Goal: Task Accomplishment & Management: Complete application form

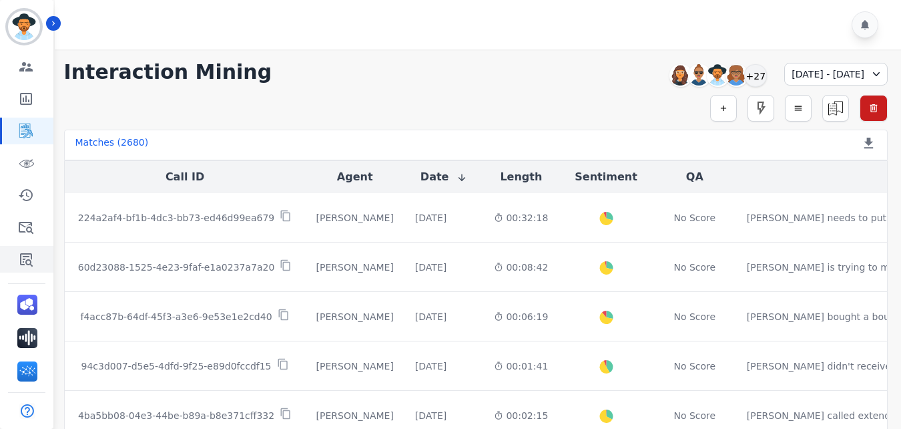
click at [23, 266] on icon "Sidebar" at bounding box center [26, 259] width 16 height 16
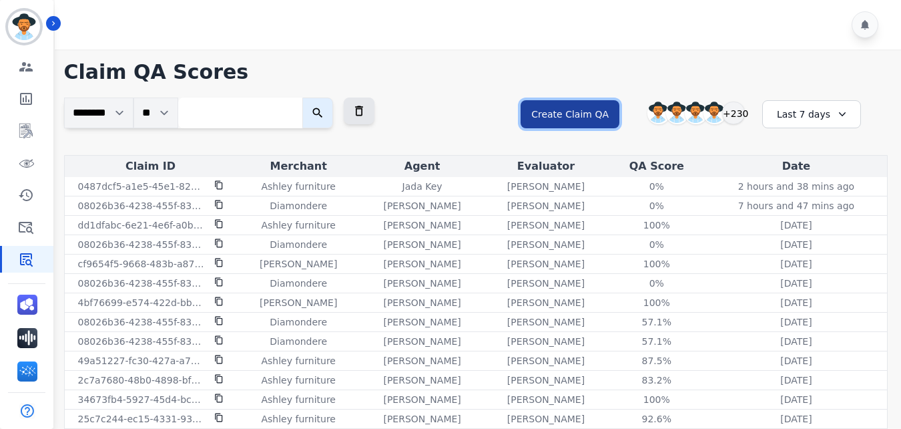
click at [559, 105] on button "Create Claim QA" at bounding box center [570, 114] width 99 height 28
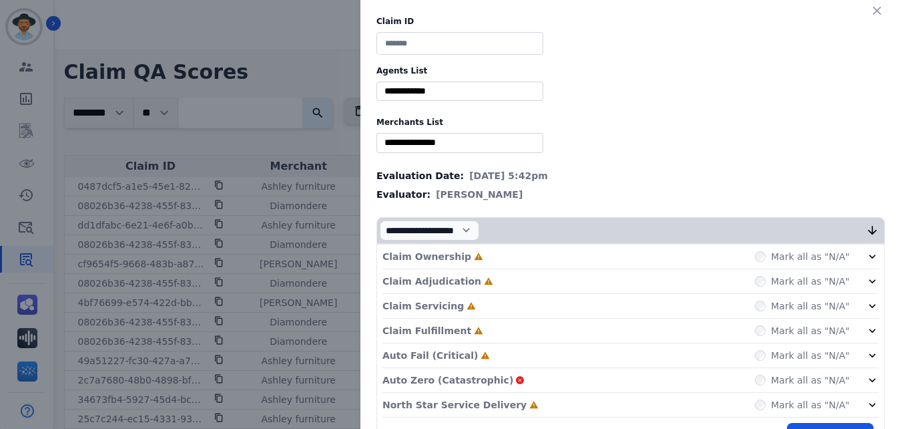
click at [461, 41] on input at bounding box center [460, 43] width 167 height 23
paste input "**********"
type input "**********"
click at [446, 78] on div "**********" at bounding box center [630, 241] width 541 height 482
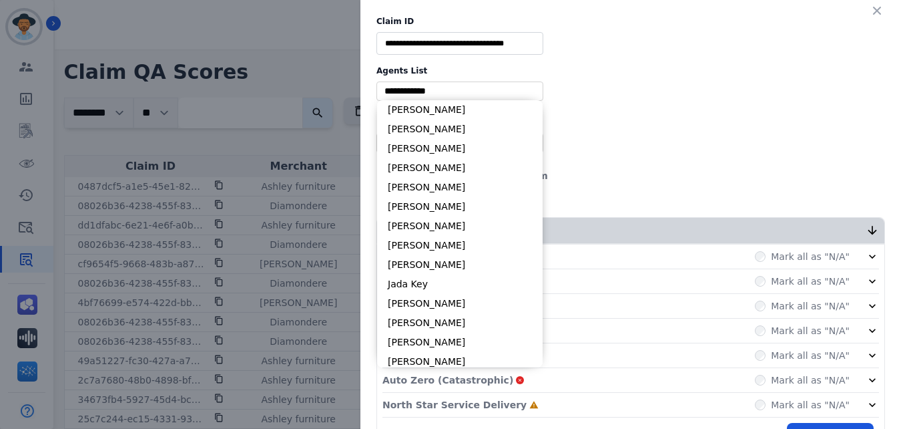
click at [447, 92] on input "selected options" at bounding box center [460, 91] width 160 height 14
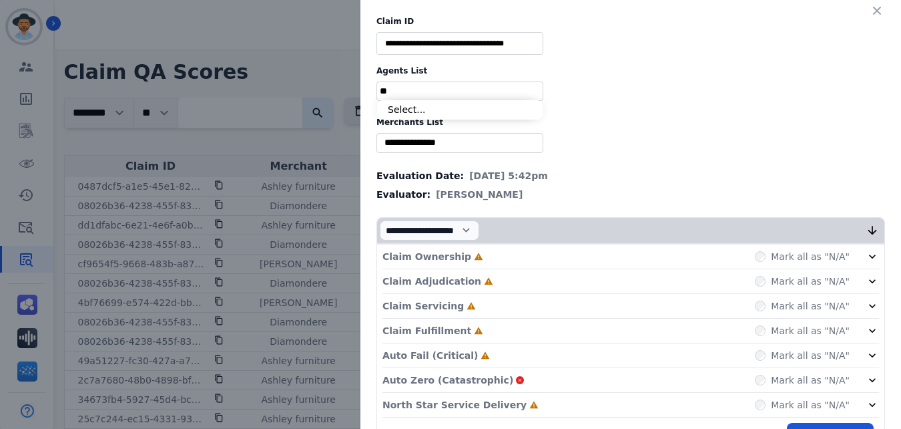
type input "*"
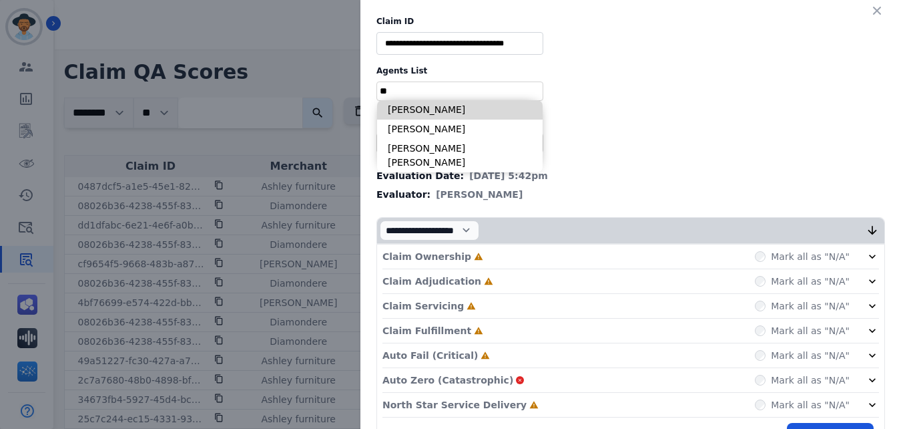
type input "*"
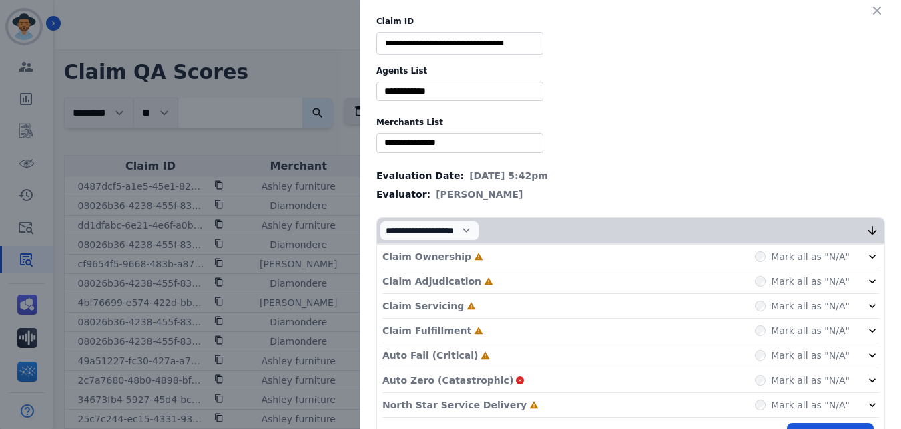
click at [545, 71] on label "Agents List" at bounding box center [631, 70] width 509 height 11
drag, startPoint x: 374, startPoint y: 45, endPoint x: 581, endPoint y: 75, distance: 209.9
click at [581, 75] on div "**********" at bounding box center [630, 241] width 541 height 482
click at [877, 10] on icon "button" at bounding box center [877, 10] width 13 height 13
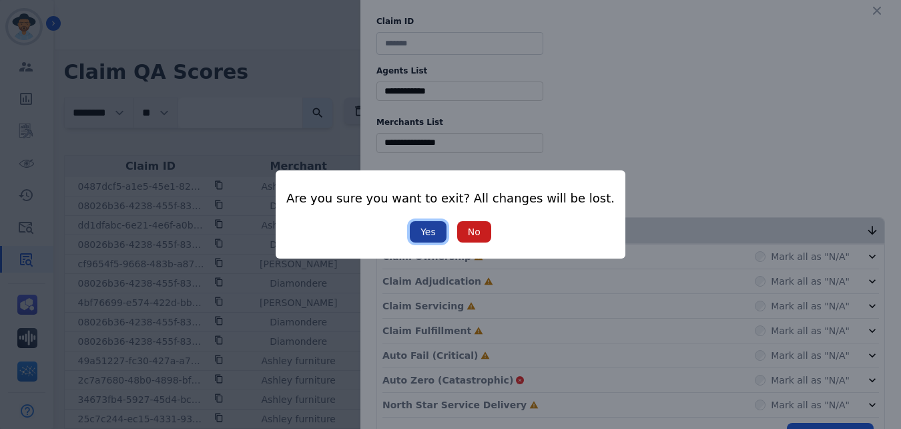
click at [424, 234] on button "Yes" at bounding box center [428, 231] width 37 height 21
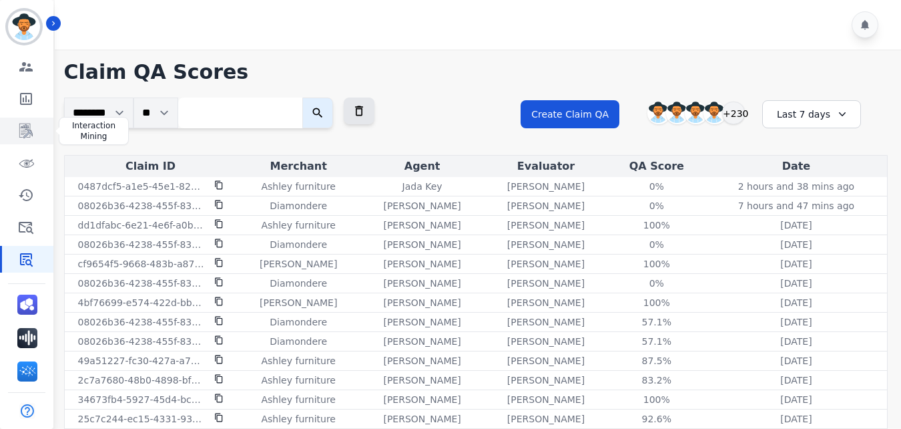
click at [25, 138] on icon "Sidebar" at bounding box center [25, 131] width 13 height 15
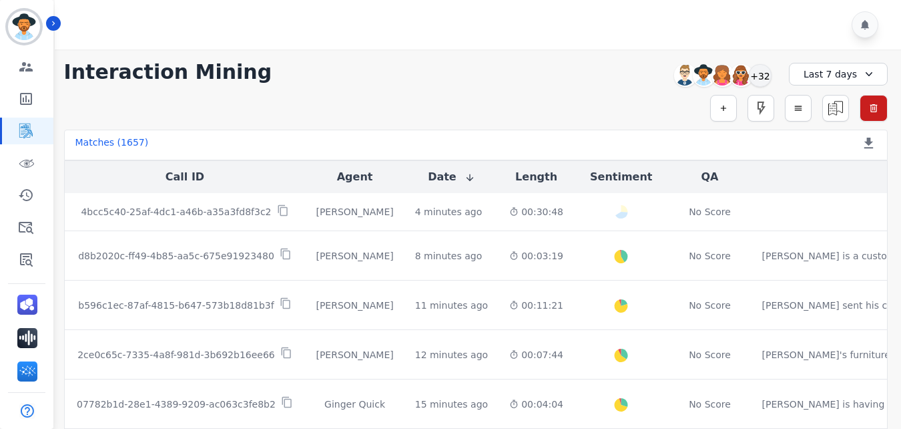
click at [861, 81] on div "Last 7 days" at bounding box center [838, 74] width 99 height 23
click at [850, 101] on li "Custom" at bounding box center [847, 104] width 67 height 13
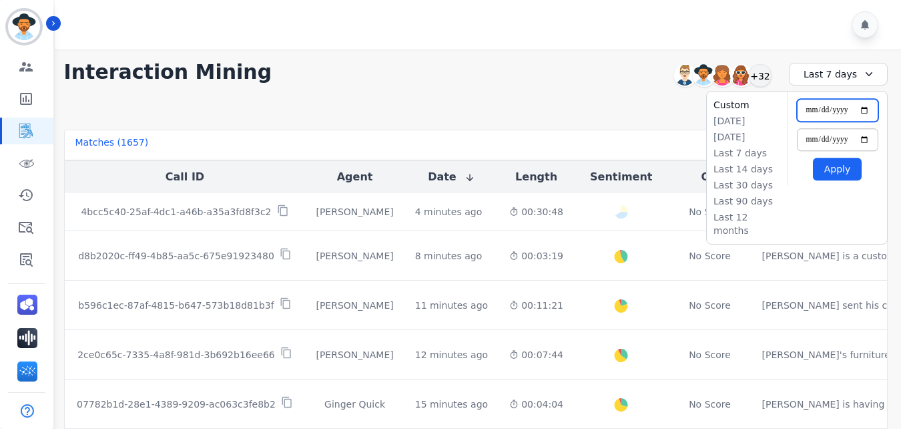
click at [862, 112] on input "**********" at bounding box center [837, 110] width 81 height 23
type input "**********"
click at [866, 135] on input "**********" at bounding box center [837, 139] width 81 height 23
type input "**********"
click at [833, 171] on button "Apply" at bounding box center [837, 169] width 49 height 23
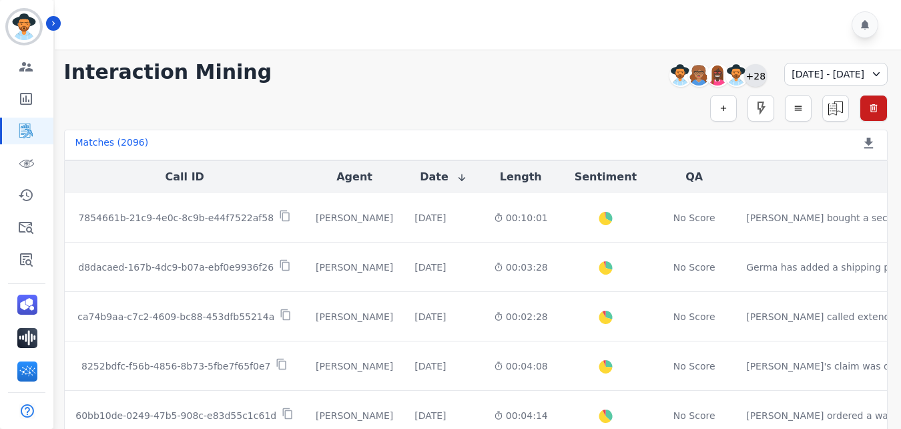
click at [744, 75] on div "+28" at bounding box center [755, 75] width 23 height 23
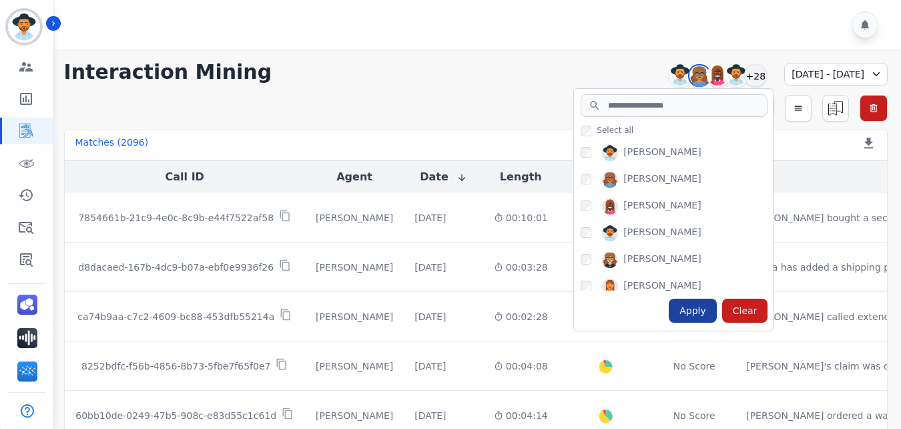
click at [669, 302] on div "Apply" at bounding box center [693, 310] width 48 height 24
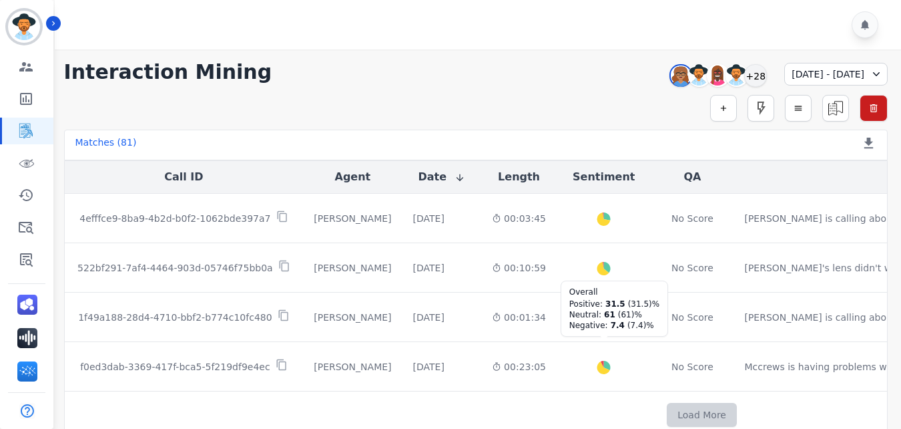
scroll to position [795, 0]
click at [667, 404] on button "Load More" at bounding box center [702, 415] width 70 height 24
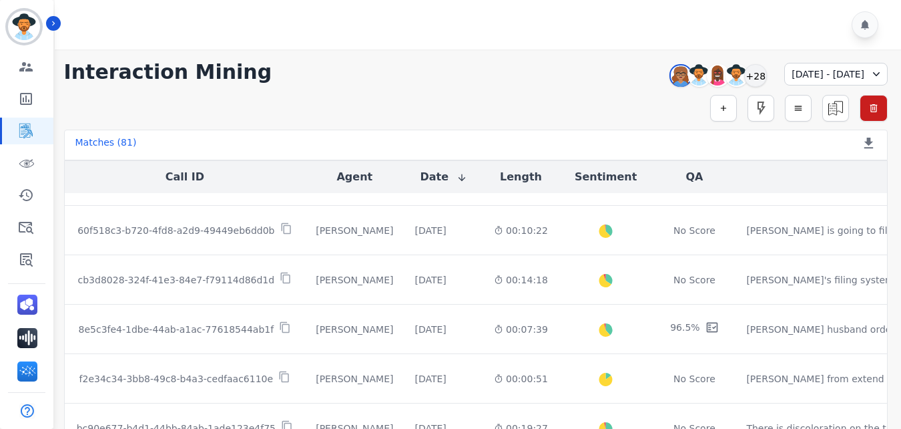
scroll to position [996, 0]
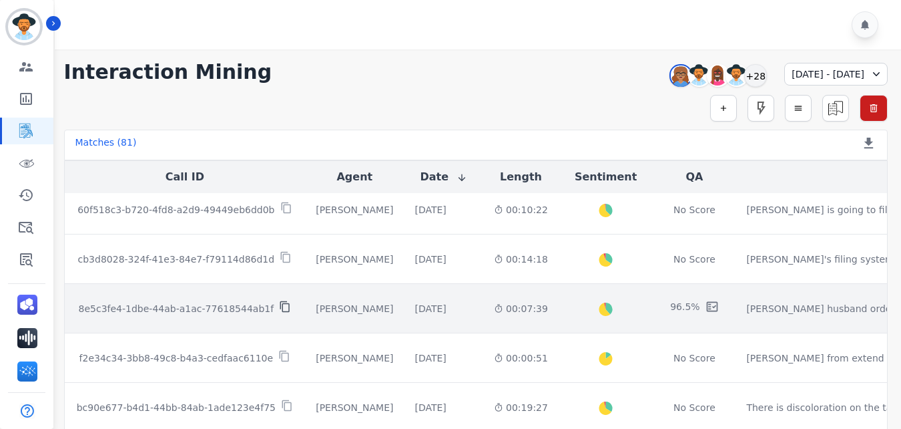
click at [279, 306] on icon at bounding box center [285, 306] width 12 height 12
click at [279, 305] on icon at bounding box center [285, 306] width 12 height 12
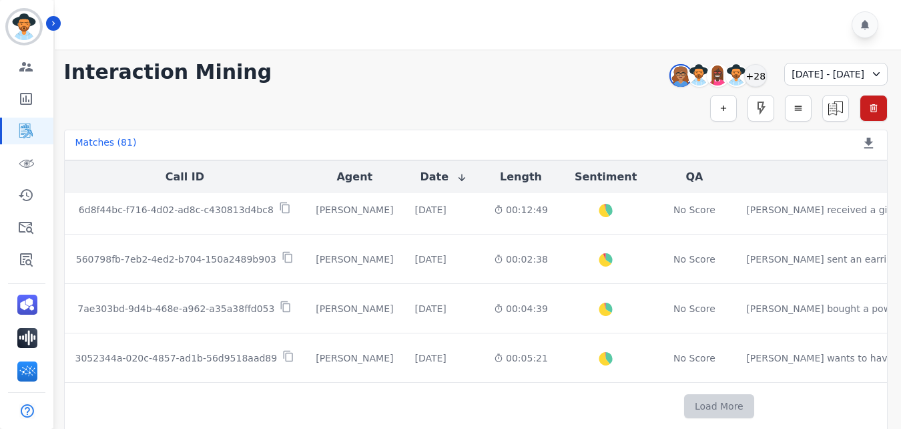
scroll to position [1783, 0]
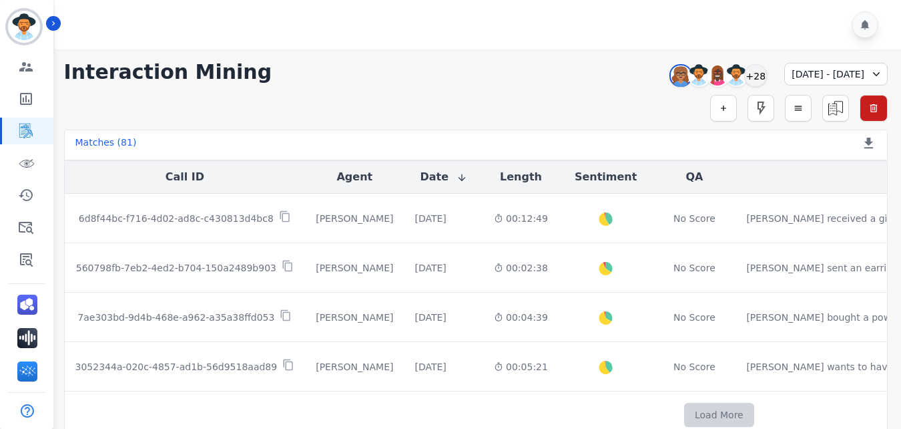
click at [684, 403] on button "Load More" at bounding box center [719, 415] width 70 height 24
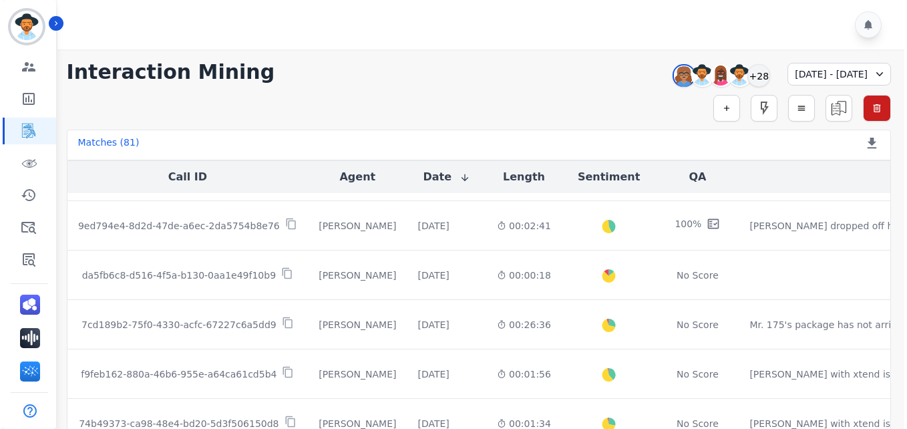
scroll to position [2265, 0]
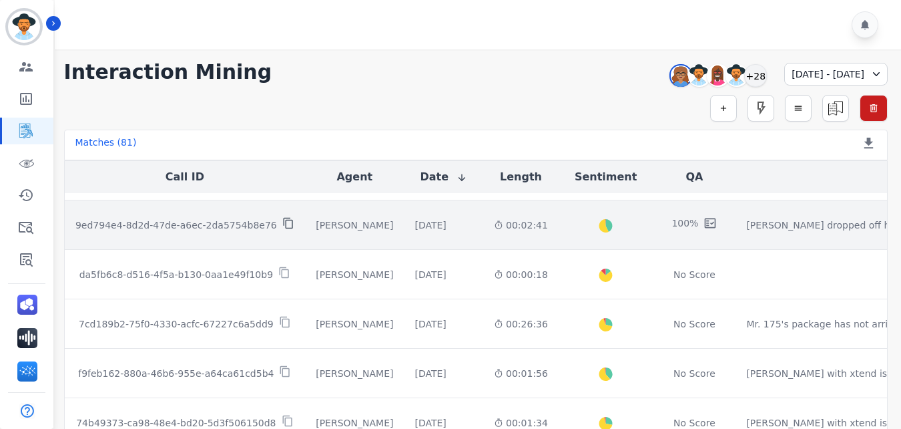
click at [282, 218] on icon at bounding box center [288, 223] width 12 height 12
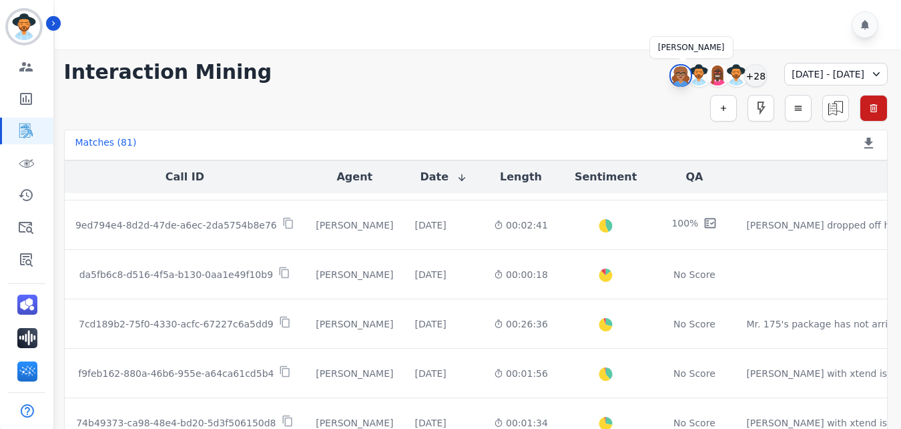
click at [671, 73] on img at bounding box center [681, 75] width 20 height 21
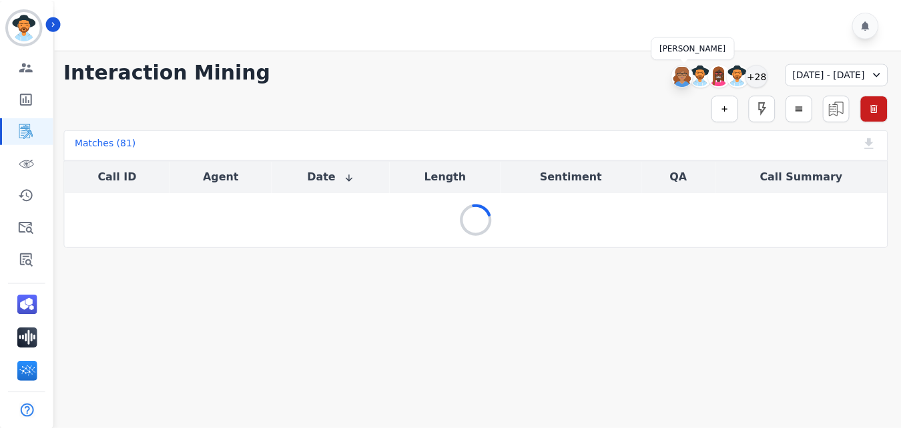
scroll to position [0, 0]
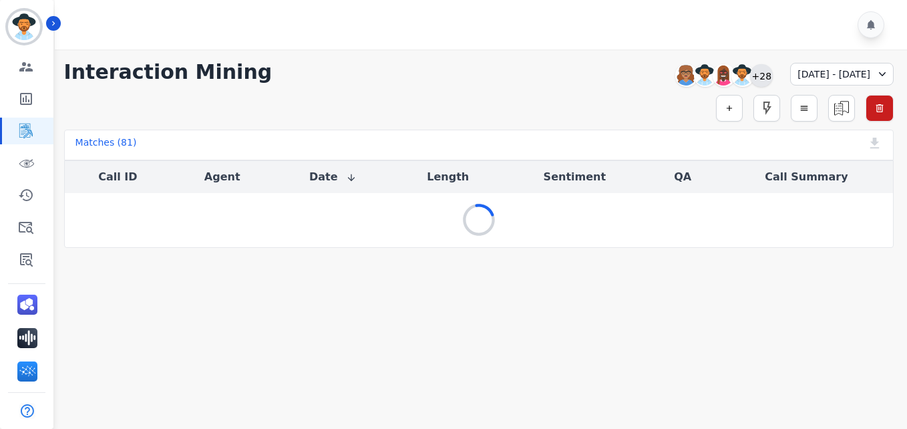
click at [750, 77] on div "+28" at bounding box center [761, 75] width 23 height 23
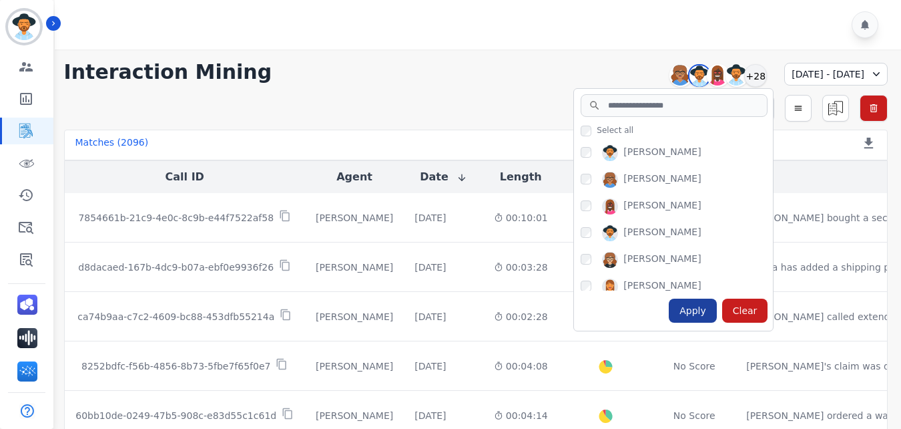
click at [669, 313] on div "Apply" at bounding box center [693, 310] width 48 height 24
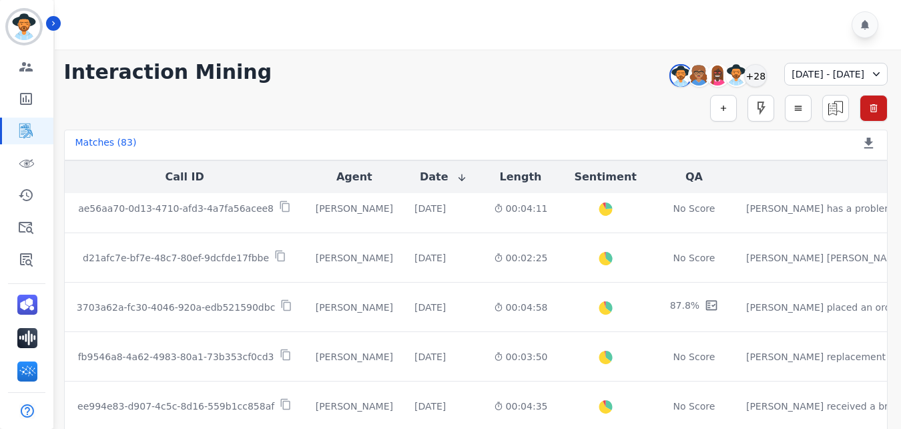
scroll to position [356, 0]
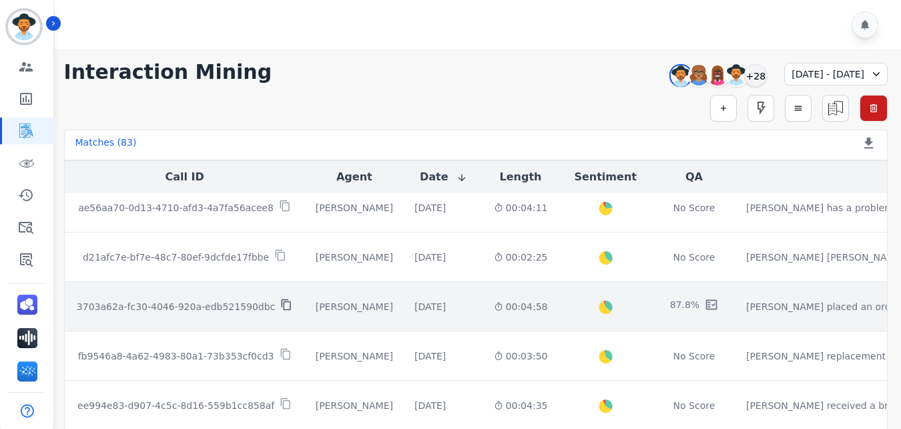
click at [280, 305] on icon at bounding box center [286, 304] width 12 height 12
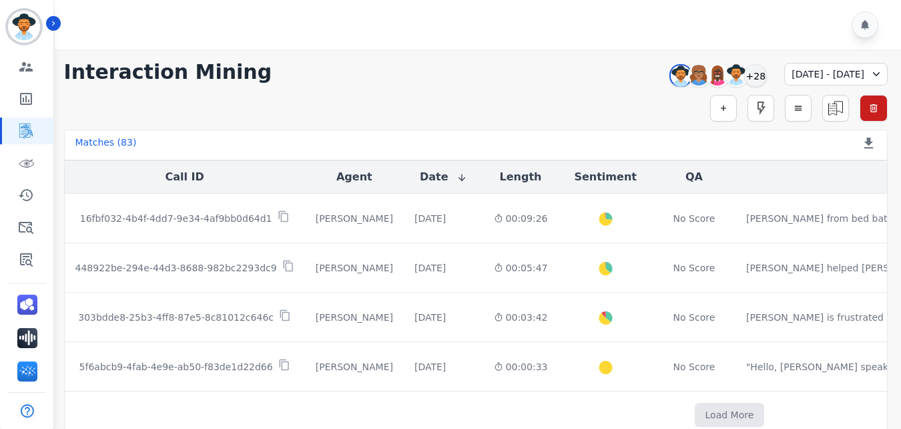
scroll to position [795, 0]
click at [695, 406] on button "Load More" at bounding box center [730, 415] width 70 height 24
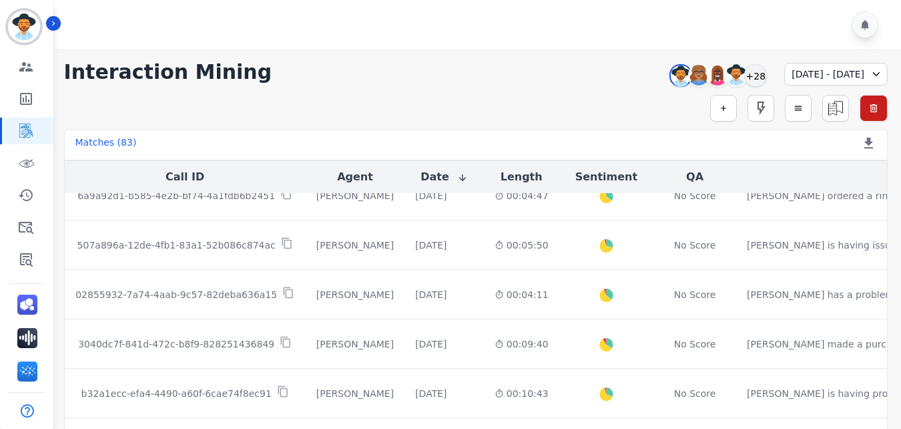
scroll to position [1792, 0]
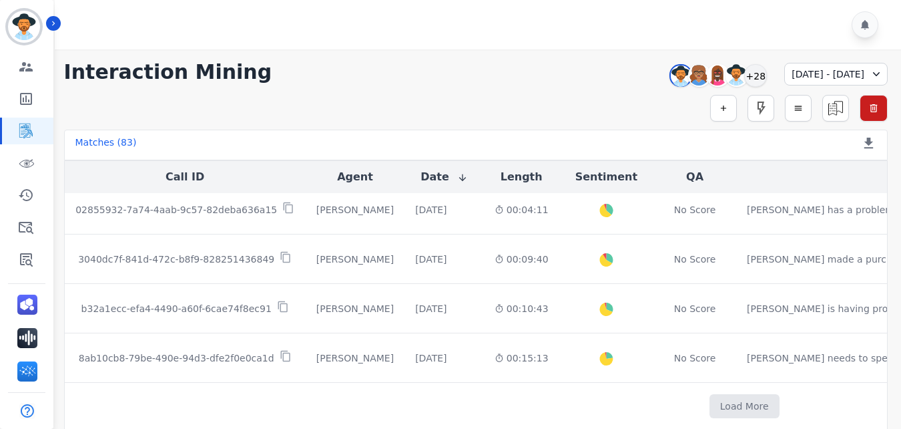
click at [710, 406] on button "Load More" at bounding box center [745, 406] width 70 height 24
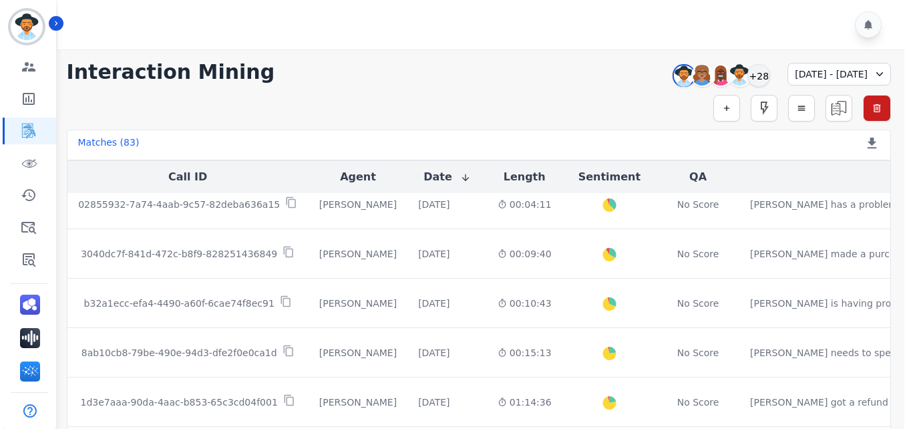
scroll to position [2244, 0]
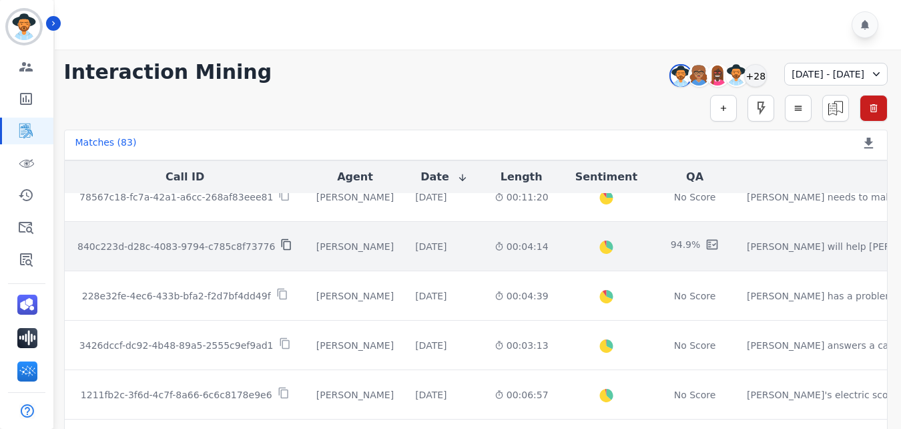
click at [280, 244] on icon at bounding box center [286, 244] width 12 height 12
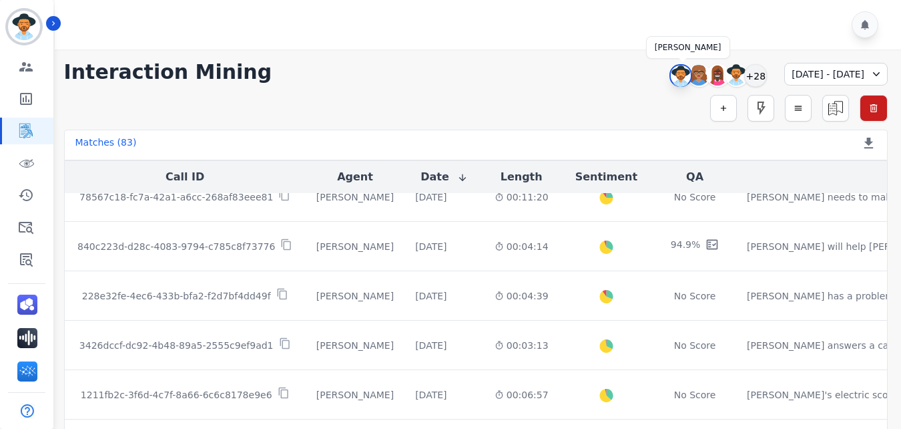
click at [671, 78] on img at bounding box center [681, 75] width 20 height 21
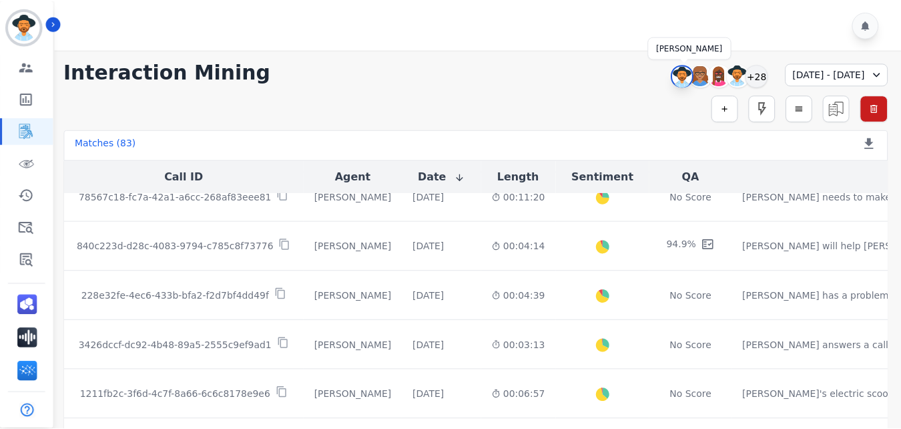
scroll to position [0, 0]
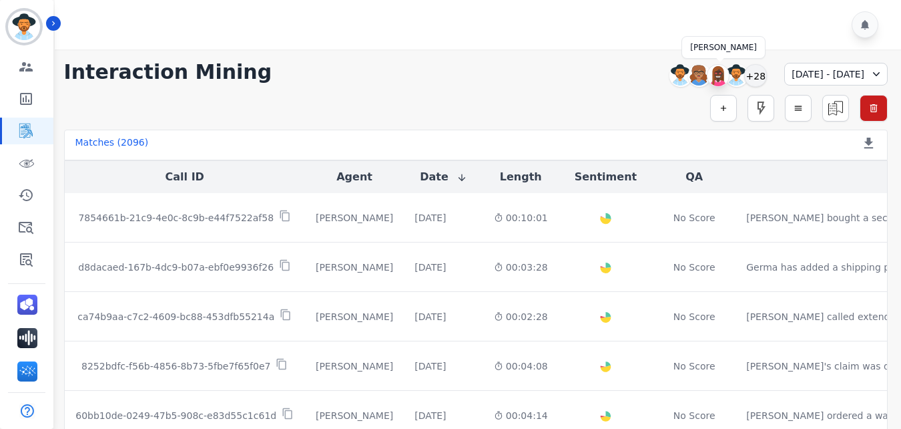
click at [708, 78] on img at bounding box center [718, 75] width 21 height 21
click at [671, 79] on img at bounding box center [681, 75] width 20 height 21
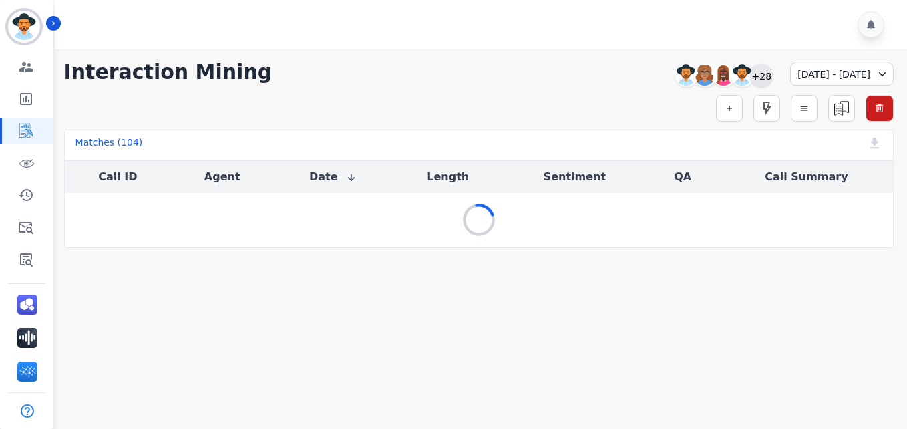
click at [750, 73] on div "+28" at bounding box center [761, 75] width 23 height 23
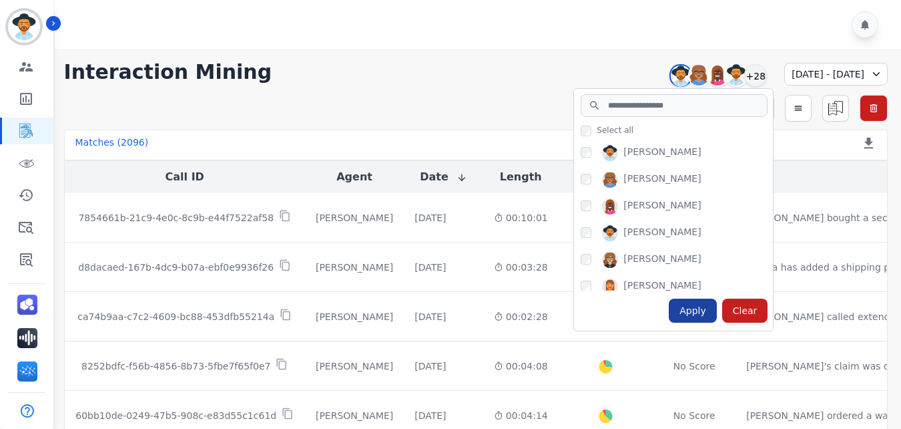
click at [669, 306] on div "Apply" at bounding box center [693, 310] width 48 height 24
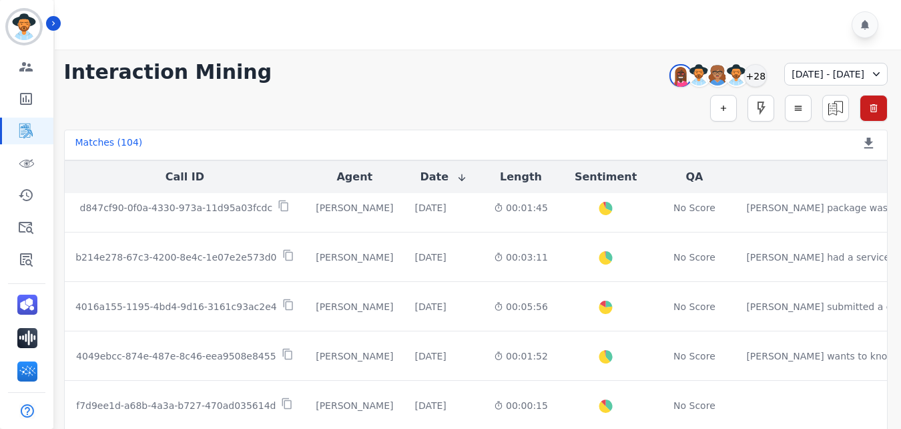
scroll to position [804, 0]
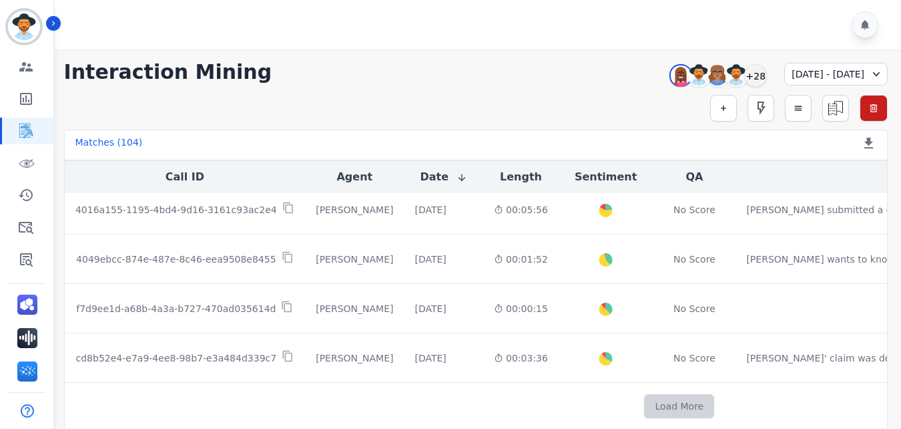
click at [644, 406] on button "Load More" at bounding box center [679, 406] width 70 height 24
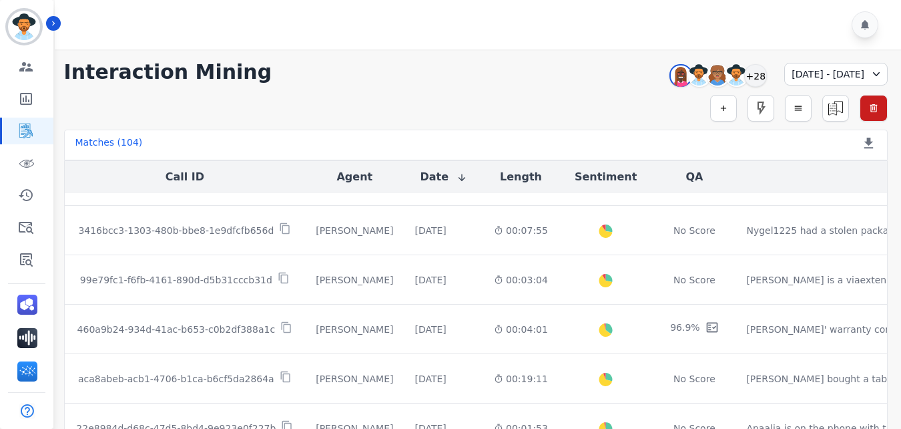
scroll to position [1296, 0]
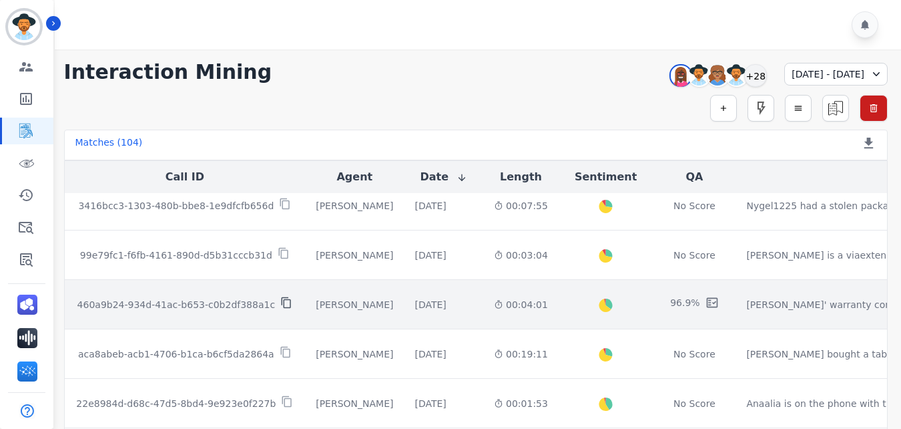
click at [280, 303] on icon at bounding box center [286, 302] width 12 height 12
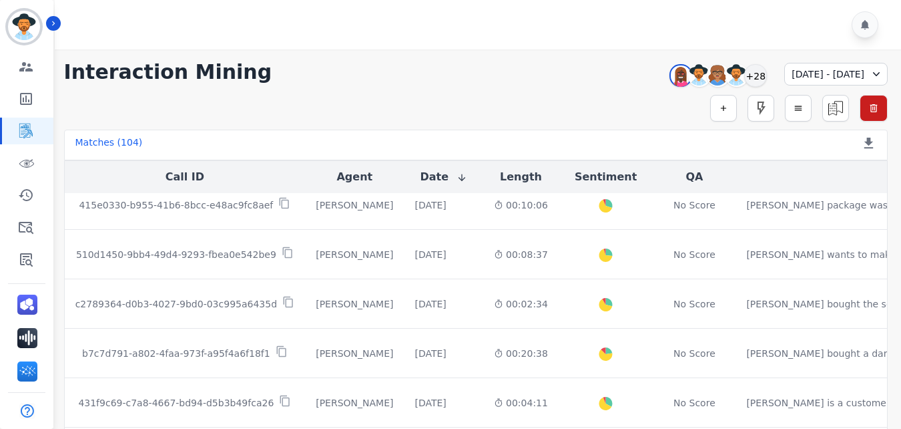
scroll to position [1792, 0]
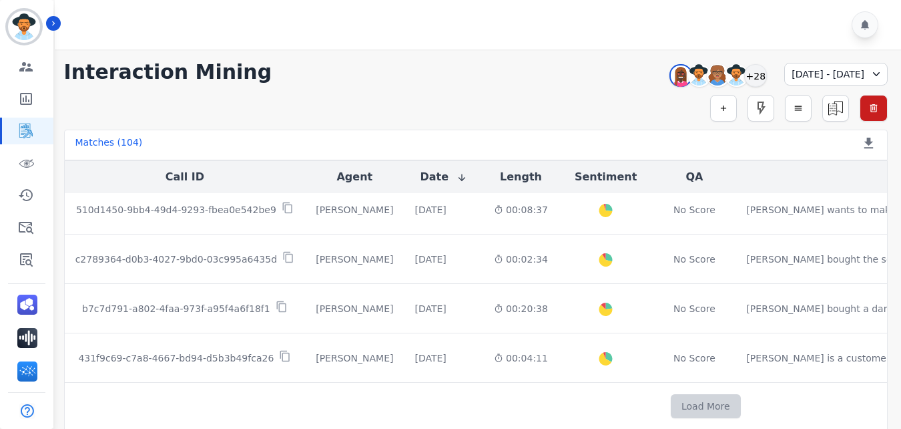
click at [671, 406] on button "Load More" at bounding box center [706, 406] width 70 height 24
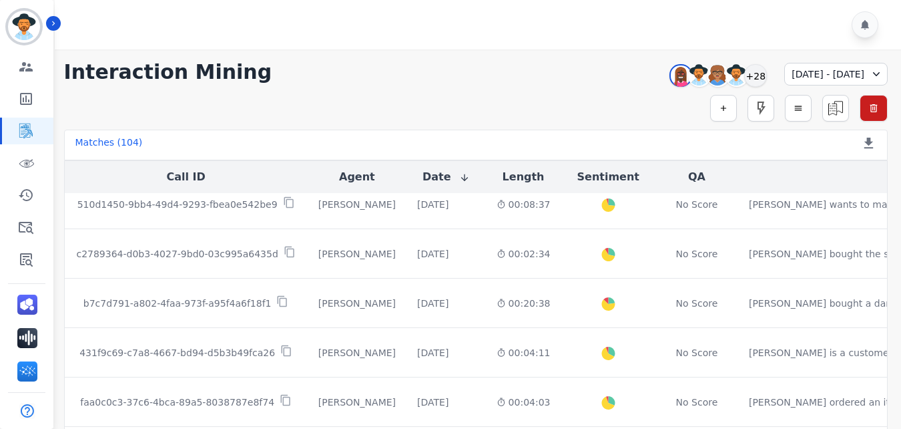
scroll to position [2355, 0]
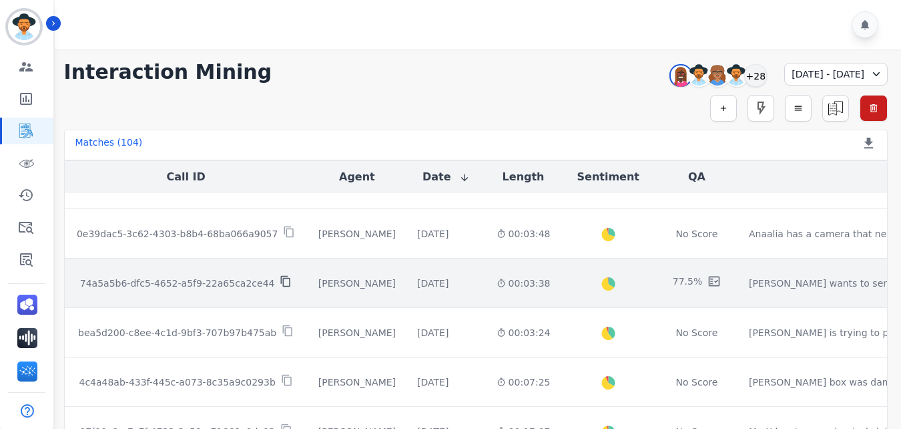
click at [280, 282] on icon at bounding box center [286, 281] width 12 height 12
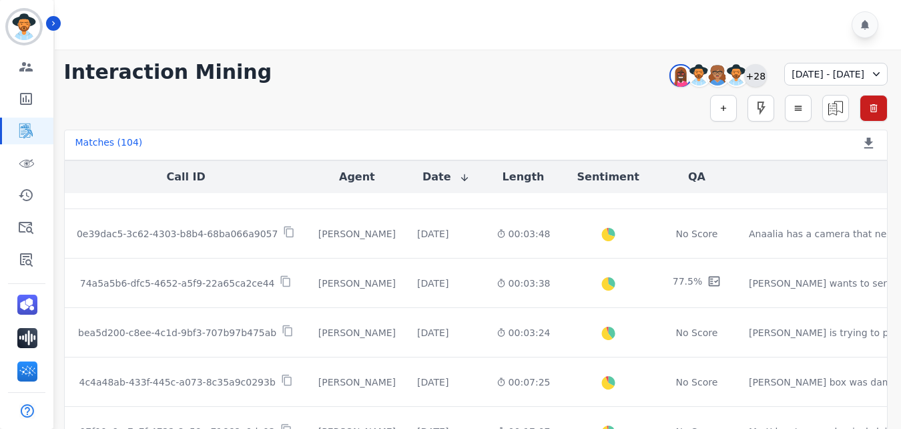
click at [744, 72] on div "+28" at bounding box center [755, 75] width 23 height 23
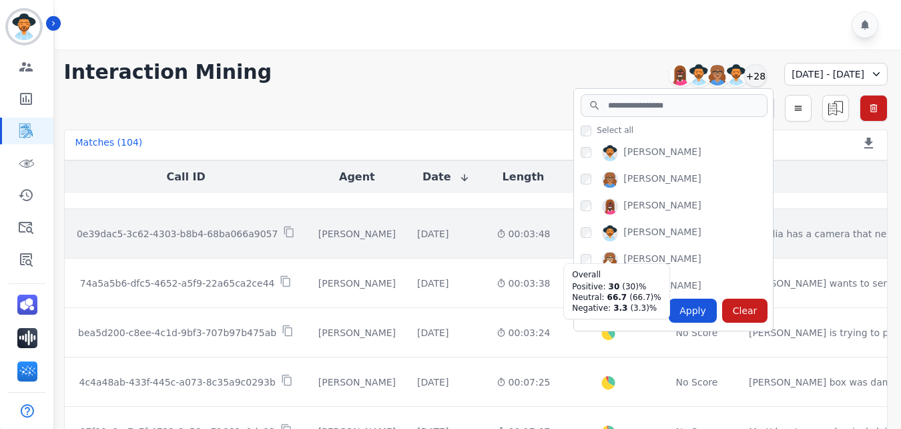
click at [600, 235] on div at bounding box center [609, 234] width 18 height 18
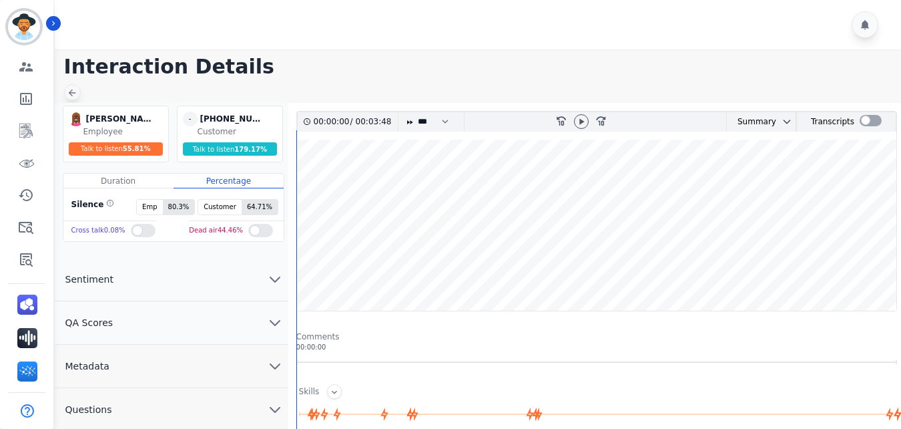
click at [72, 91] on icon at bounding box center [72, 92] width 11 height 11
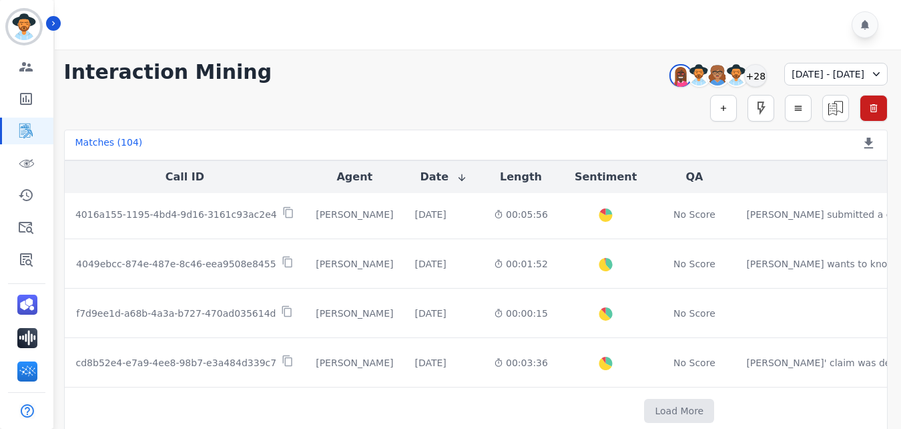
scroll to position [804, 0]
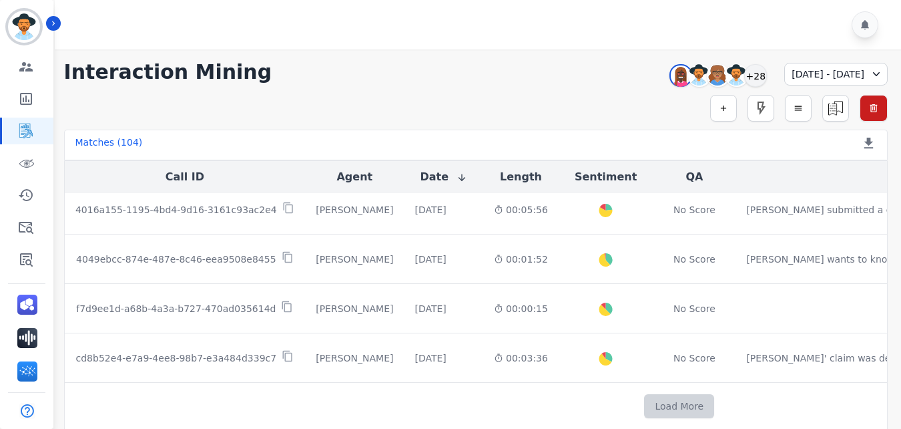
click at [644, 397] on button "Load More" at bounding box center [679, 406] width 70 height 24
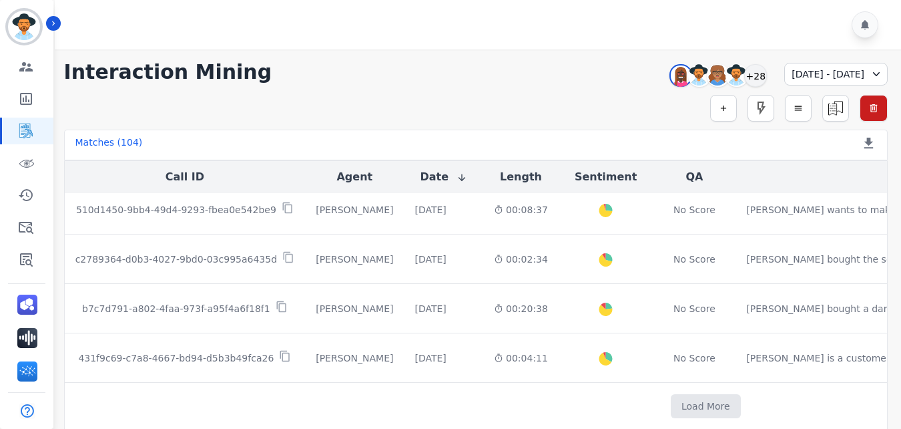
scroll to position [1792, 0]
click at [671, 395] on button "Load More" at bounding box center [706, 406] width 70 height 24
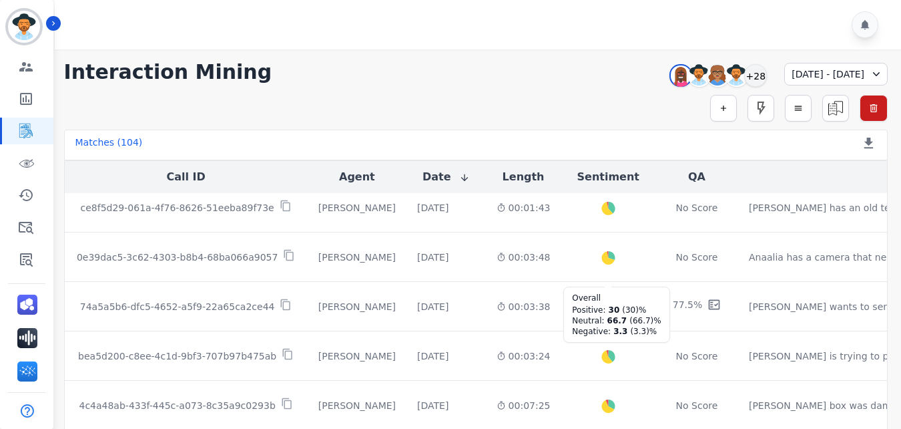
scroll to position [2345, 0]
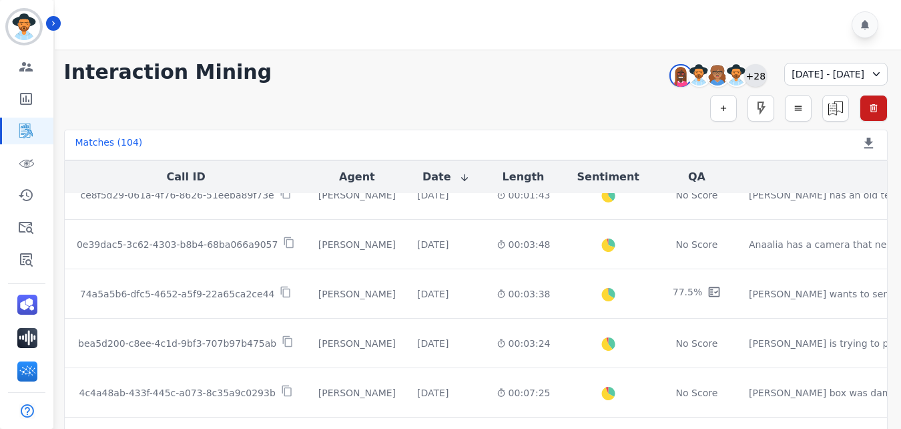
click at [744, 73] on div "+28" at bounding box center [755, 75] width 23 height 23
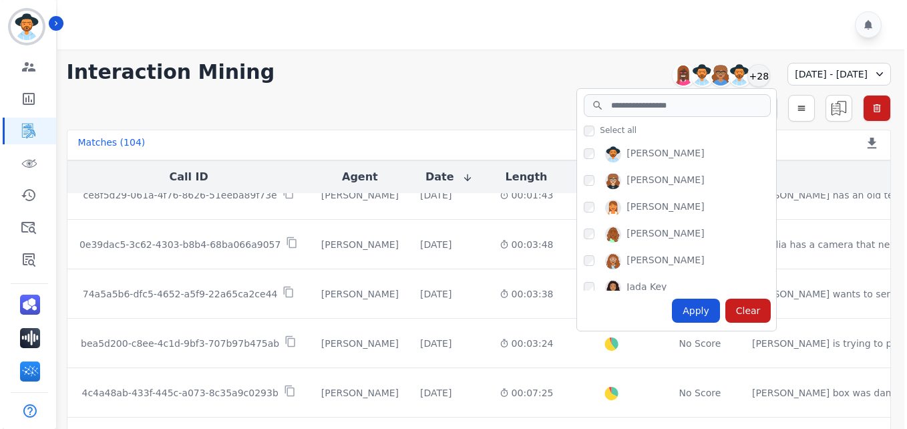
scroll to position [79, 0]
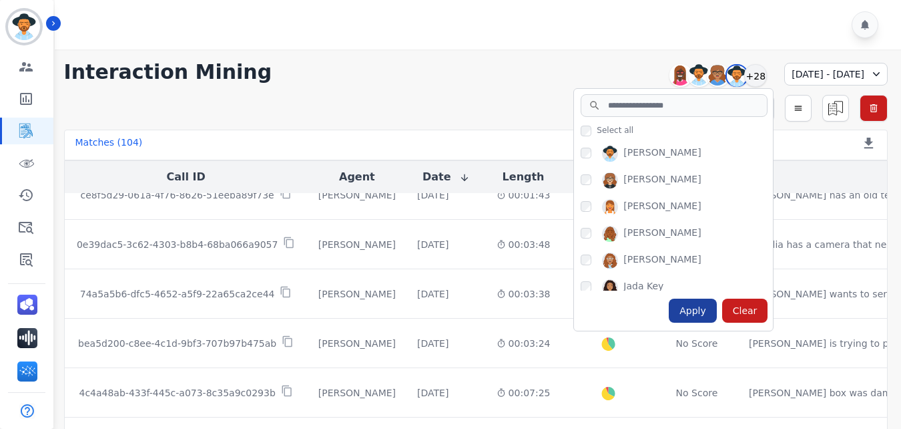
click at [669, 308] on div "Apply" at bounding box center [693, 310] width 48 height 24
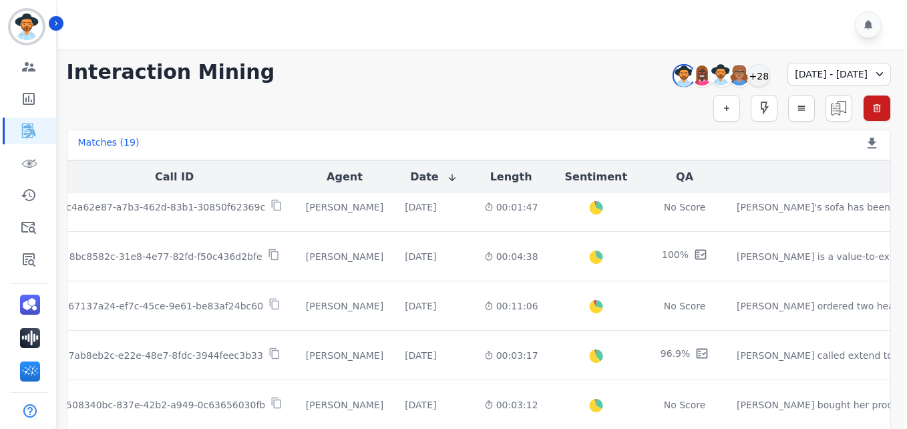
scroll to position [258, 14]
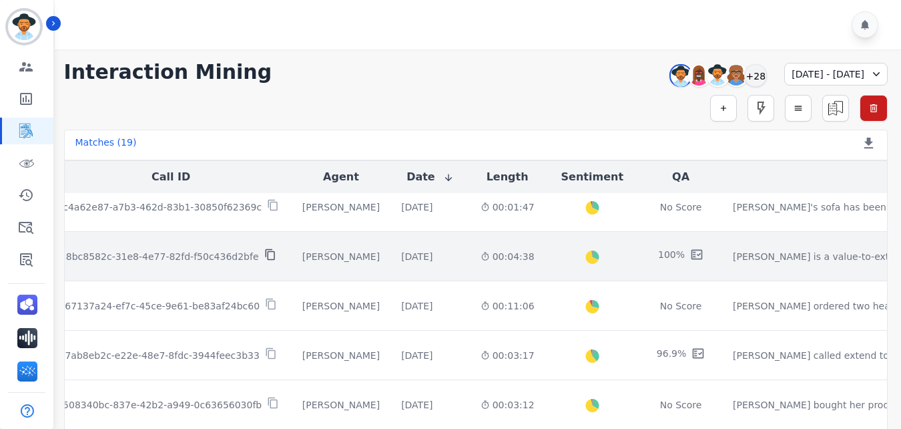
click at [264, 254] on icon at bounding box center [270, 254] width 12 height 12
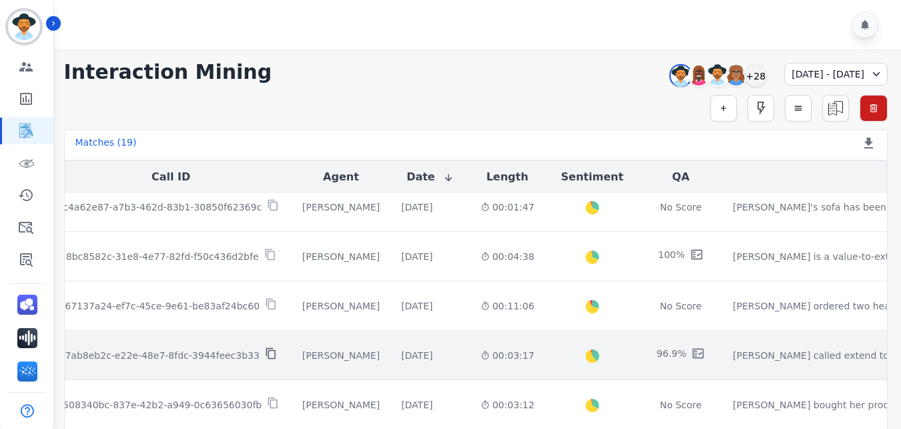
click at [265, 352] on icon at bounding box center [271, 353] width 12 height 12
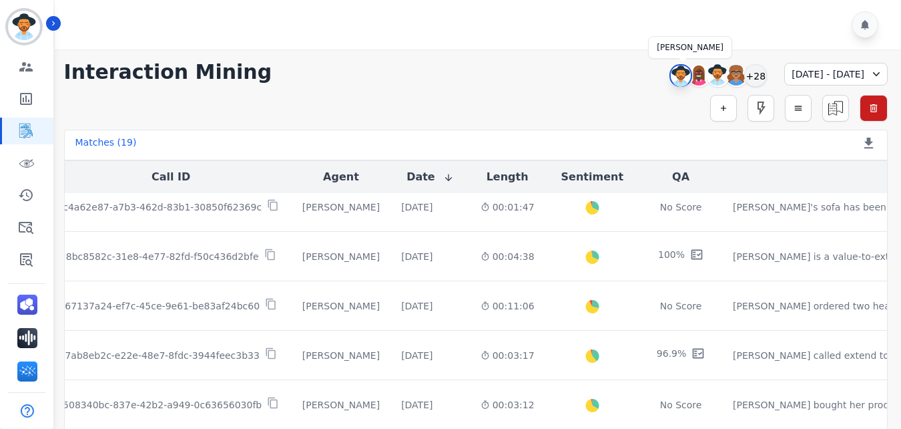
click at [671, 84] on img at bounding box center [681, 75] width 20 height 21
click at [670, 84] on div at bounding box center [681, 75] width 23 height 23
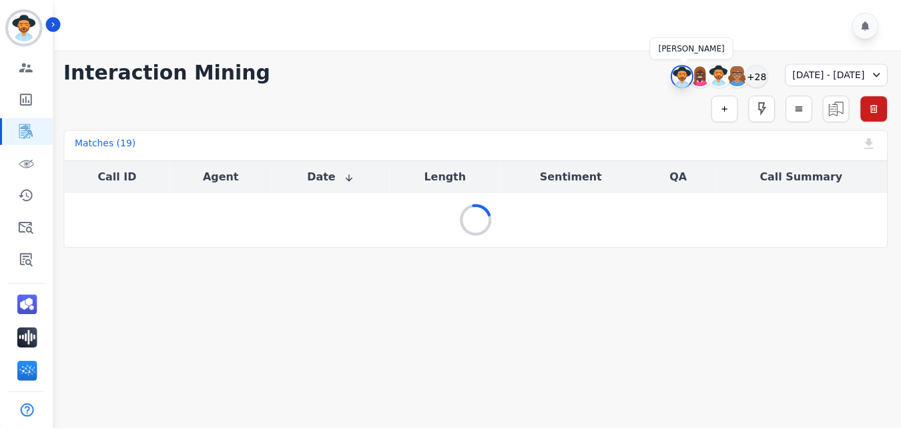
scroll to position [0, 0]
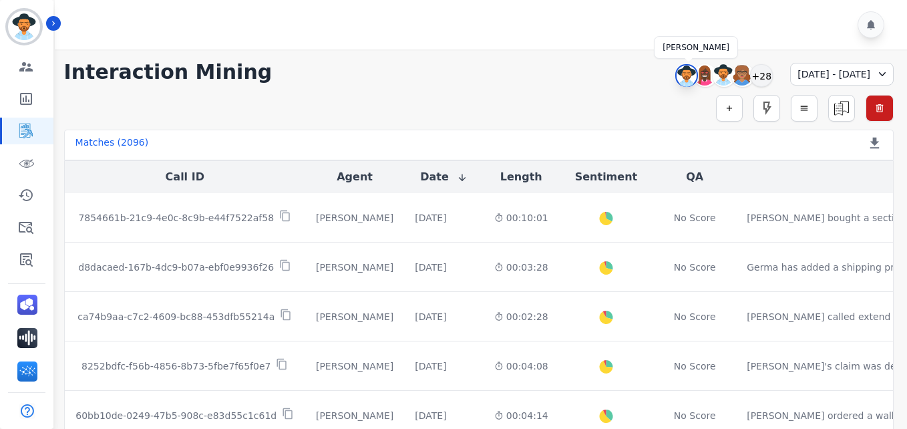
click at [676, 74] on img at bounding box center [686, 75] width 20 height 21
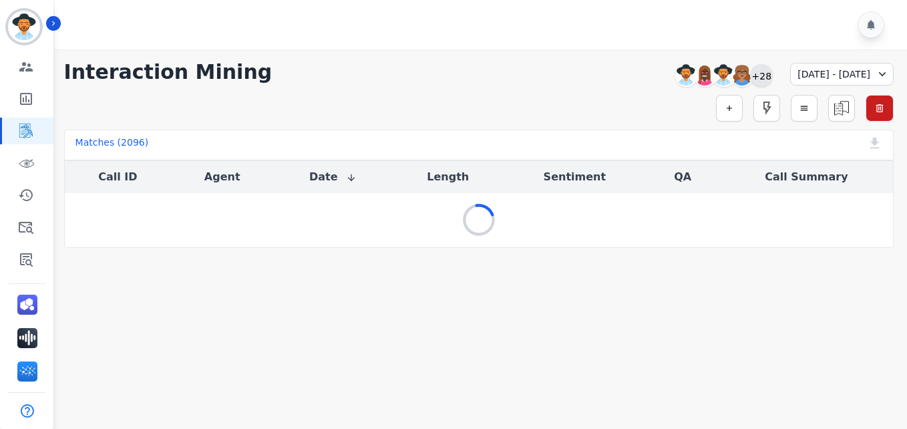
click at [750, 76] on div "+28" at bounding box center [761, 75] width 23 height 23
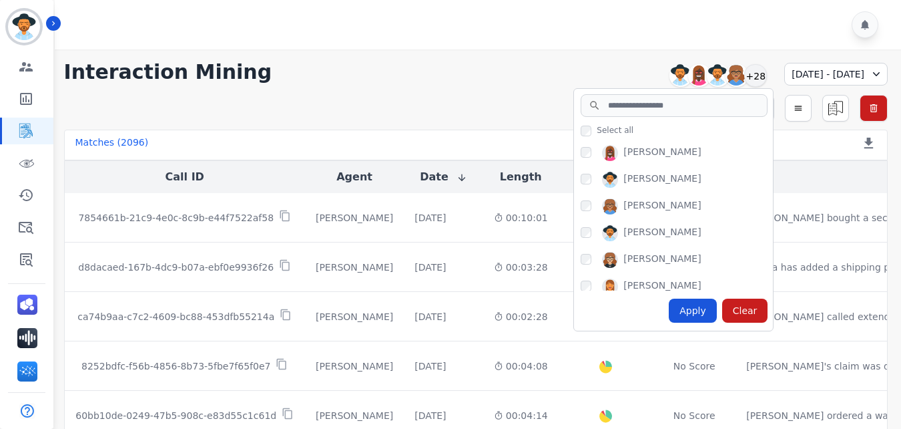
scroll to position [109, 0]
click at [669, 310] on div "Apply" at bounding box center [693, 310] width 48 height 24
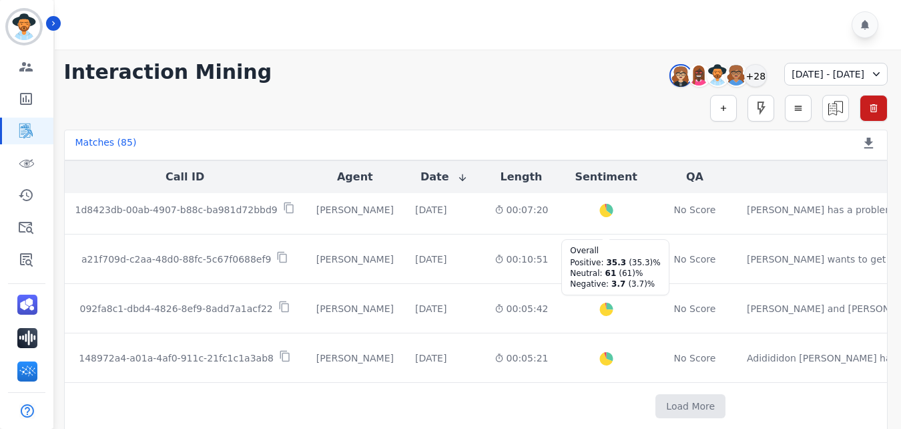
scroll to position [10, 0]
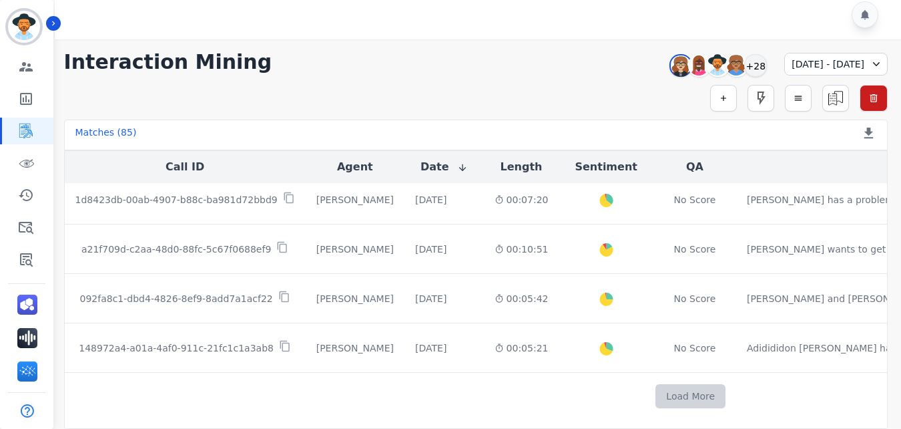
click at [656, 395] on button "Load More" at bounding box center [691, 396] width 70 height 24
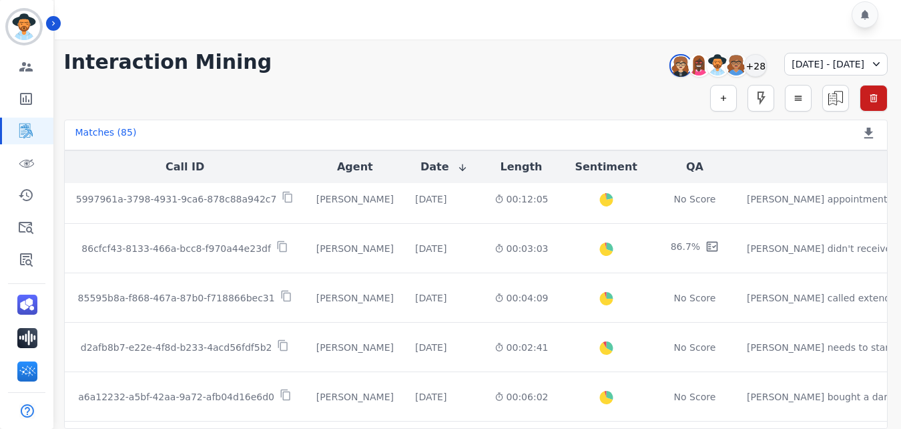
scroll to position [1490, 0]
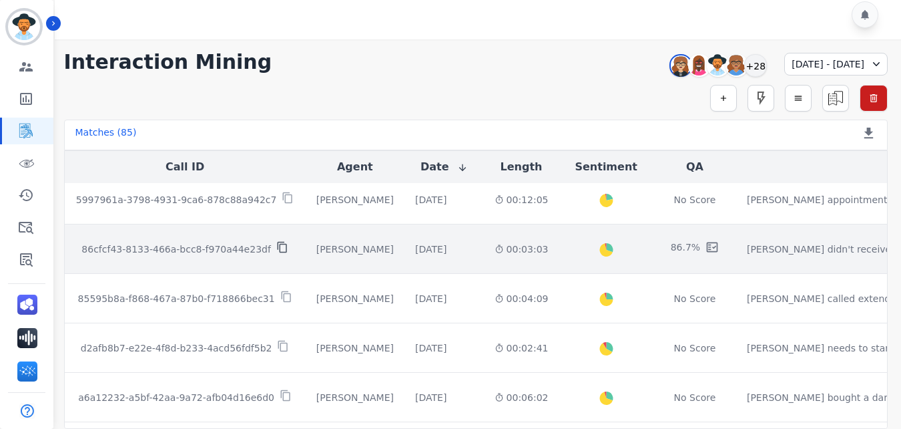
click at [277, 246] on icon at bounding box center [281, 247] width 9 height 11
click at [278, 243] on div at bounding box center [281, 241] width 7 height 7
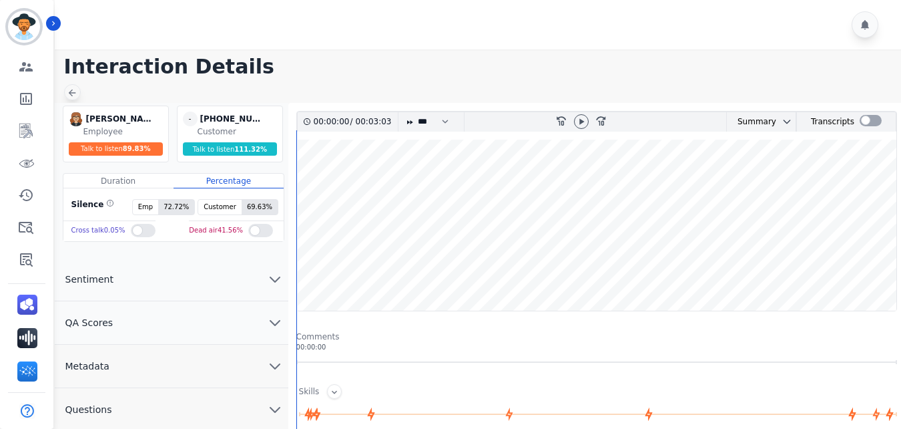
click at [73, 91] on icon at bounding box center [72, 92] width 11 height 11
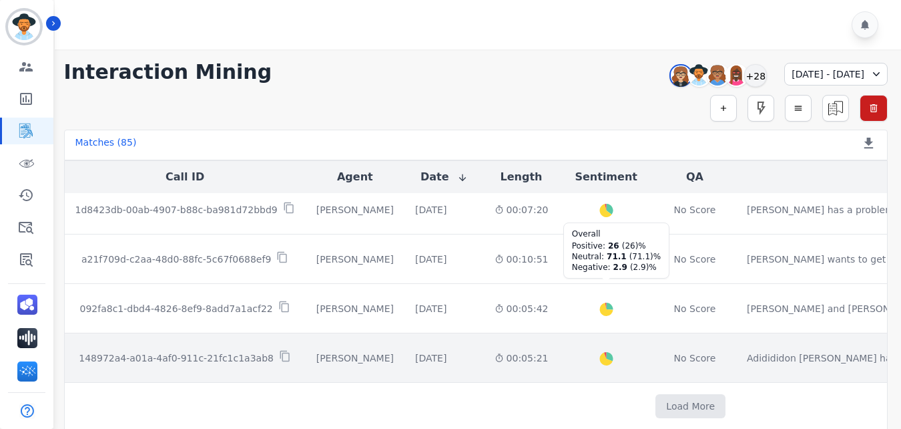
scroll to position [795, 0]
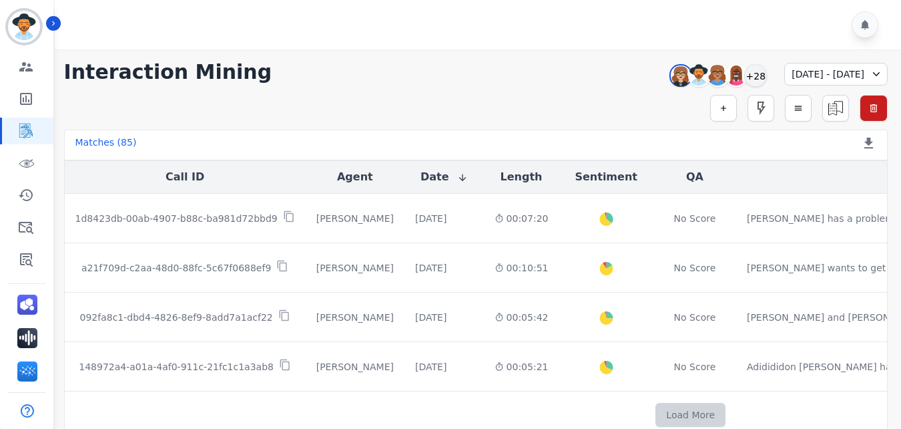
click at [656, 407] on button "Load More" at bounding box center [691, 415] width 70 height 24
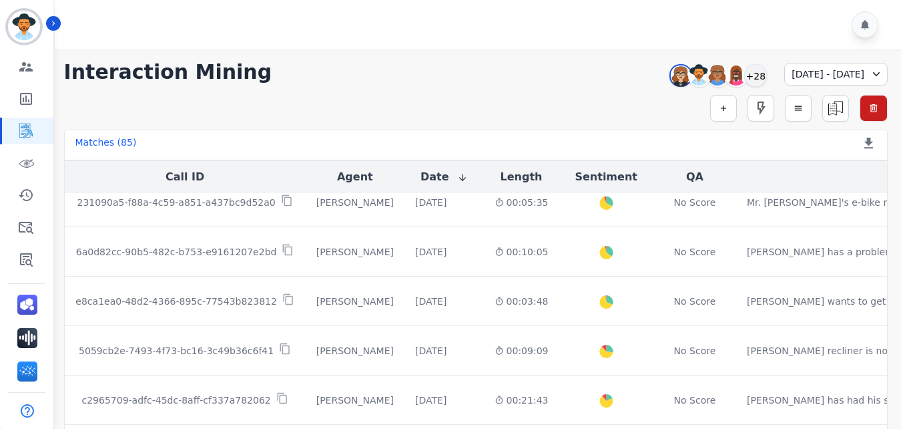
scroll to position [1792, 0]
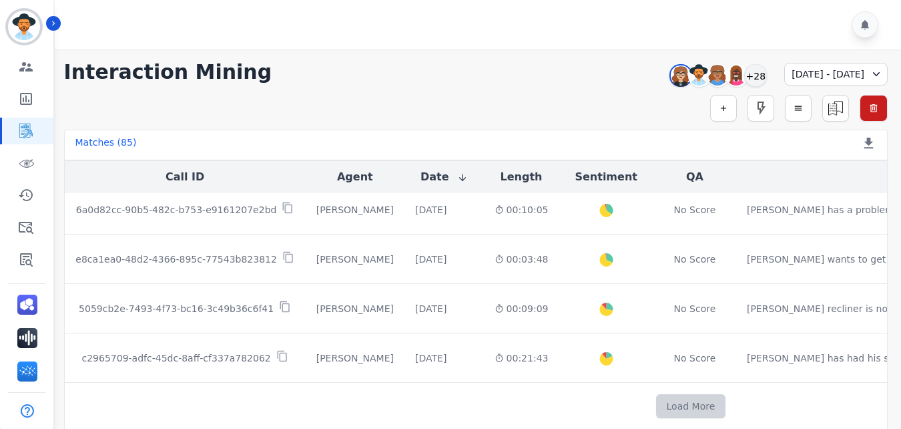
click at [656, 399] on button "Load More" at bounding box center [691, 406] width 70 height 24
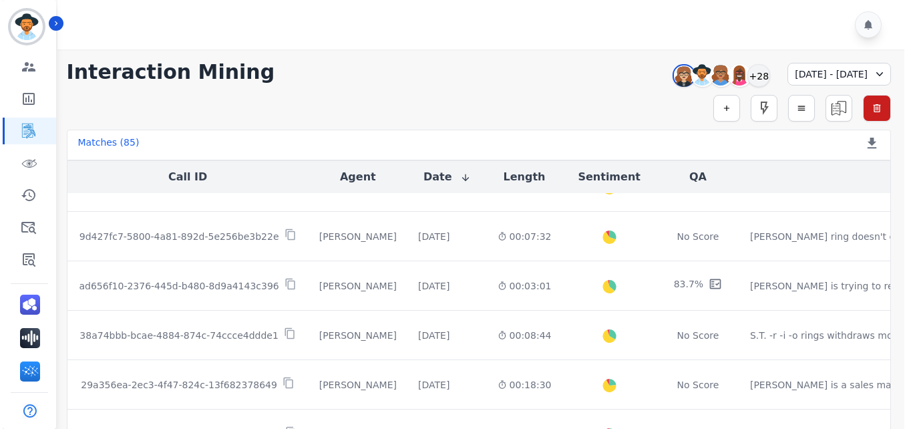
scroll to position [2007, 0]
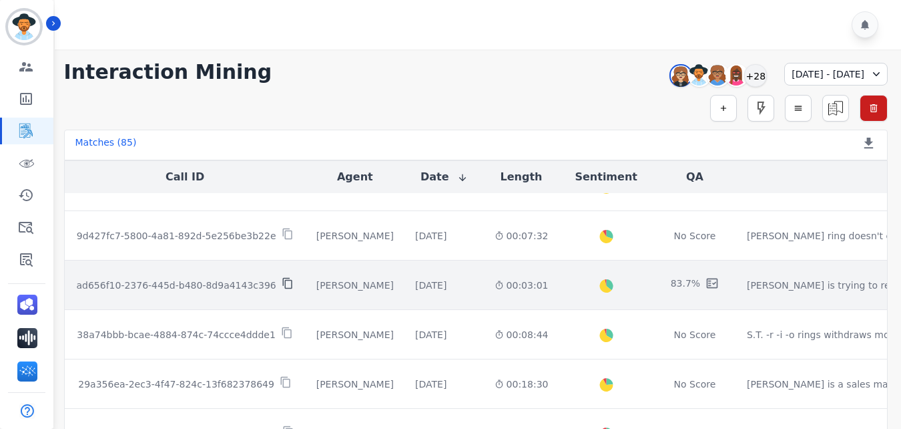
click at [282, 284] on icon at bounding box center [288, 283] width 12 height 12
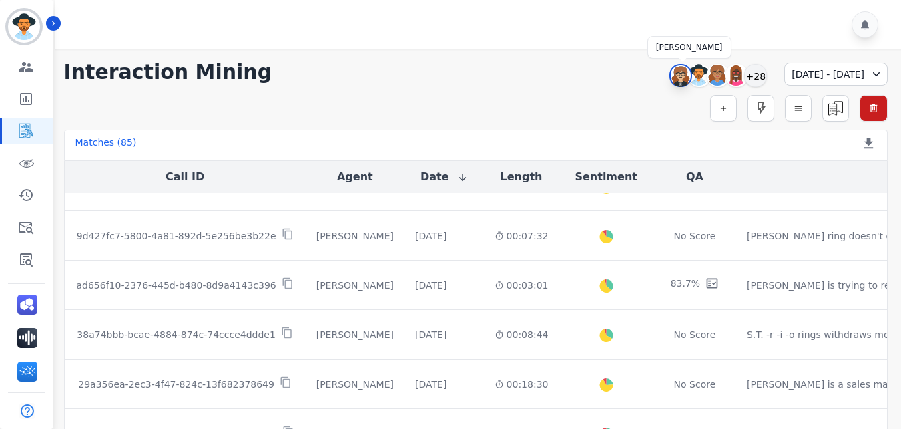
click at [671, 73] on img at bounding box center [681, 75] width 20 height 21
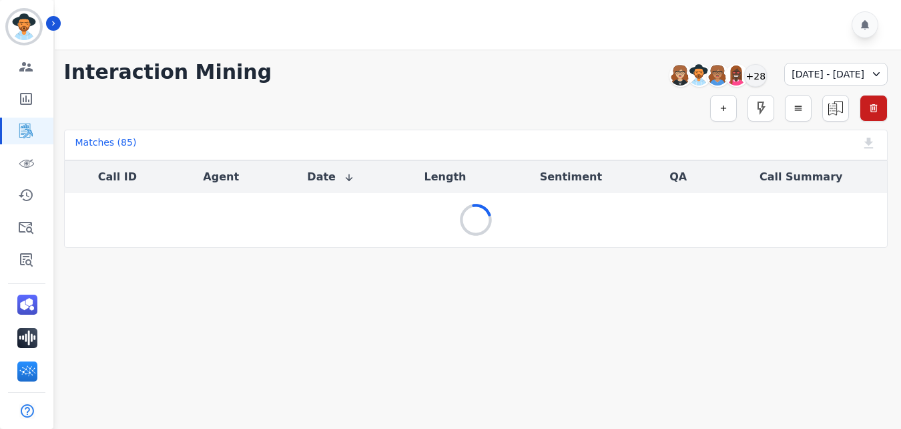
scroll to position [0, 0]
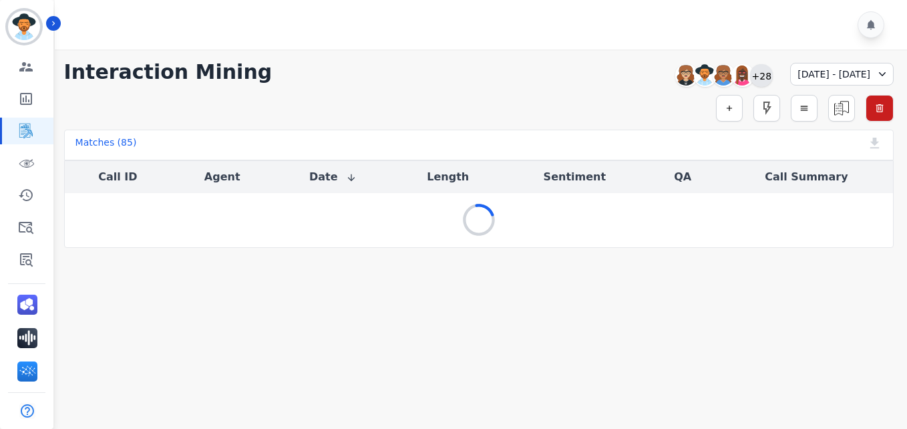
click at [750, 77] on div "+28" at bounding box center [761, 75] width 23 height 23
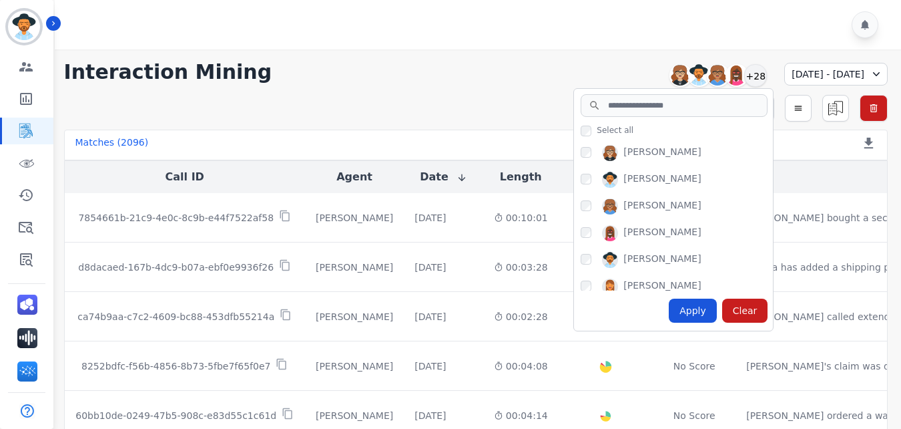
scroll to position [118, 0]
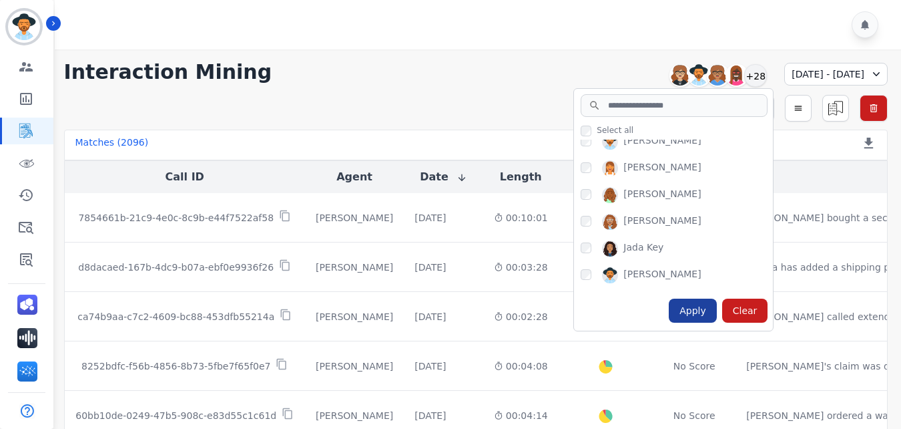
click at [669, 304] on div "Apply" at bounding box center [693, 310] width 48 height 24
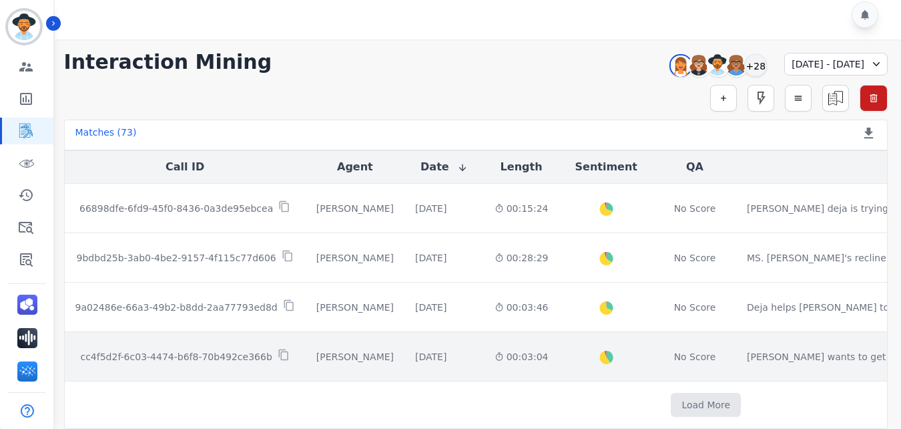
scroll to position [795, 0]
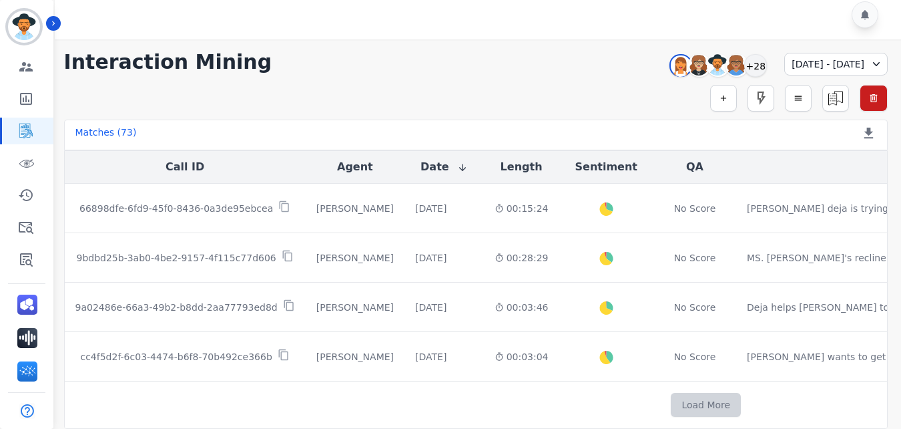
click at [671, 397] on button "Load More" at bounding box center [706, 405] width 70 height 24
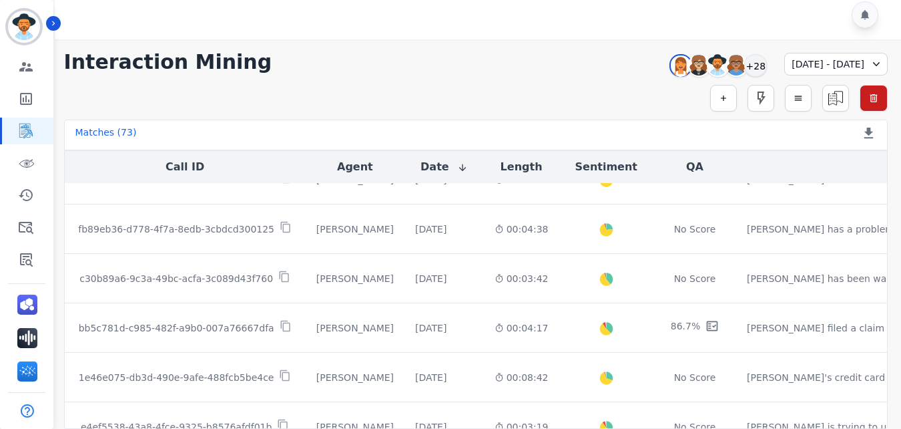
scroll to position [1022, 0]
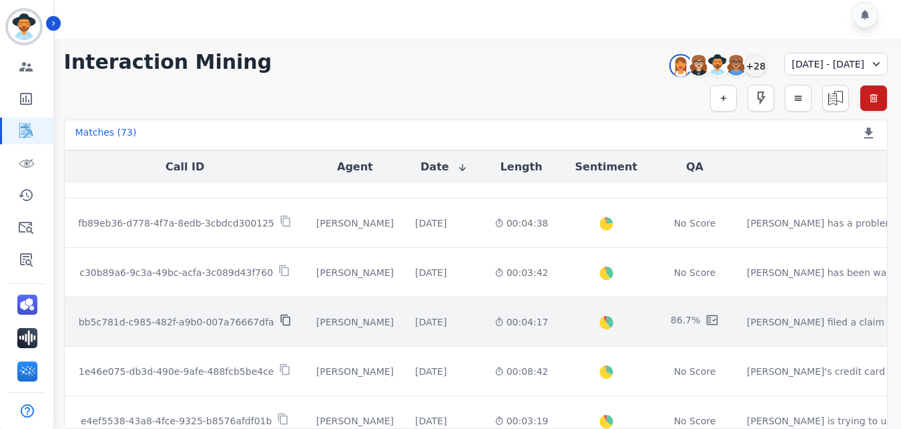
click at [280, 319] on icon at bounding box center [286, 320] width 12 height 12
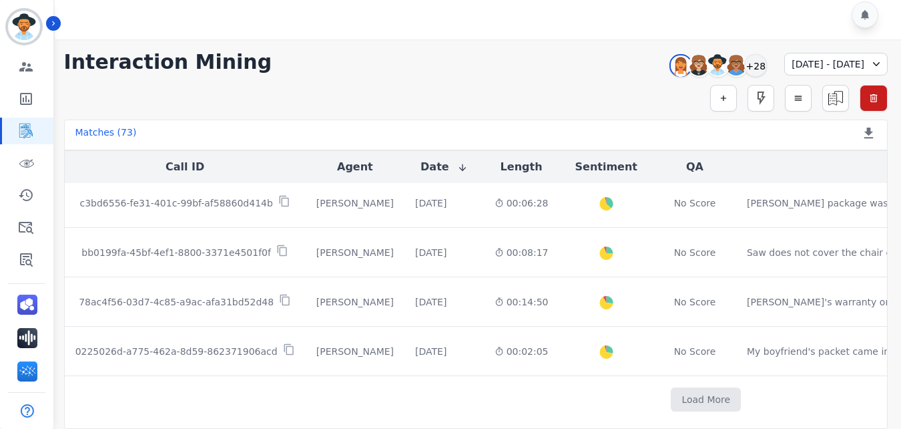
scroll to position [1792, 0]
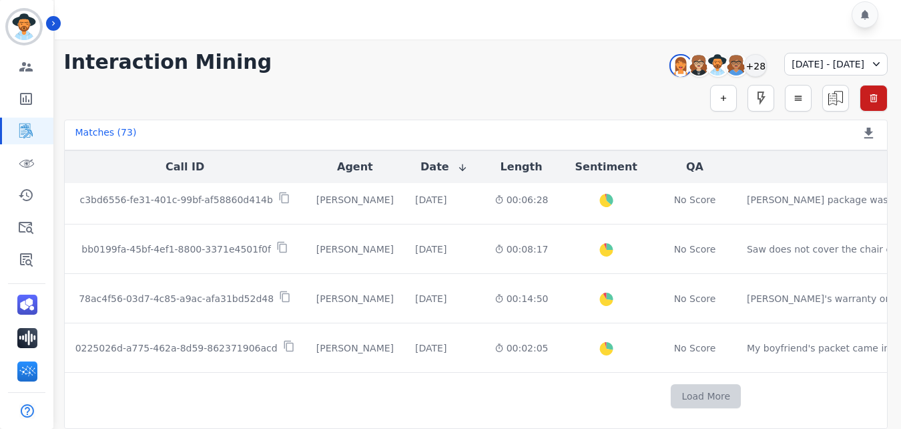
click at [671, 388] on button "Load More" at bounding box center [706, 396] width 70 height 24
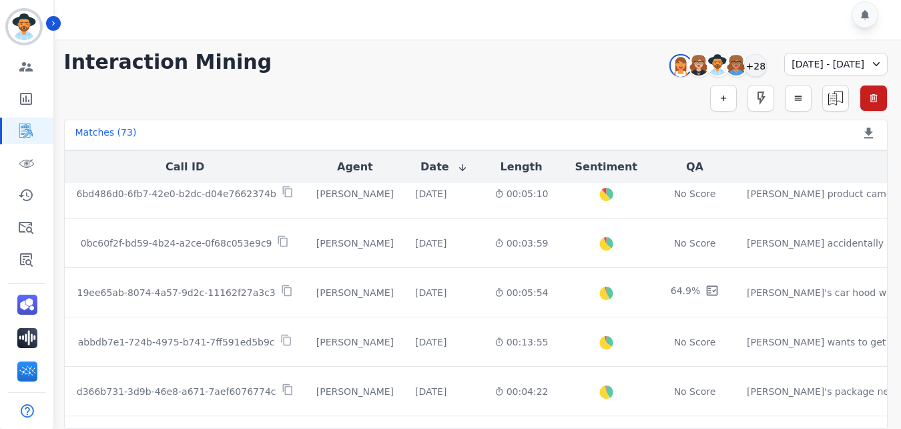
scroll to position [2684, 0]
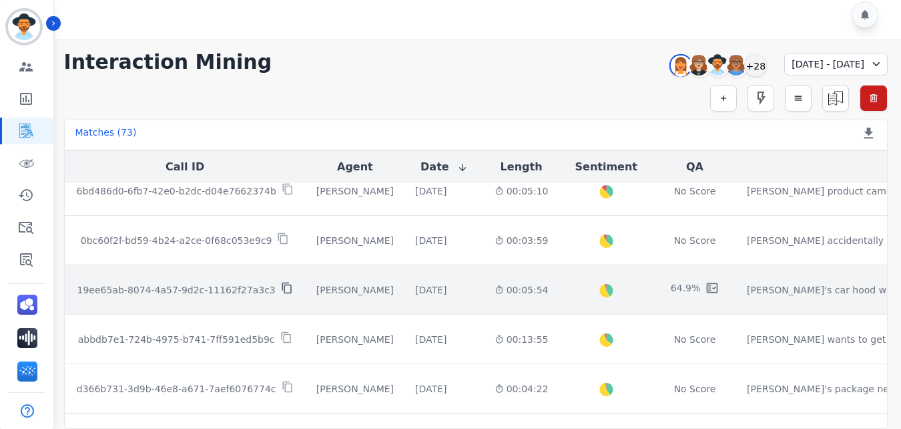
click at [281, 287] on icon at bounding box center [287, 288] width 12 height 12
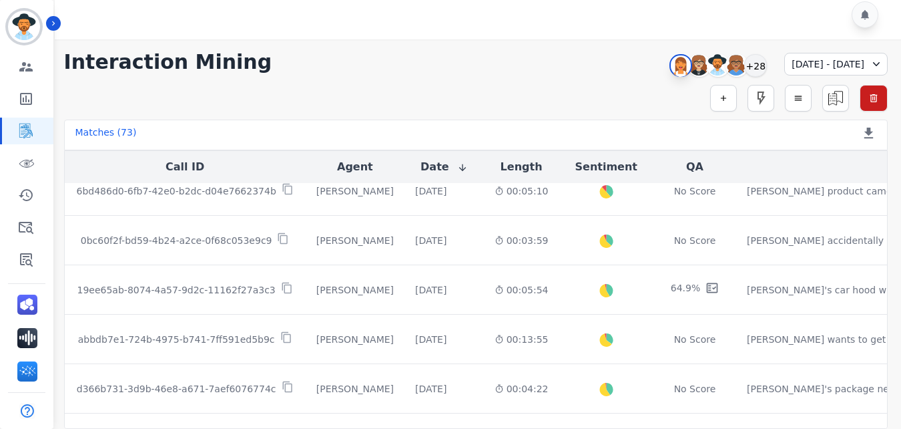
click at [671, 69] on img at bounding box center [681, 65] width 20 height 21
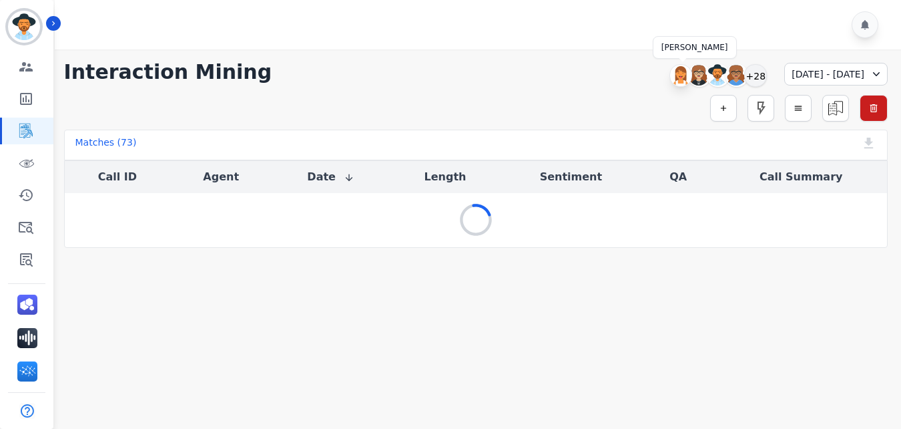
scroll to position [0, 0]
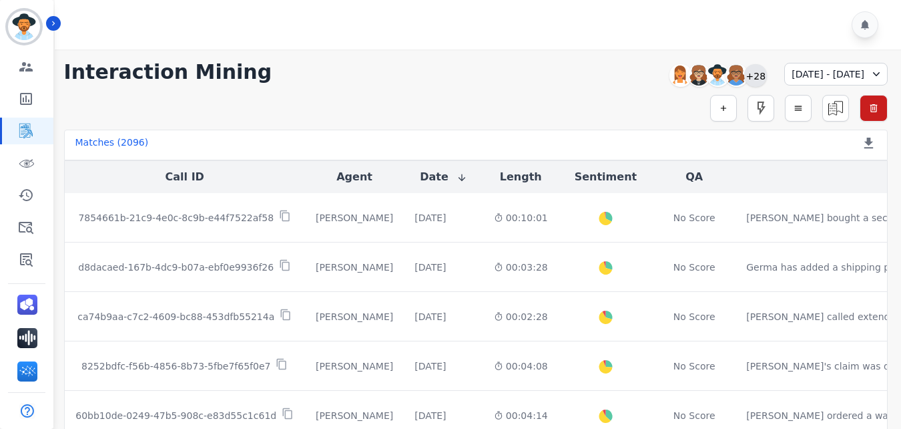
click at [744, 79] on div "+28" at bounding box center [755, 75] width 23 height 23
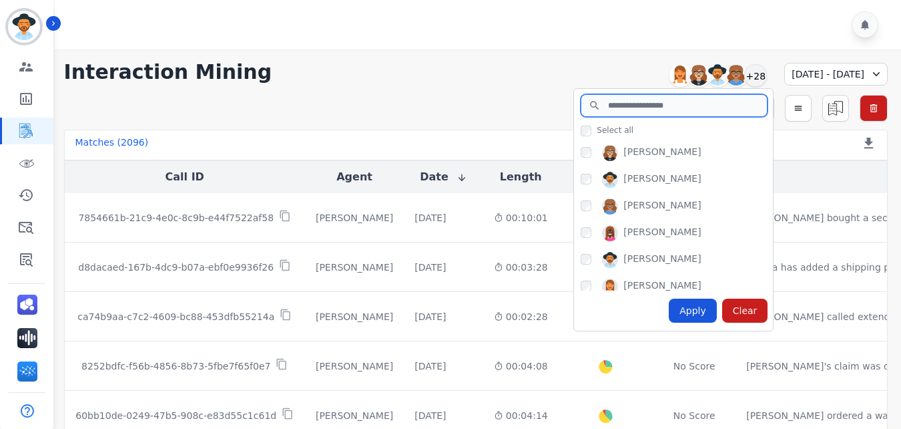
click at [618, 103] on input "search" at bounding box center [674, 105] width 187 height 23
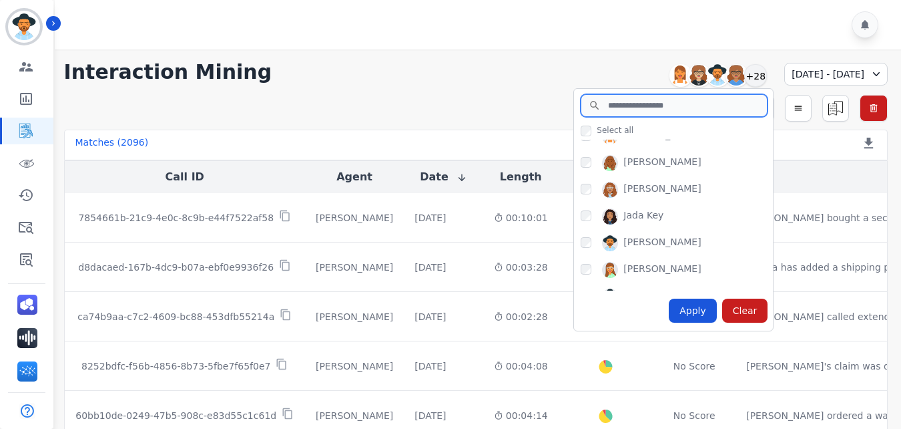
scroll to position [151, 0]
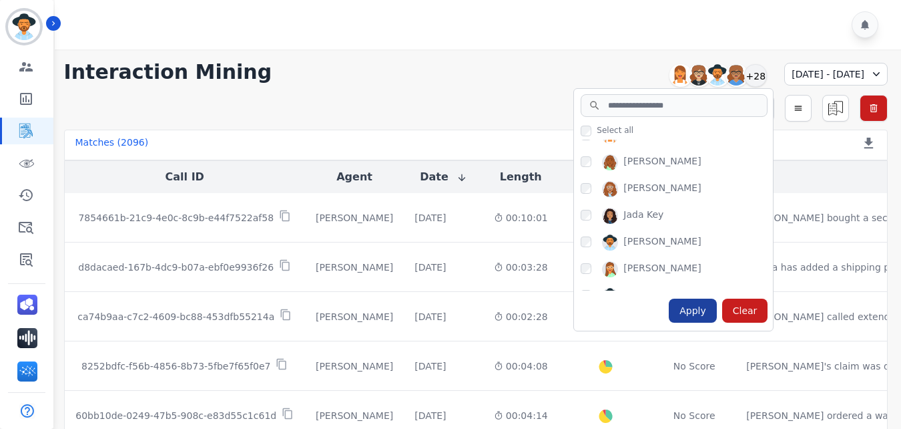
click at [669, 312] on div "Apply" at bounding box center [693, 310] width 48 height 24
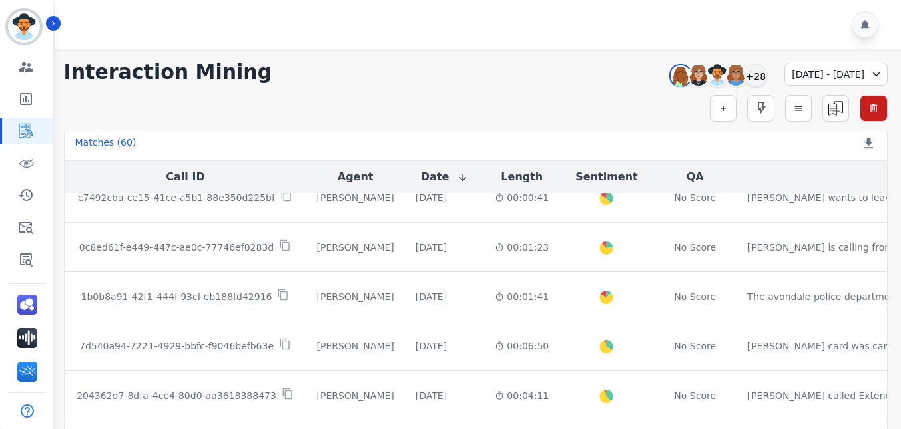
scroll to position [804, 0]
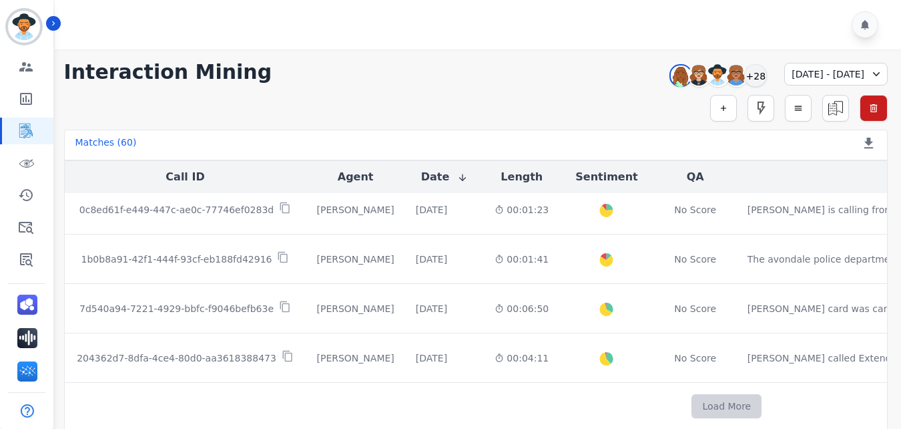
click at [692, 403] on button "Load More" at bounding box center [727, 406] width 70 height 24
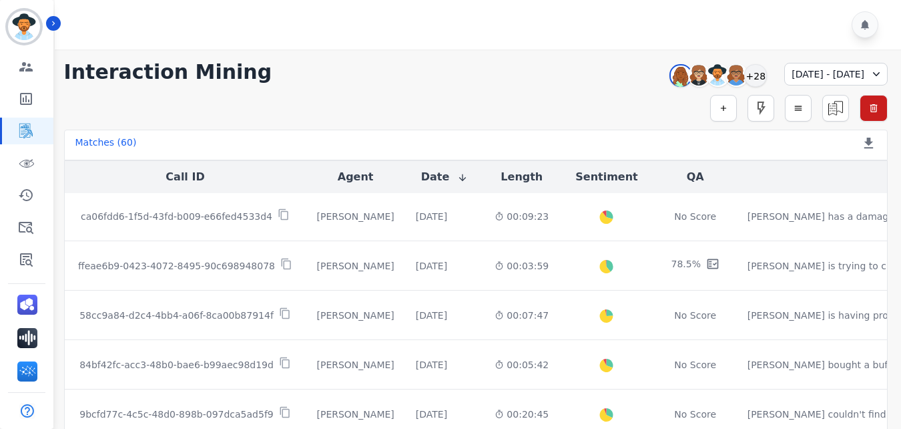
scroll to position [1196, 0]
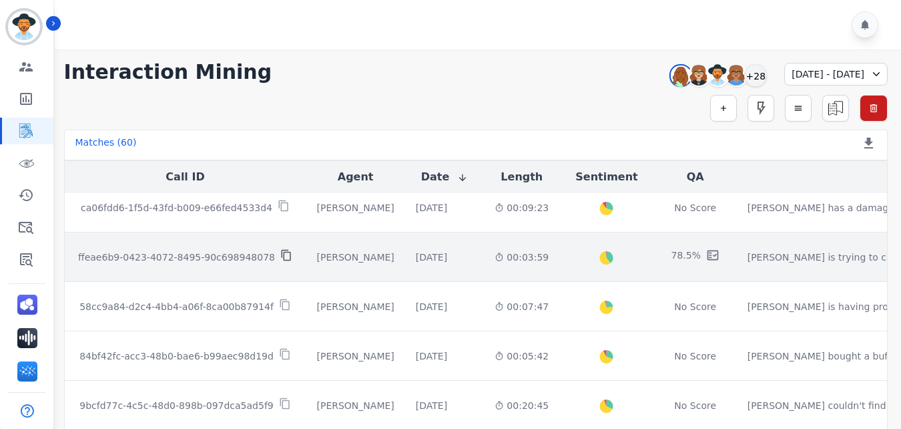
click at [281, 252] on icon at bounding box center [285, 255] width 9 height 11
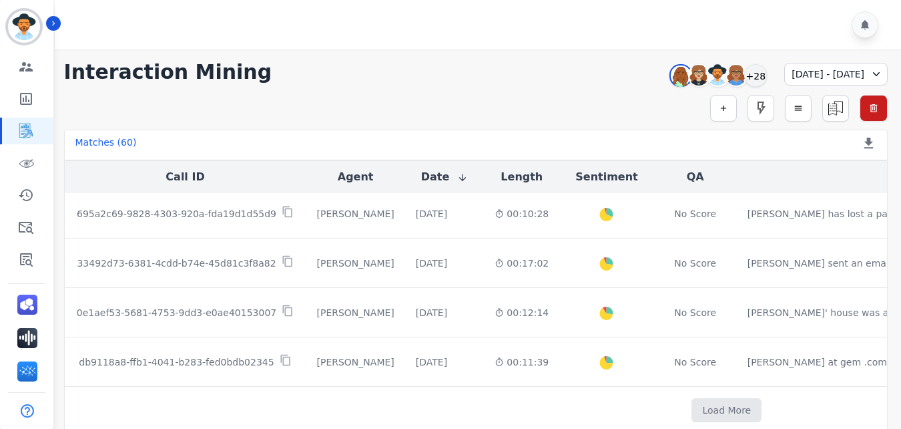
scroll to position [1792, 0]
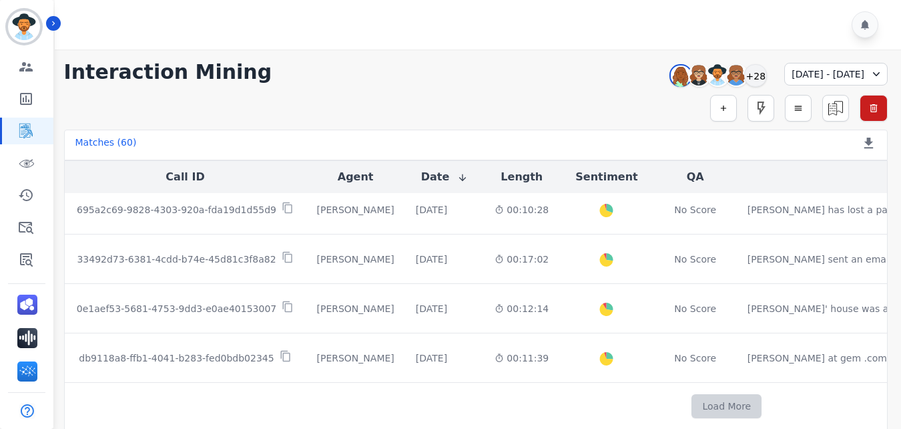
click at [692, 400] on button "Load More" at bounding box center [727, 406] width 70 height 24
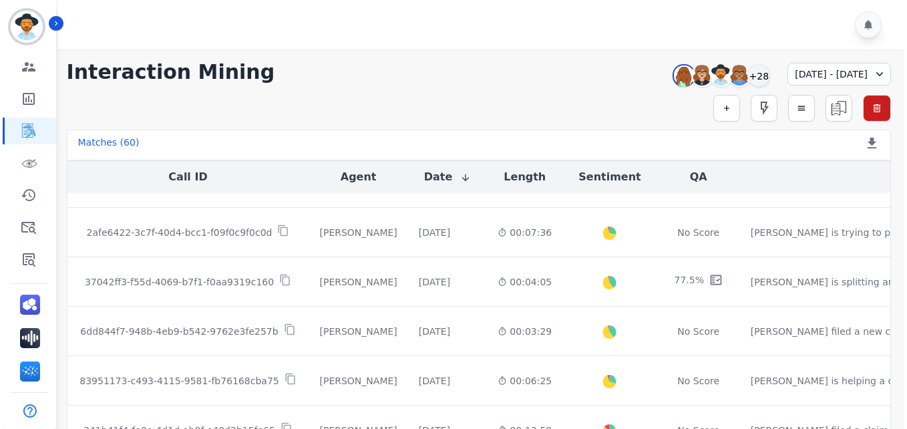
scroll to position [2264, 0]
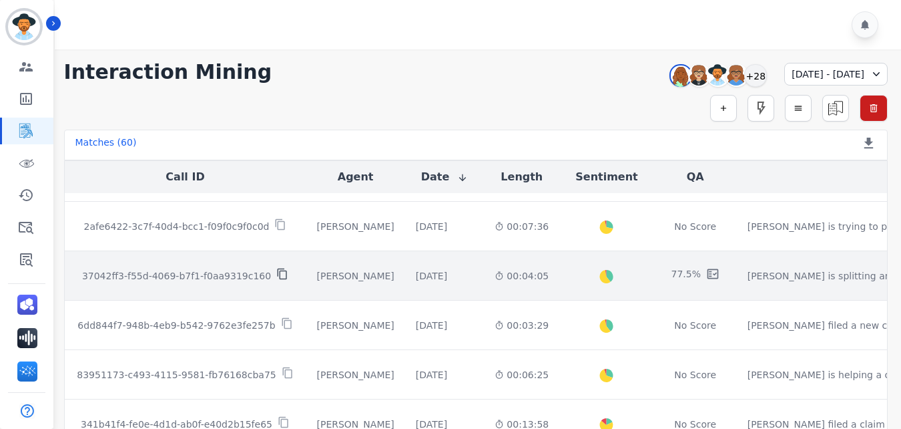
click at [276, 272] on icon at bounding box center [282, 274] width 12 height 12
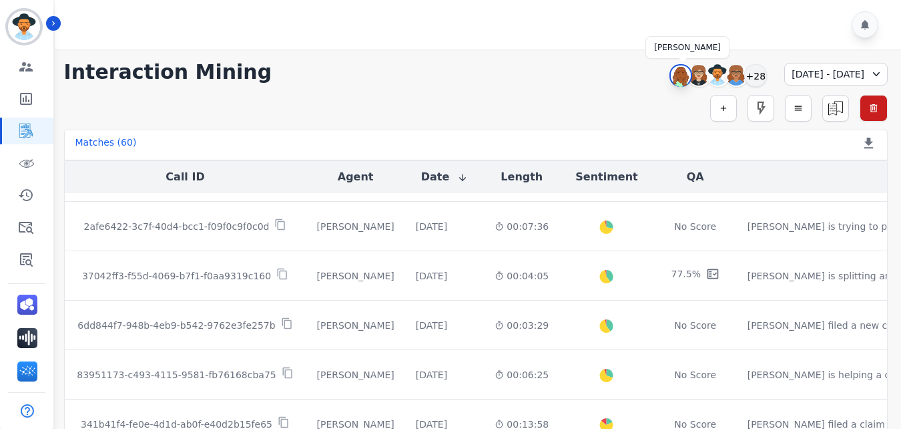
click at [671, 78] on img at bounding box center [681, 75] width 20 height 21
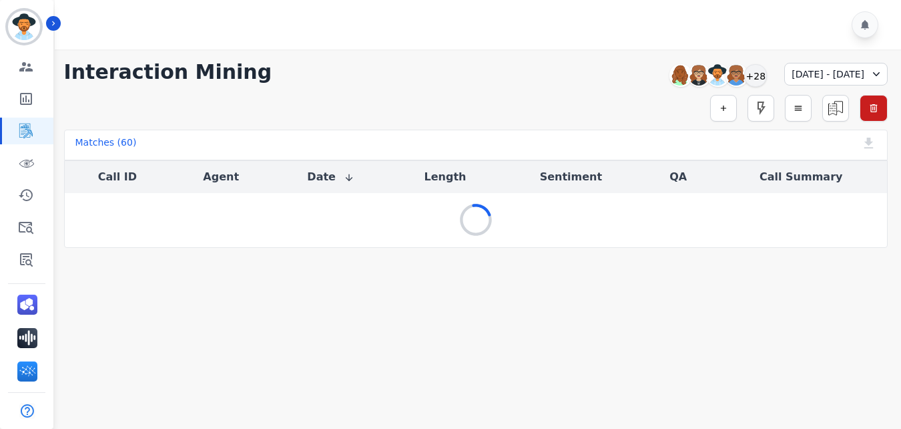
scroll to position [0, 0]
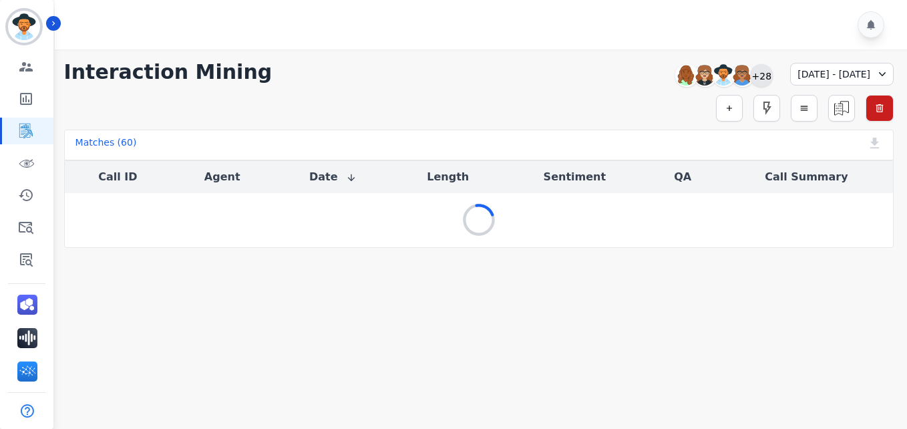
click at [750, 76] on div "+28" at bounding box center [761, 75] width 23 height 23
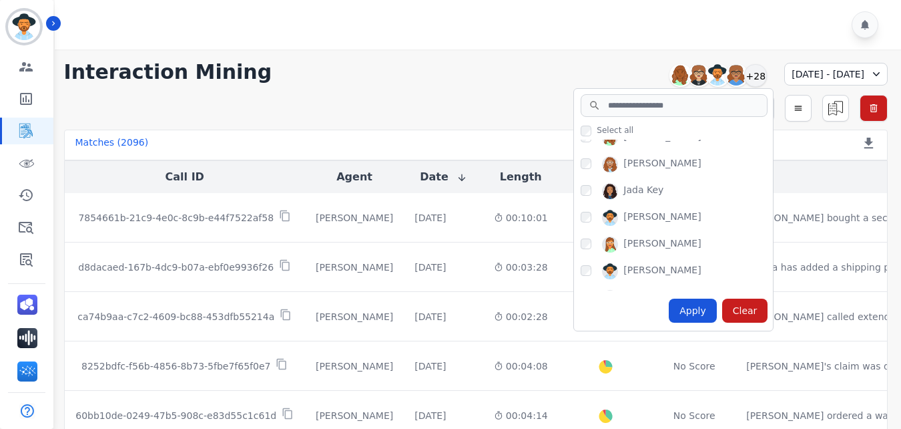
scroll to position [177, 0]
click at [669, 311] on div "Apply" at bounding box center [693, 310] width 48 height 24
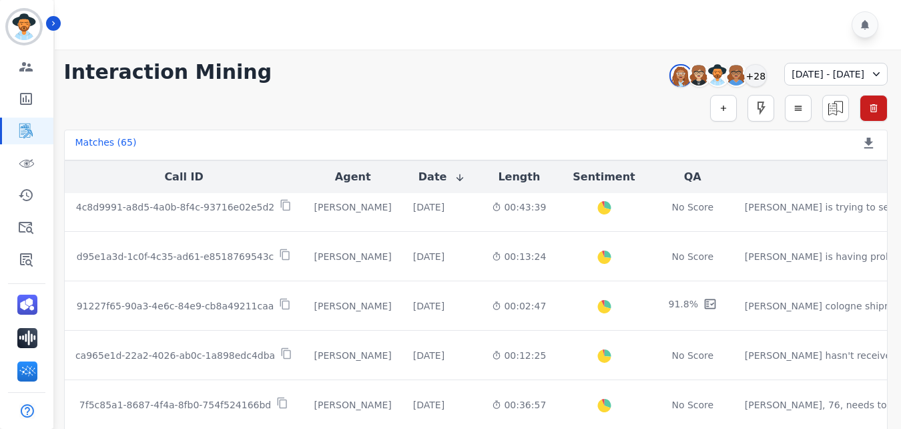
scroll to position [756, 0]
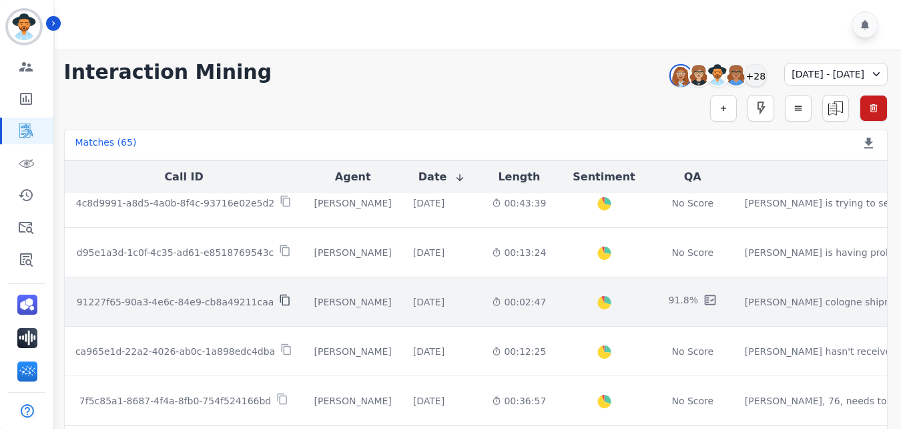
click at [279, 302] on icon at bounding box center [285, 300] width 12 height 12
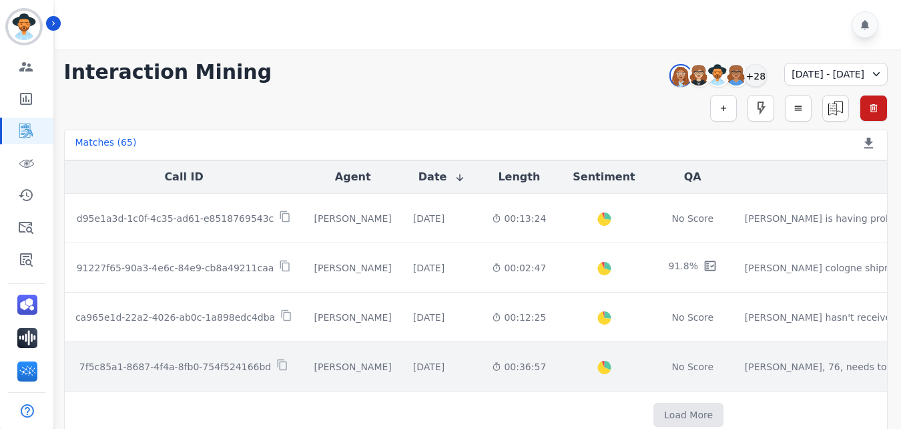
scroll to position [795, 0]
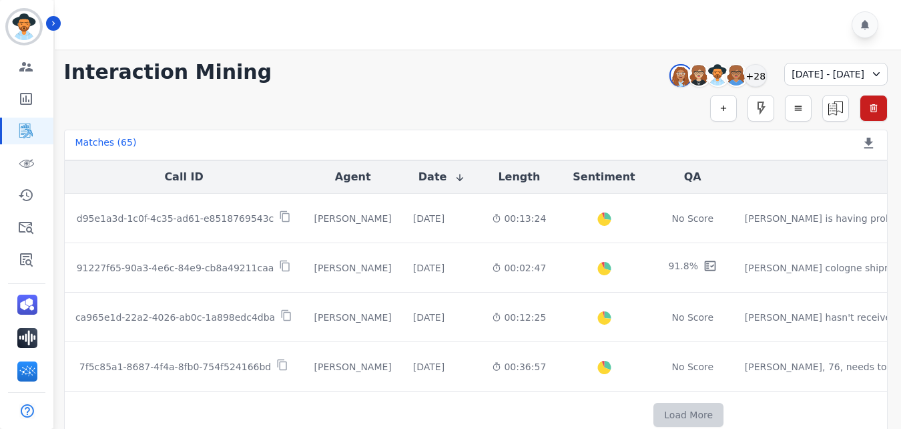
click at [654, 404] on button "Load More" at bounding box center [689, 415] width 70 height 24
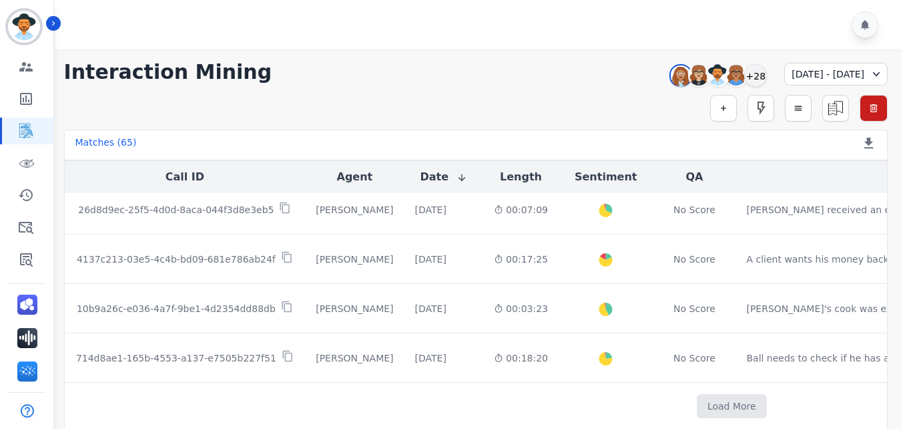
scroll to position [1792, 0]
click at [697, 404] on button "Load More" at bounding box center [732, 406] width 70 height 24
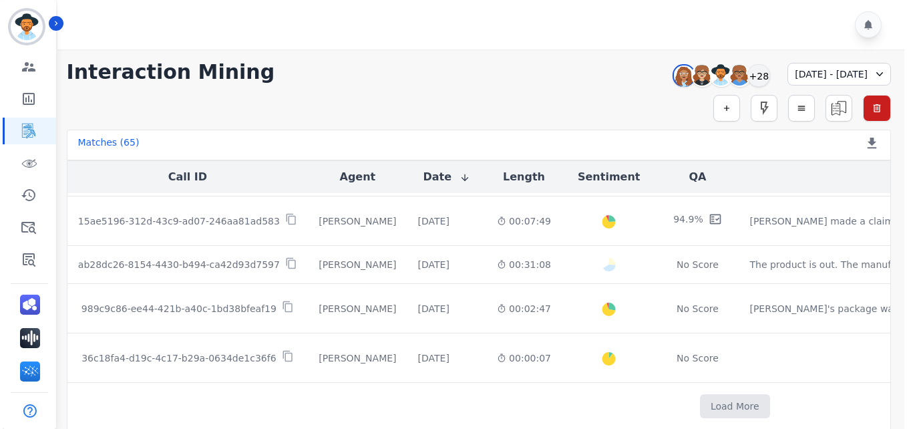
scroll to position [2725, 0]
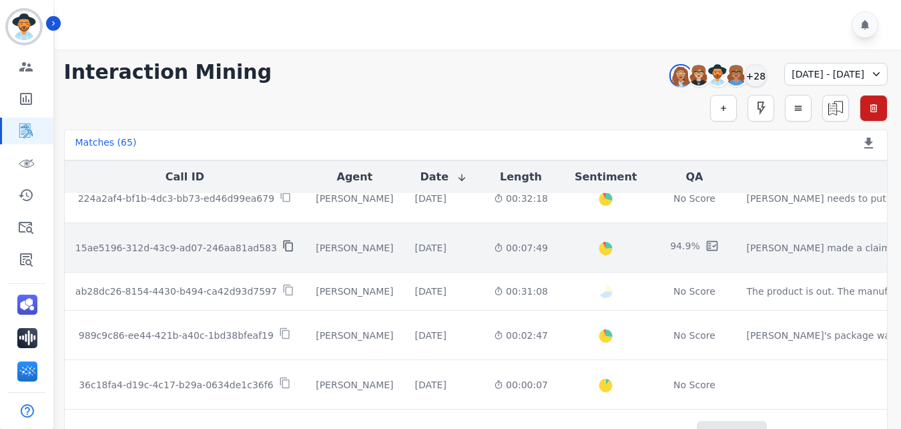
click at [282, 246] on icon at bounding box center [288, 246] width 12 height 12
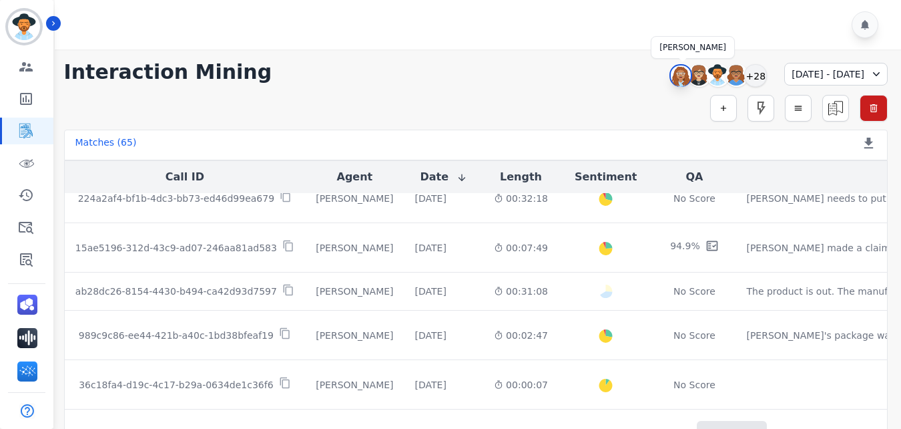
click at [671, 82] on img at bounding box center [681, 75] width 20 height 21
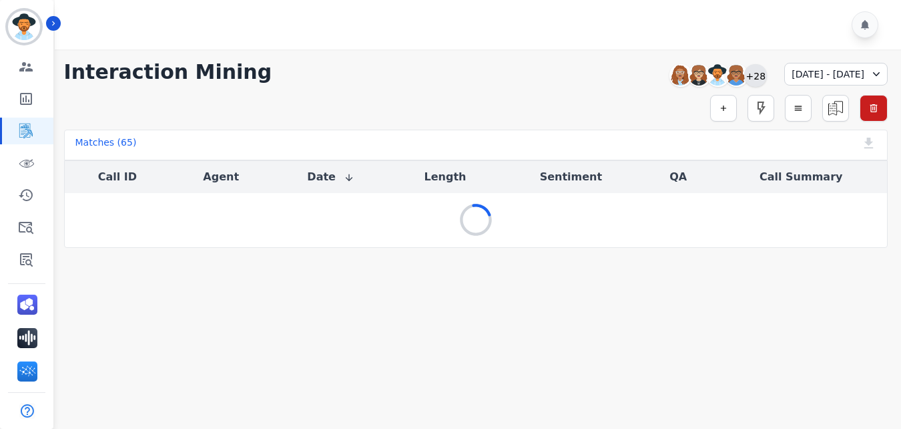
click at [744, 73] on div "+28" at bounding box center [755, 75] width 23 height 23
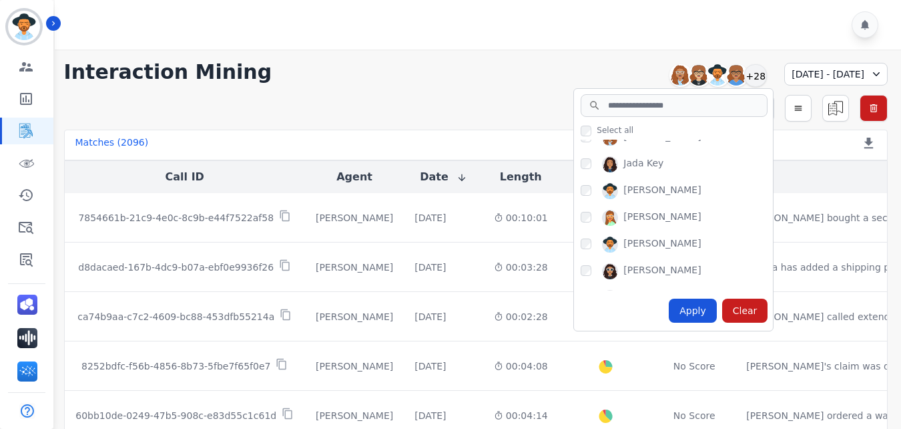
scroll to position [210, 0]
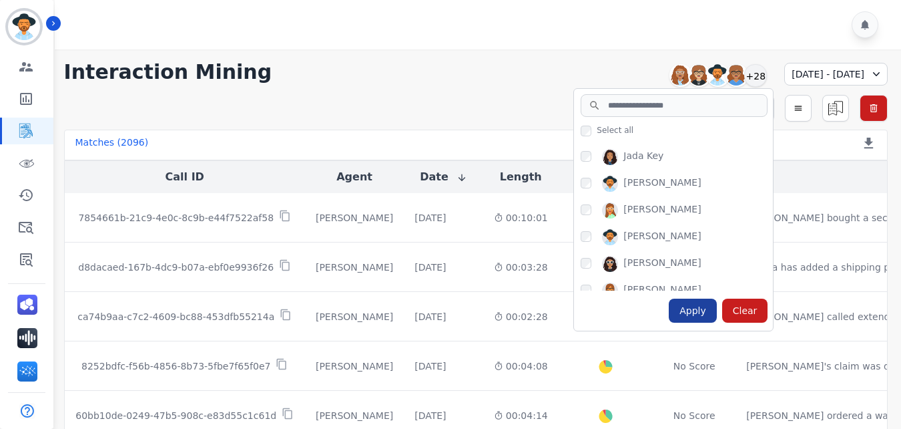
click at [669, 307] on div "Apply" at bounding box center [693, 310] width 48 height 24
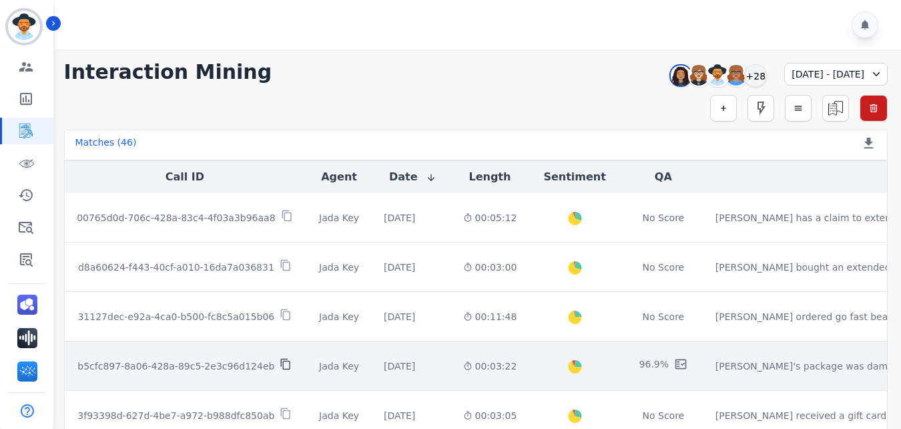
click at [280, 364] on icon at bounding box center [286, 364] width 12 height 12
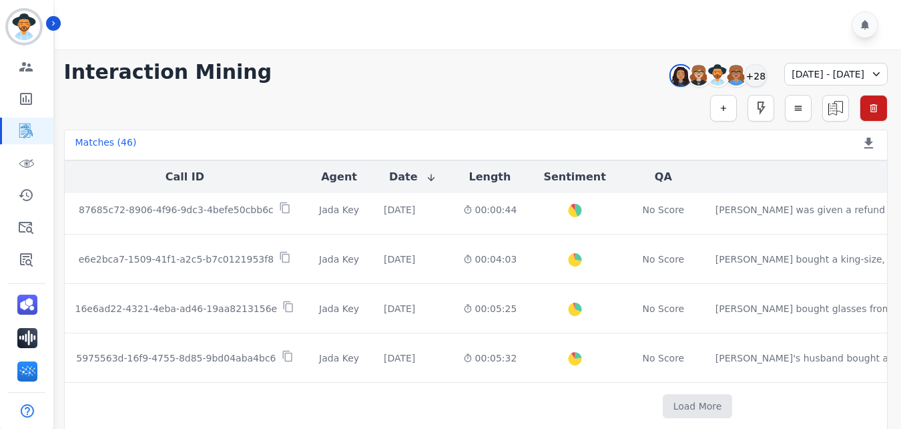
scroll to position [10, 0]
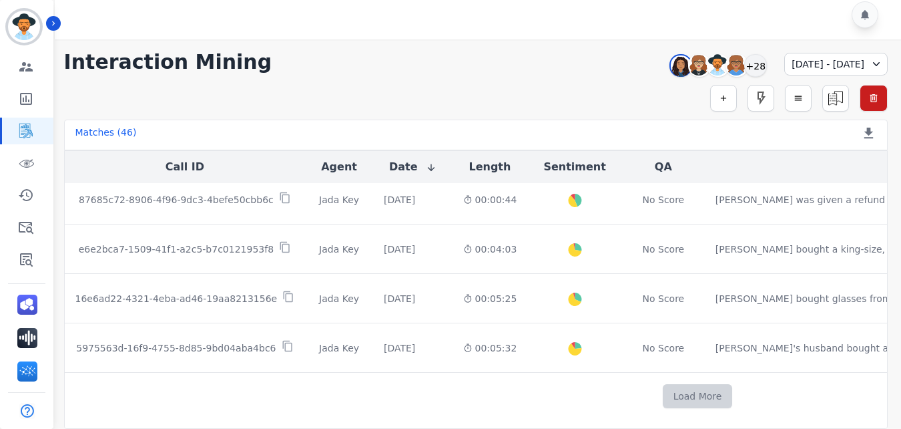
click at [663, 391] on button "Load More" at bounding box center [698, 396] width 70 height 24
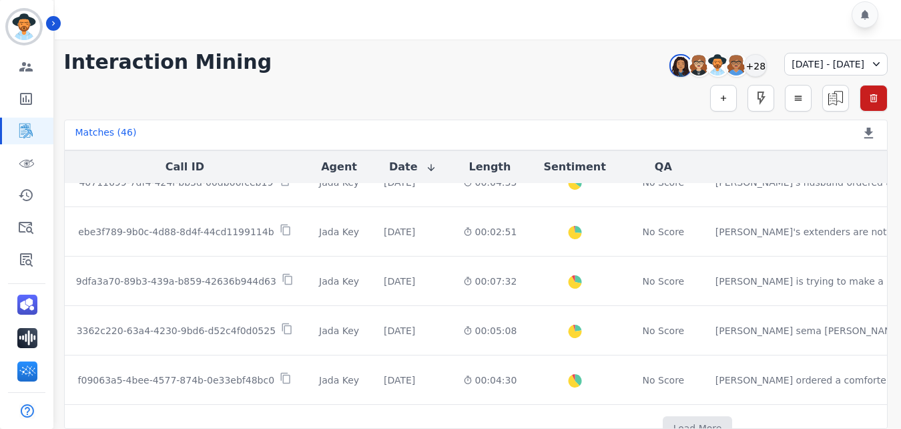
scroll to position [1769, 0]
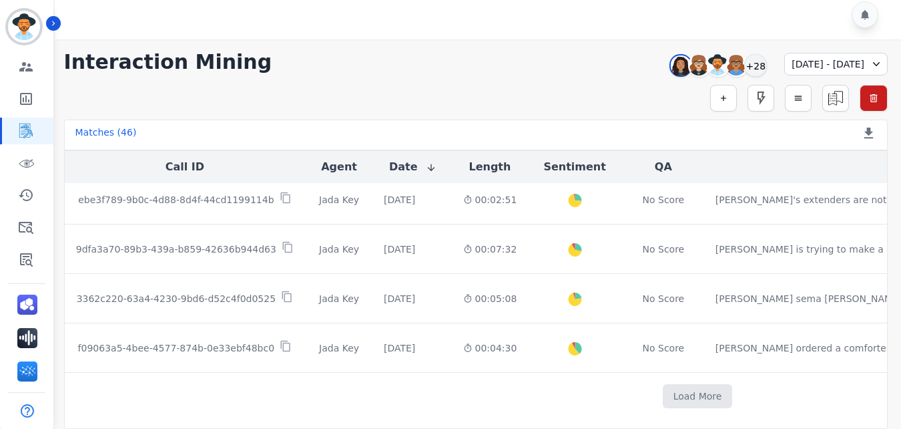
click at [663, 391] on button "Load More" at bounding box center [698, 396] width 70 height 24
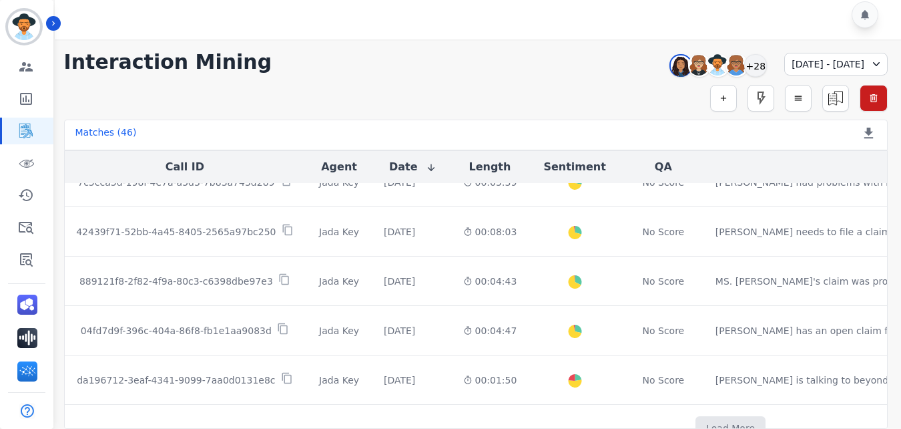
scroll to position [2065, 0]
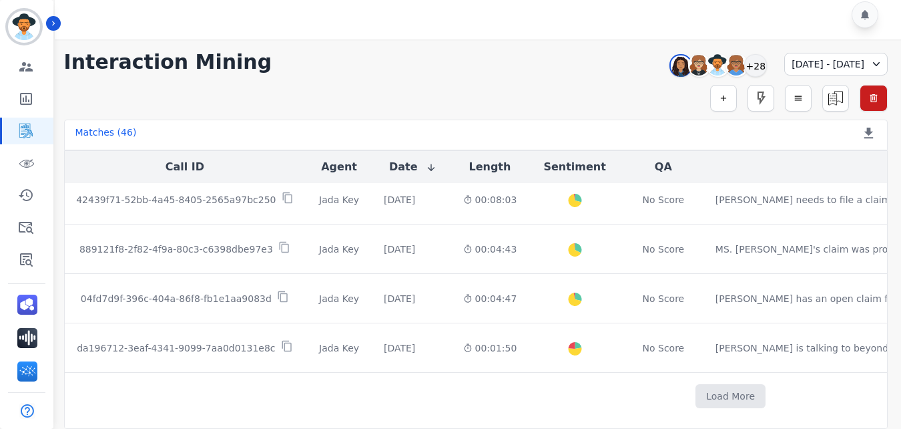
click at [696, 391] on button "Load More" at bounding box center [731, 396] width 70 height 24
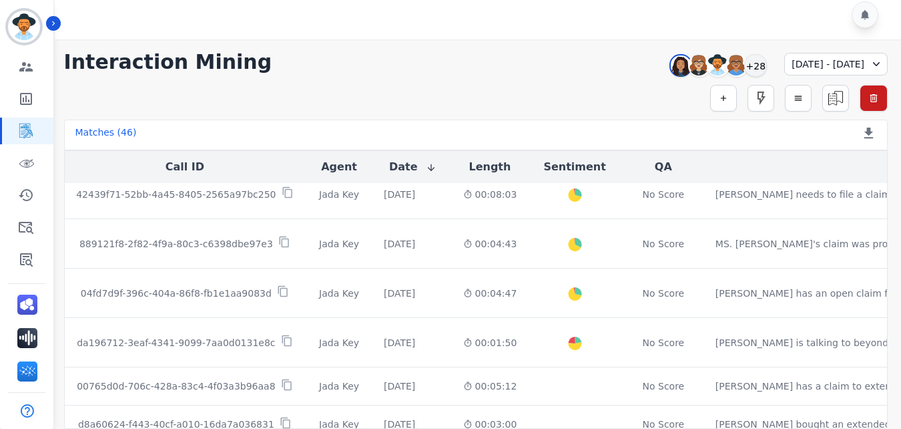
scroll to position [2257, 0]
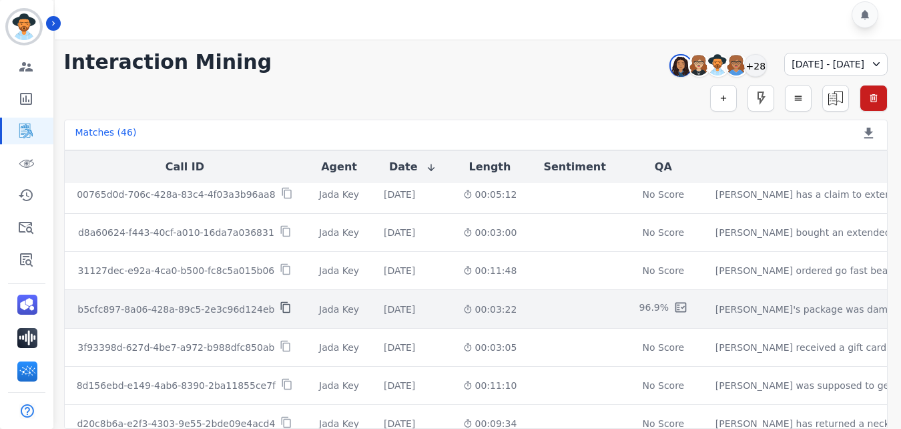
click at [280, 308] on icon at bounding box center [286, 307] width 12 height 12
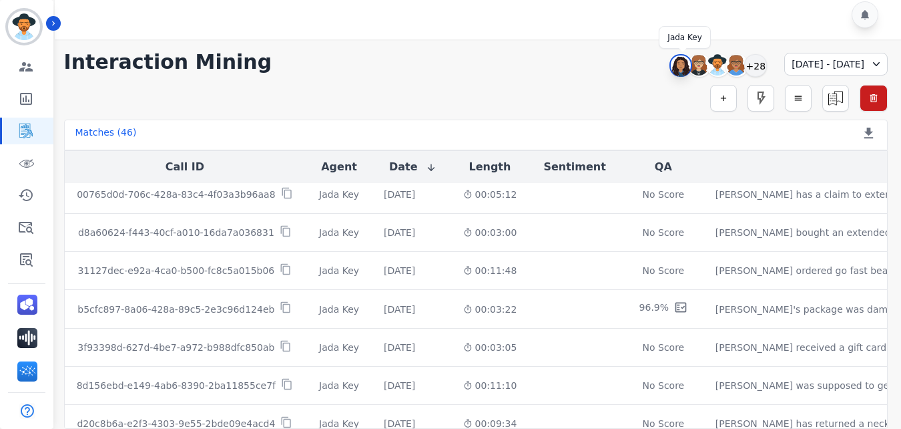
click at [671, 75] on img at bounding box center [681, 65] width 20 height 21
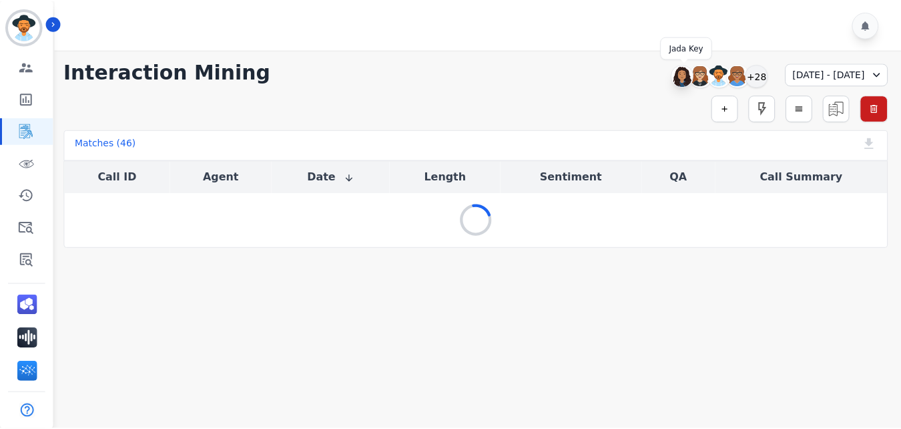
scroll to position [0, 0]
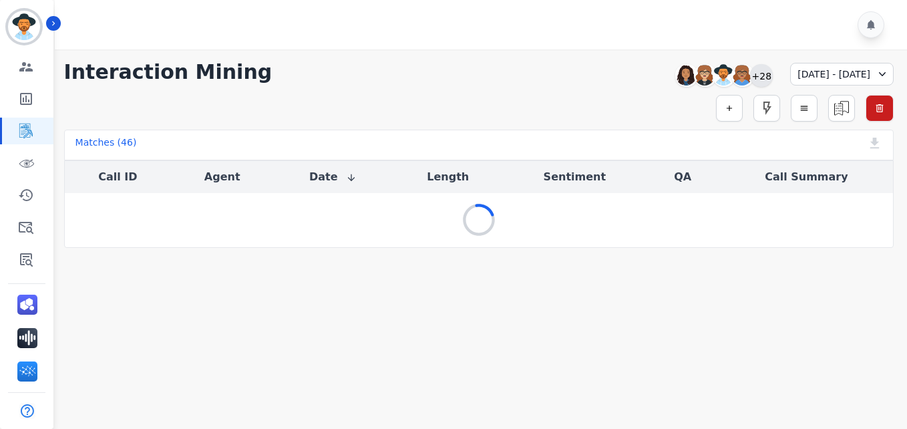
click at [750, 75] on div "+28" at bounding box center [761, 75] width 23 height 23
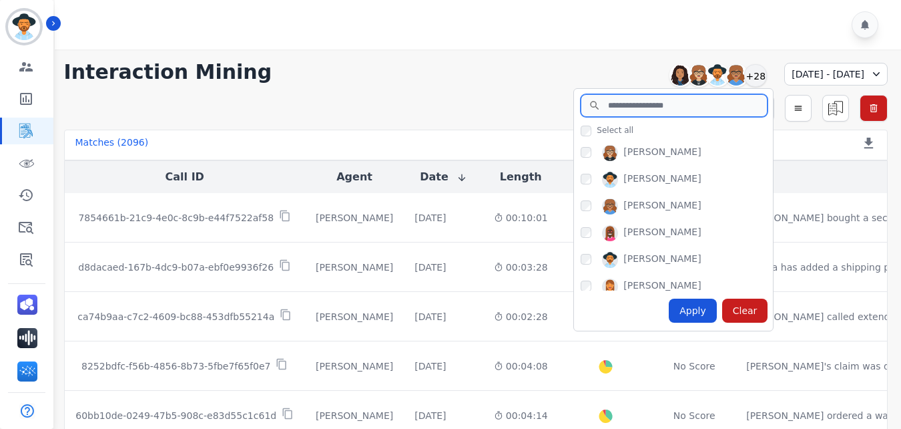
click at [611, 105] on input "search" at bounding box center [674, 105] width 187 height 23
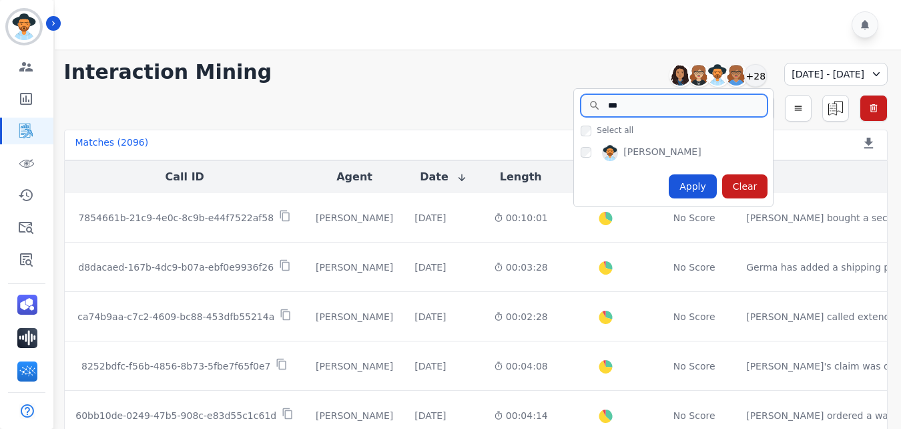
type input "***"
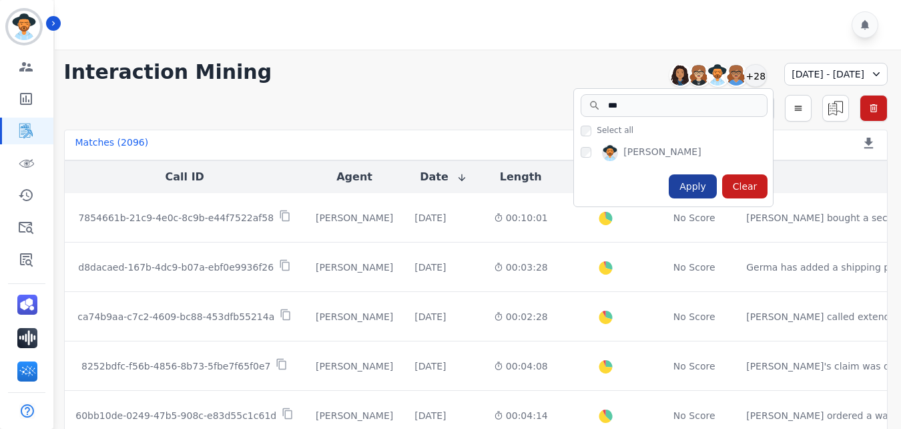
click at [669, 187] on div "Apply" at bounding box center [693, 186] width 48 height 24
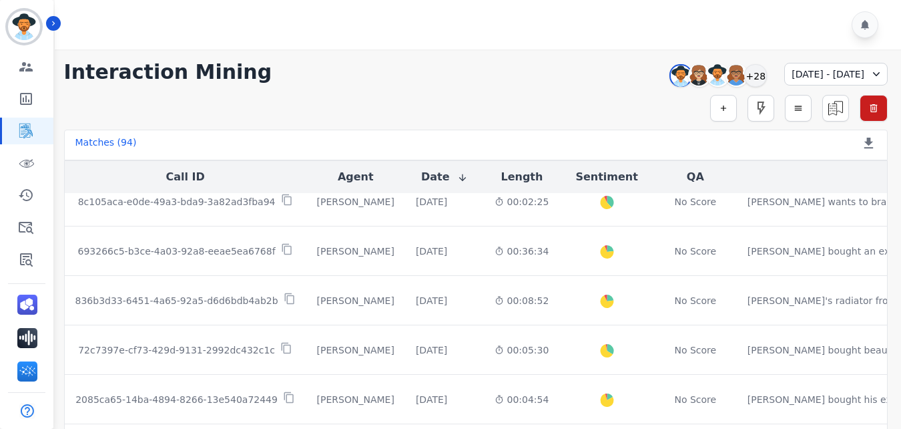
scroll to position [804, 0]
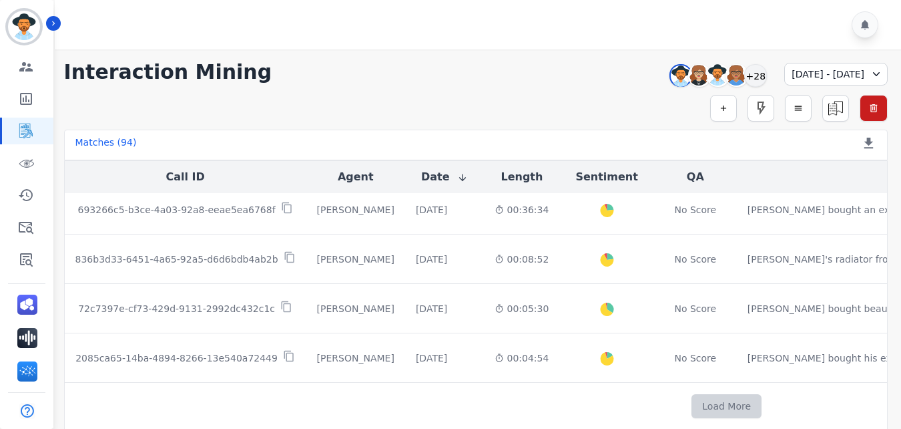
click at [692, 406] on button "Load More" at bounding box center [727, 406] width 70 height 24
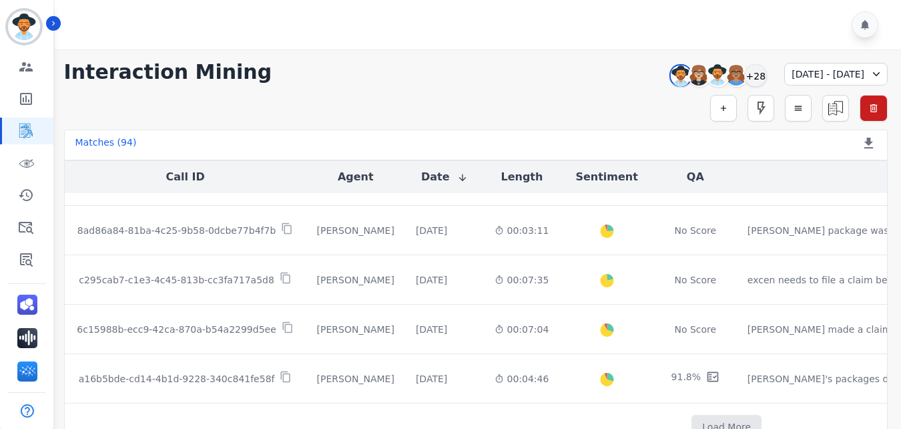
scroll to position [1767, 0]
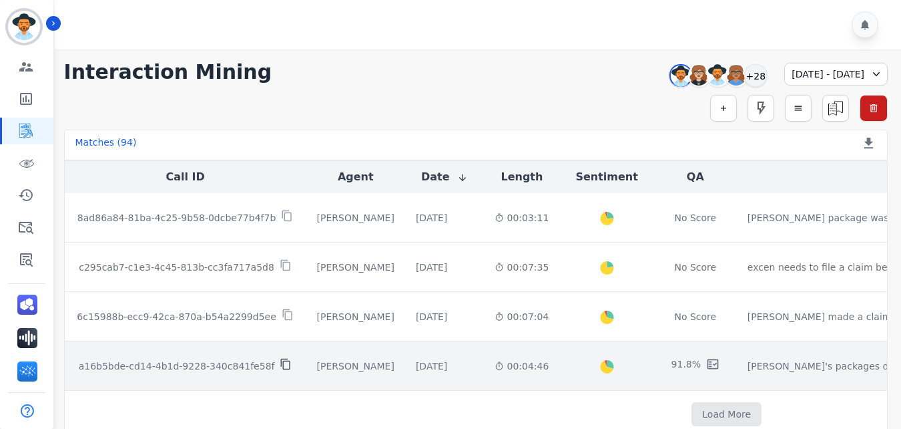
click at [280, 363] on icon at bounding box center [286, 364] width 12 height 12
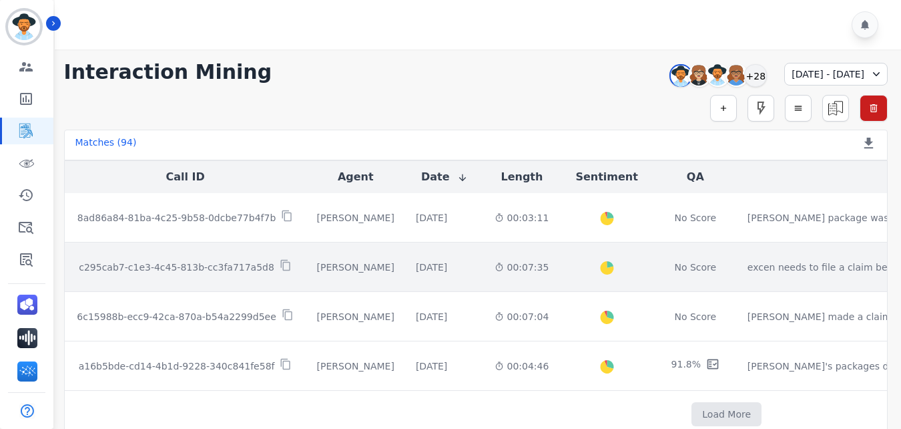
scroll to position [1780, 0]
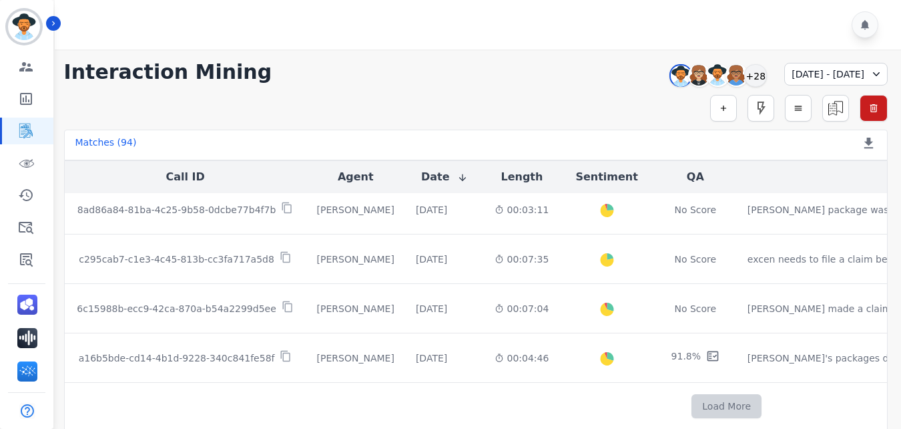
click at [692, 407] on button "Load More" at bounding box center [727, 406] width 70 height 24
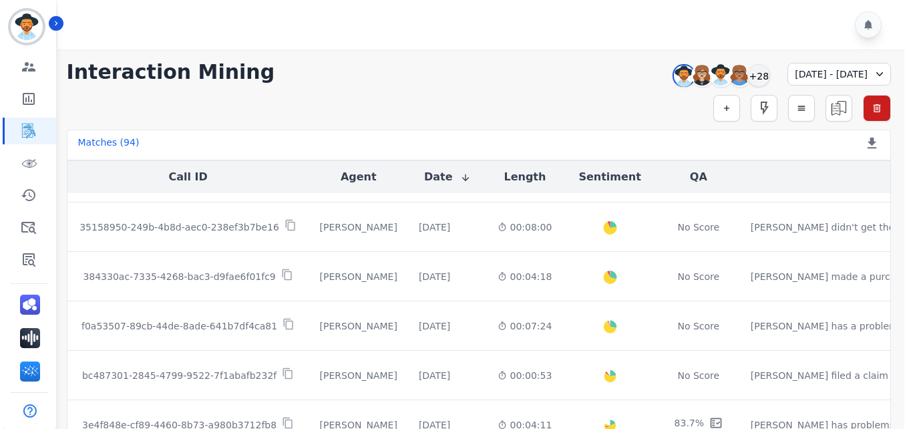
scroll to position [2768, 0]
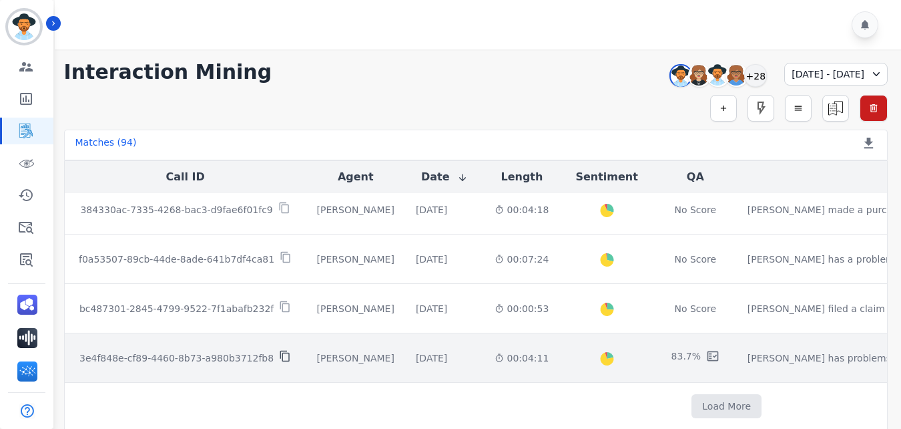
click at [280, 350] on icon at bounding box center [284, 355] width 9 height 11
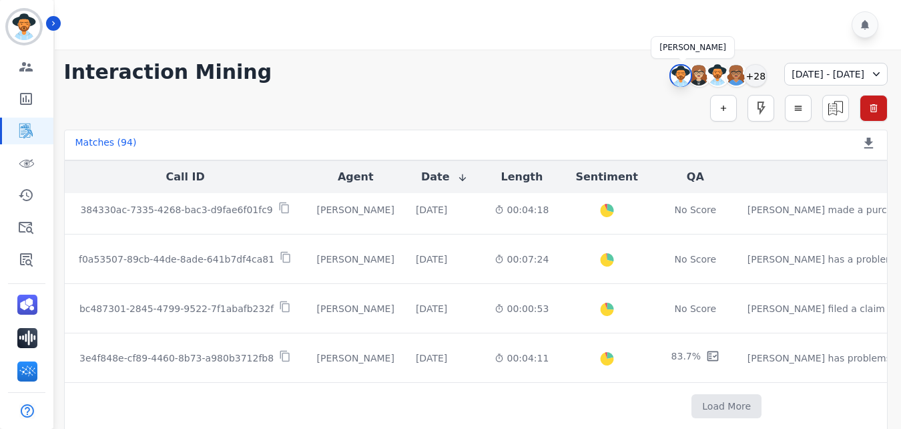
click at [671, 66] on img at bounding box center [681, 75] width 20 height 21
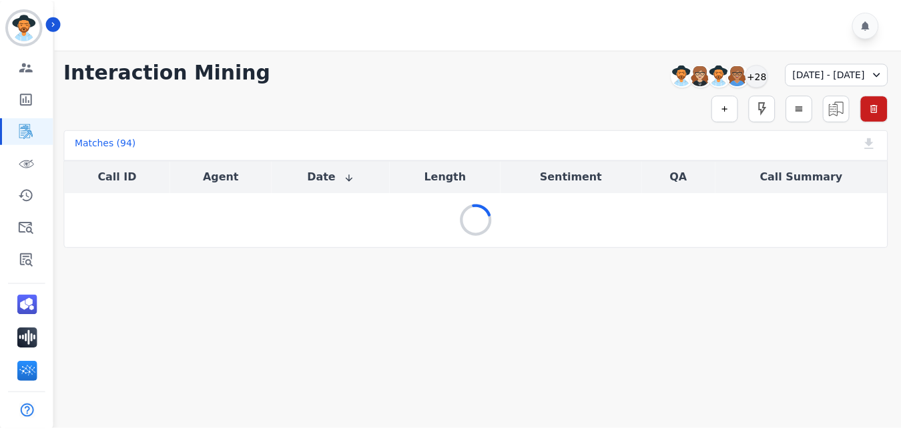
scroll to position [0, 0]
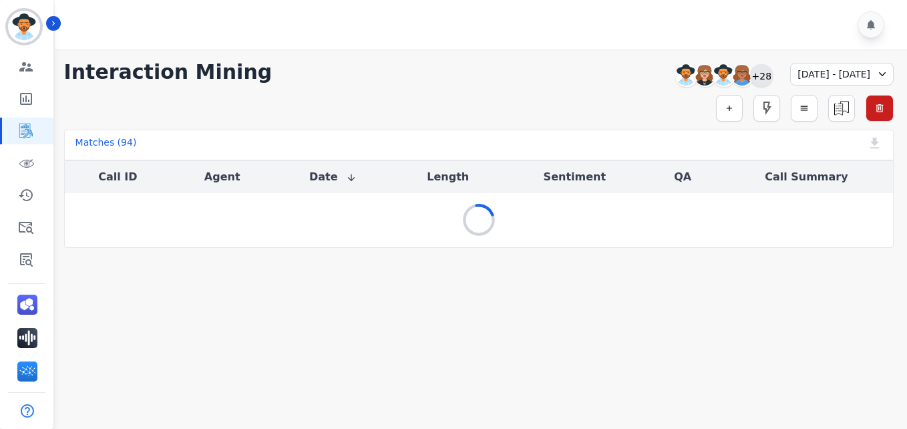
click at [750, 78] on div "+28" at bounding box center [761, 75] width 23 height 23
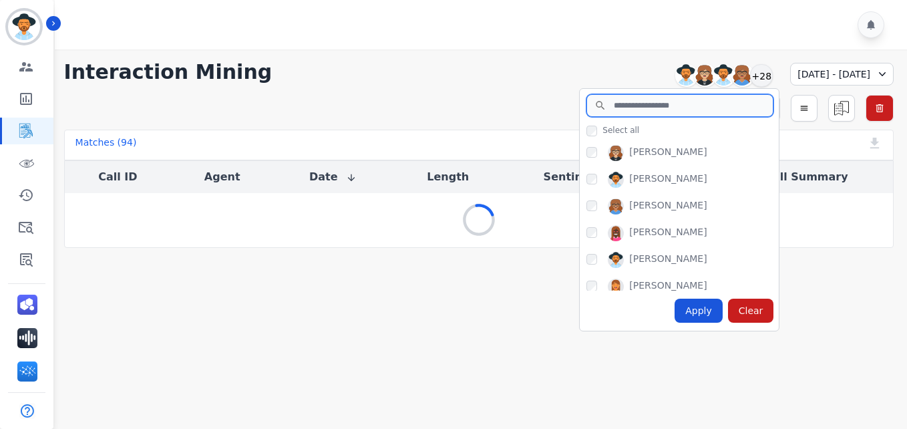
click at [651, 103] on input "search" at bounding box center [679, 105] width 187 height 23
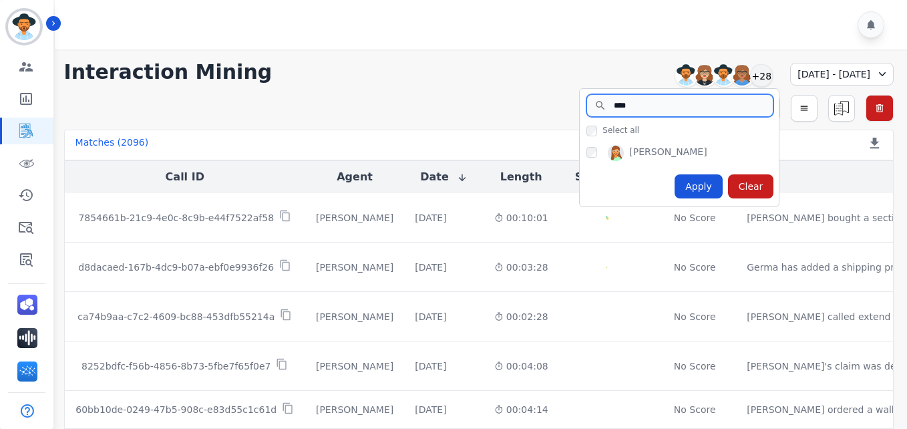
type input "****"
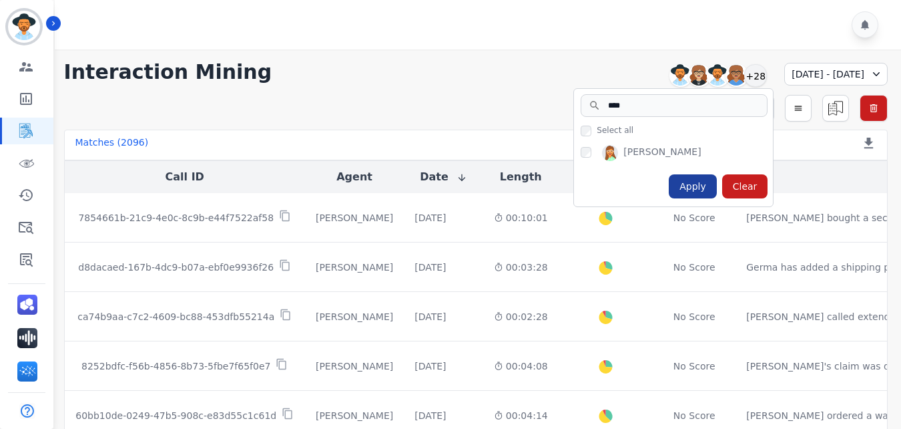
click at [669, 187] on div "Apply" at bounding box center [693, 186] width 48 height 24
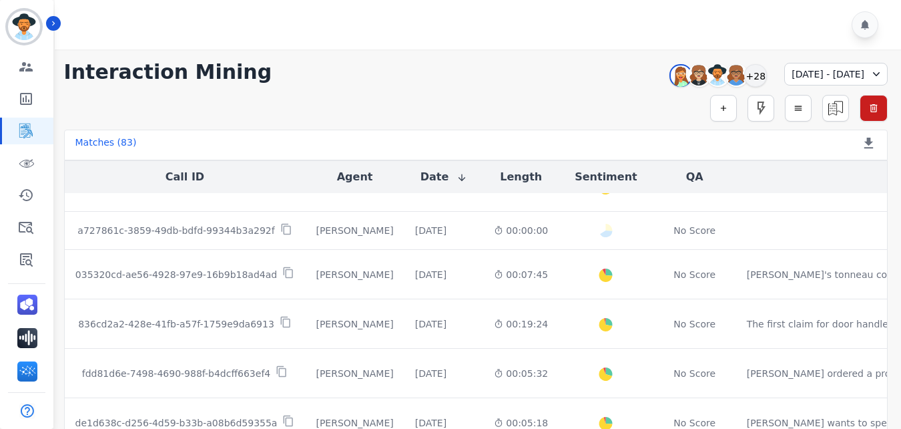
scroll to position [792, 0]
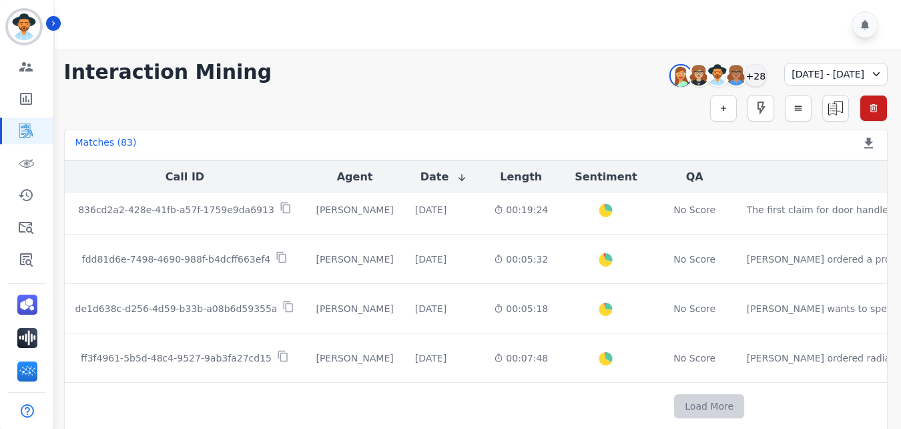
click at [674, 402] on button "Load More" at bounding box center [709, 406] width 70 height 24
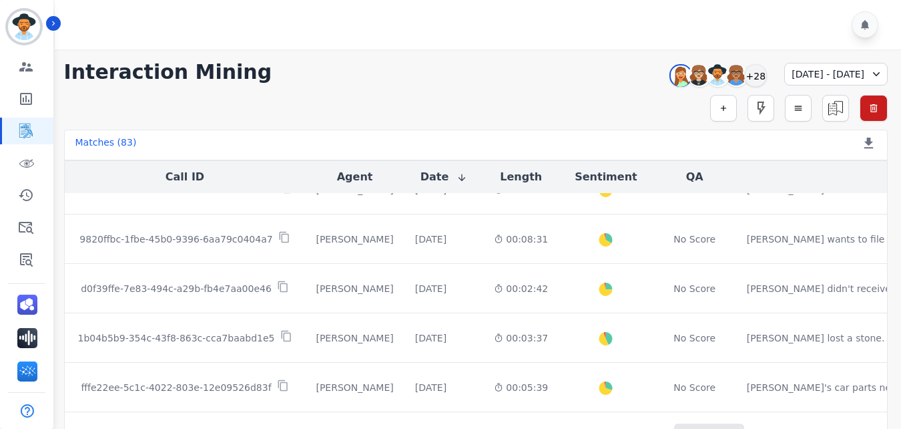
scroll to position [1780, 0]
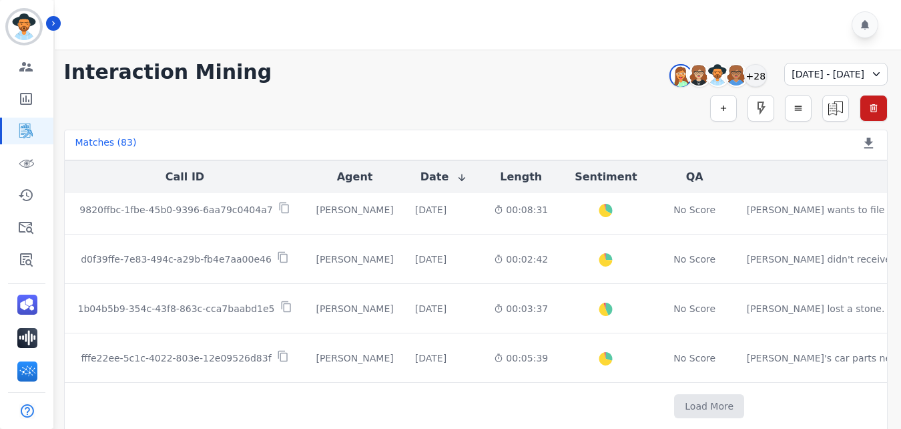
click at [674, 402] on button "Load More" at bounding box center [709, 406] width 70 height 24
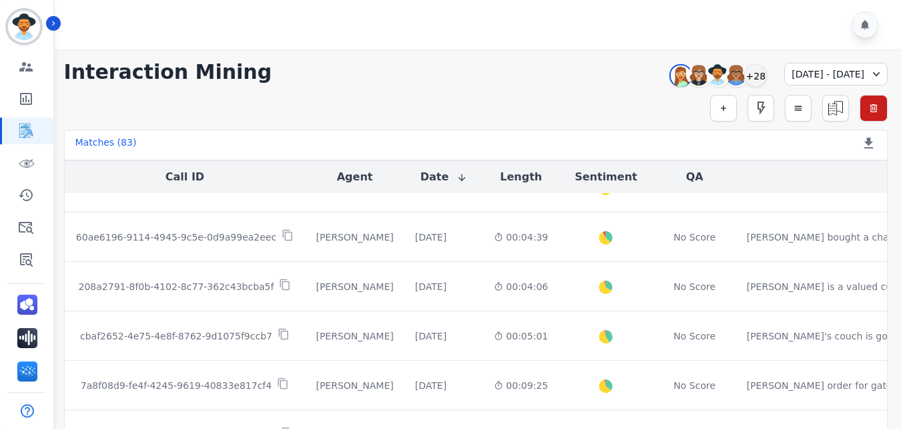
scroll to position [2768, 0]
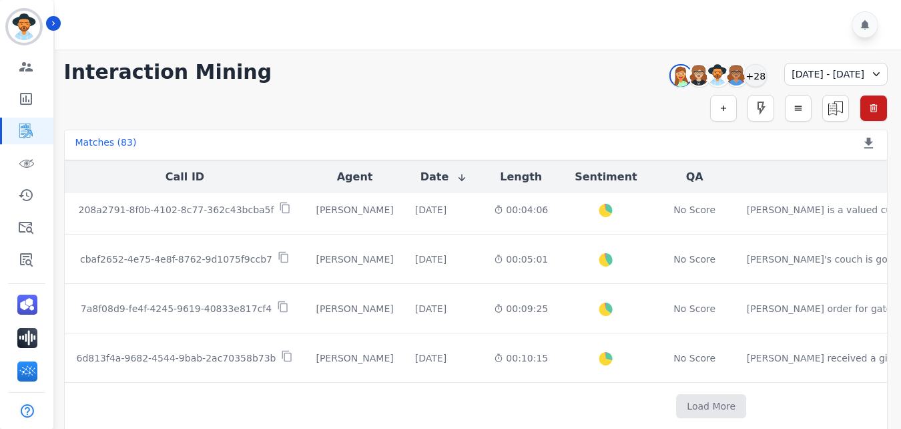
click at [676, 402] on button "Load More" at bounding box center [711, 406] width 70 height 24
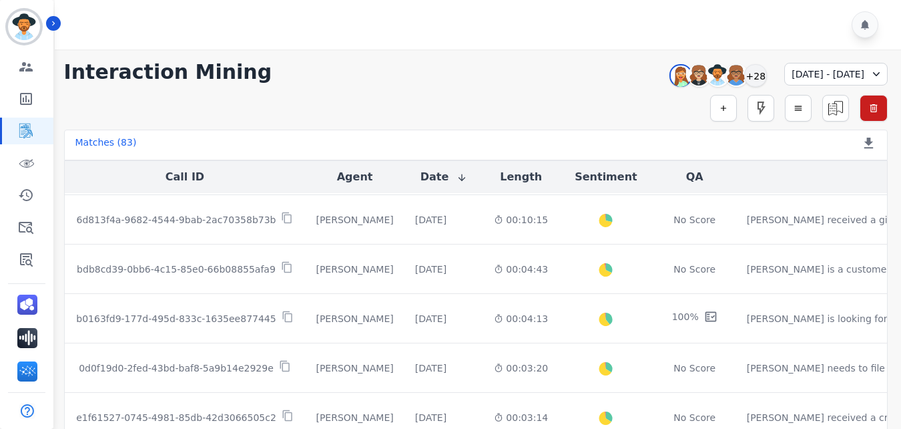
scroll to position [2950, 0]
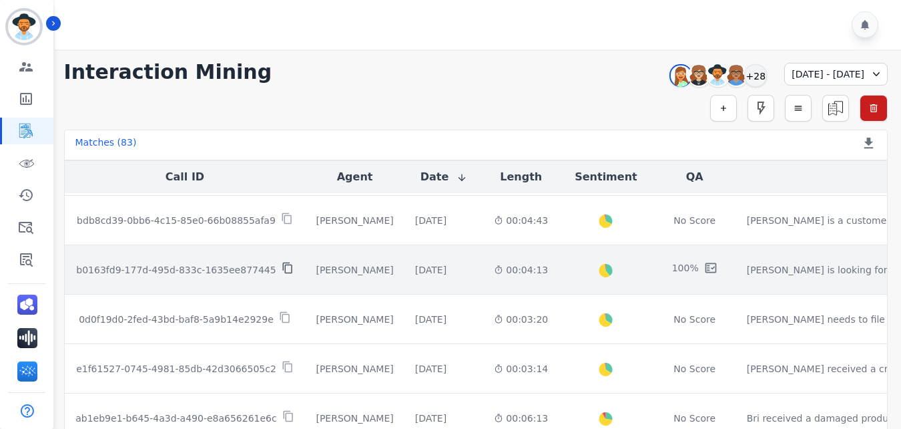
click at [282, 266] on icon at bounding box center [288, 268] width 12 height 12
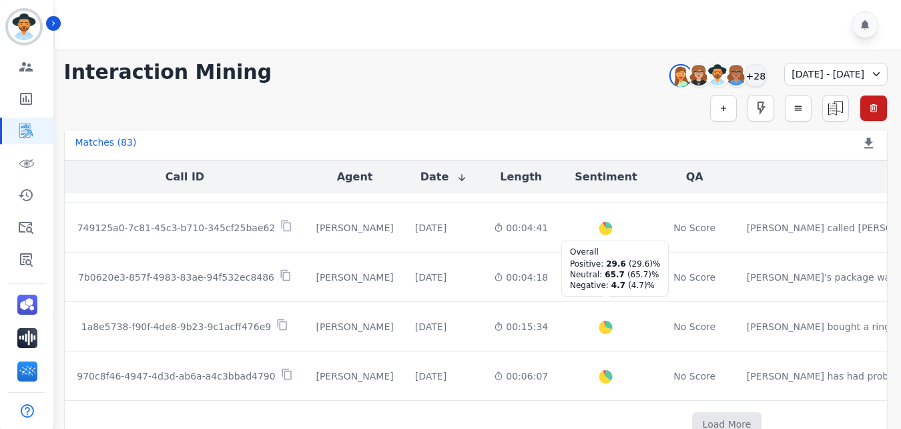
scroll to position [3756, 0]
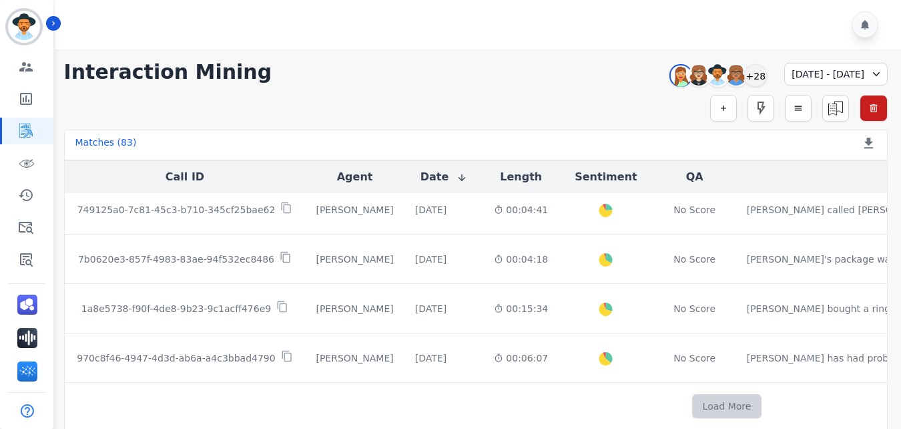
click at [692, 398] on button "Load More" at bounding box center [727, 406] width 70 height 24
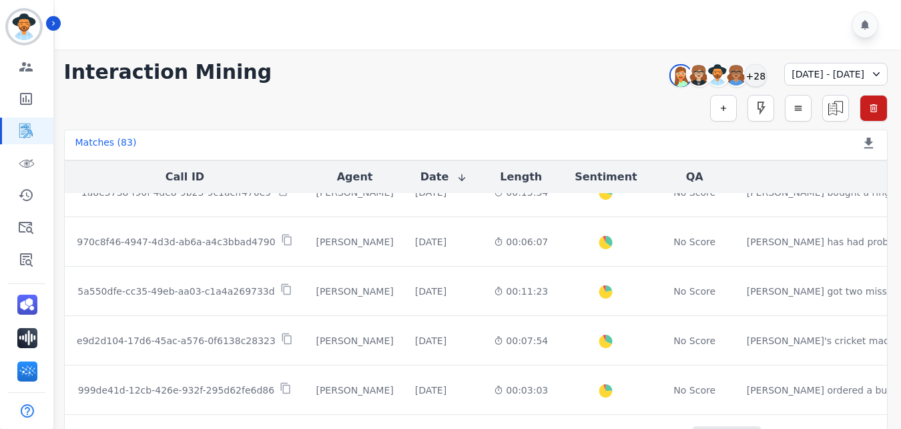
scroll to position [3905, 0]
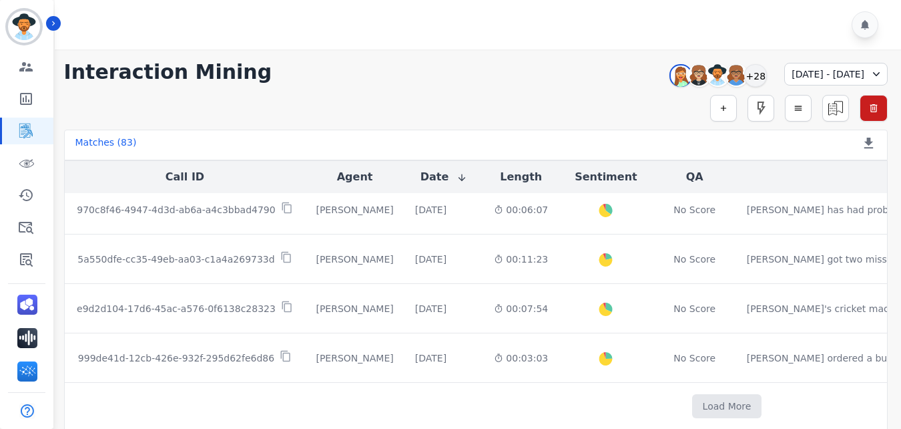
click at [692, 398] on button "Load More" at bounding box center [727, 406] width 70 height 24
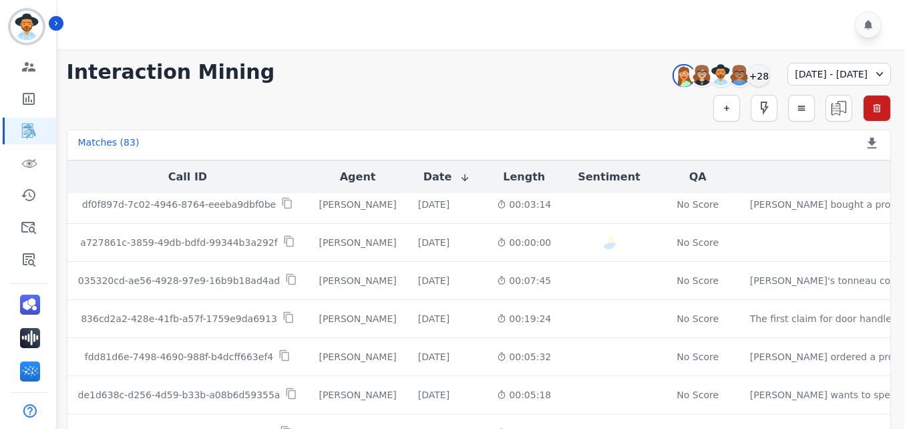
scroll to position [4657, 0]
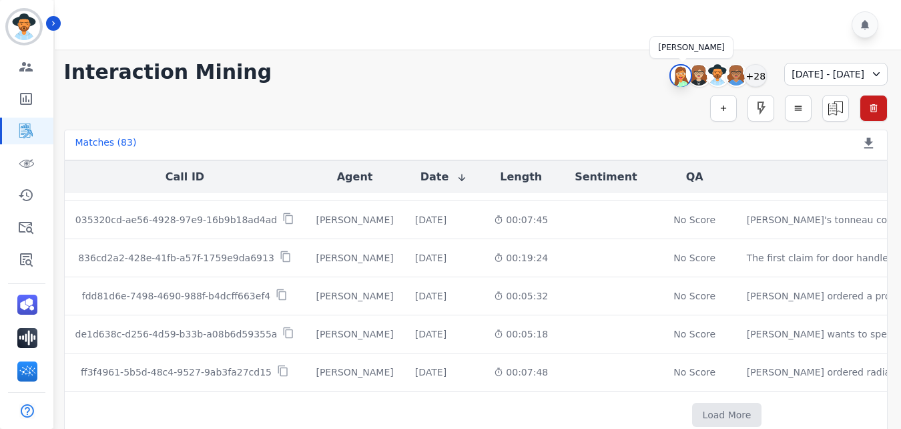
click at [671, 75] on img at bounding box center [681, 75] width 20 height 21
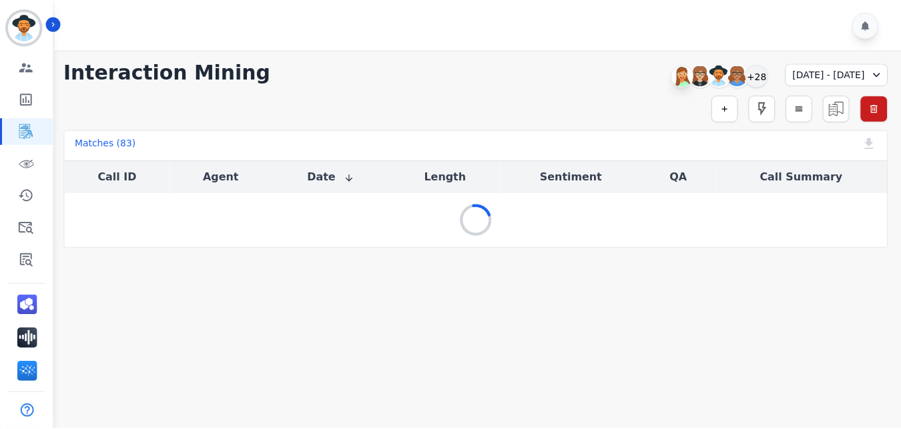
scroll to position [0, 0]
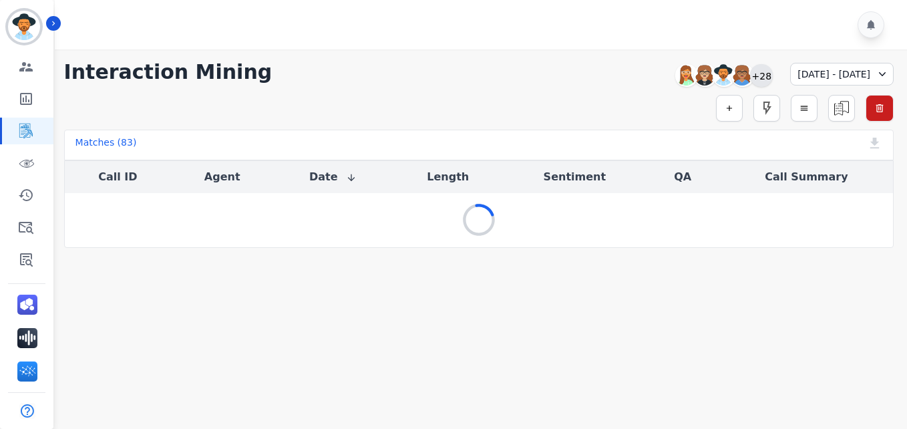
click at [750, 80] on div "+28" at bounding box center [761, 75] width 23 height 23
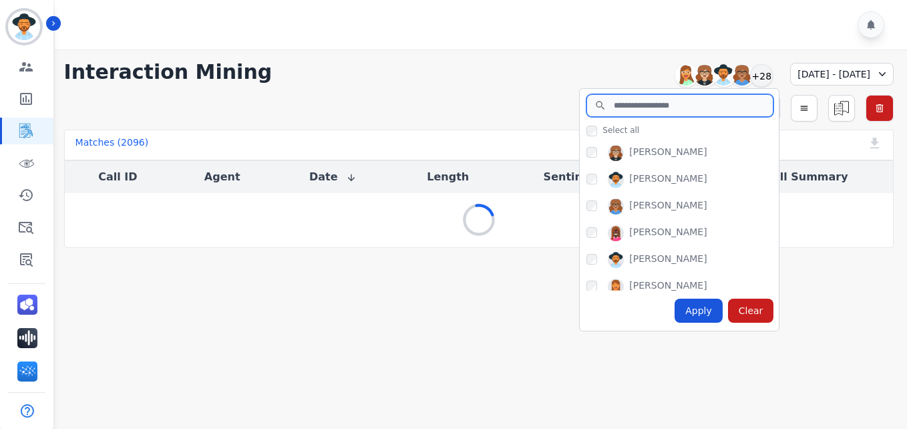
click at [628, 107] on input "search" at bounding box center [679, 105] width 187 height 23
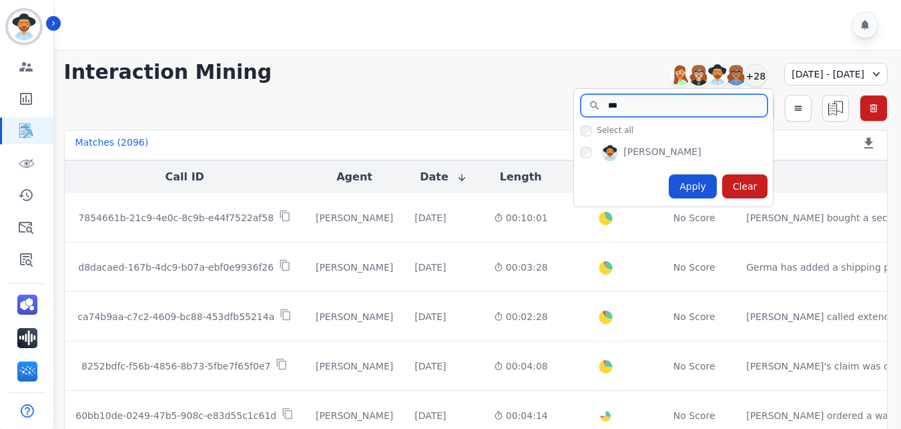
type input "***"
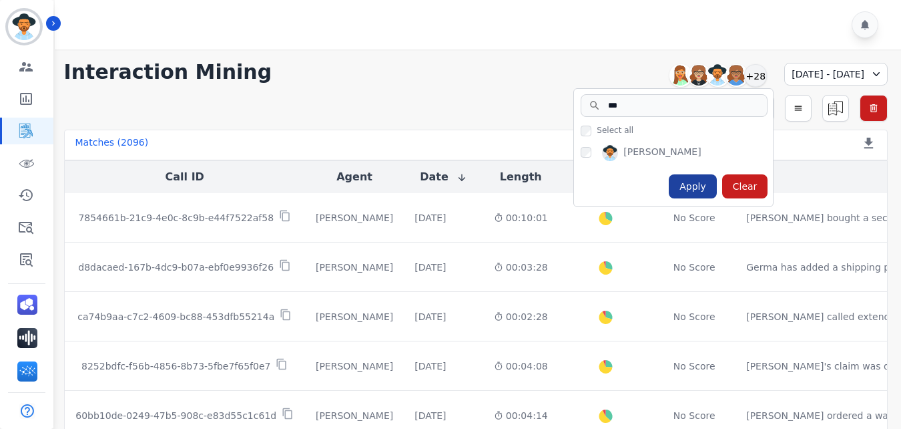
click at [669, 182] on div "Apply" at bounding box center [693, 186] width 48 height 24
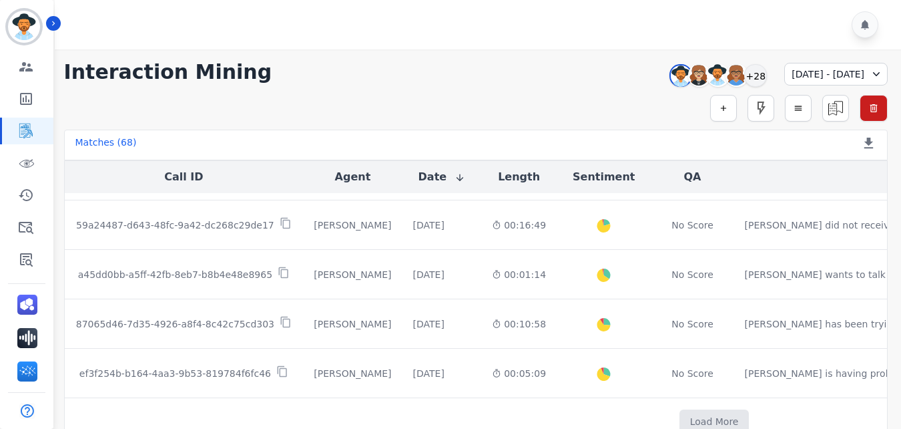
scroll to position [804, 0]
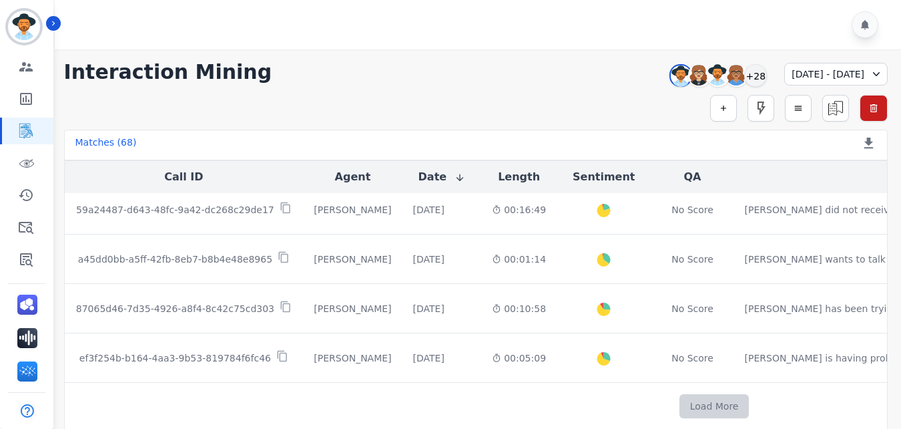
click at [680, 401] on button "Load More" at bounding box center [715, 406] width 70 height 24
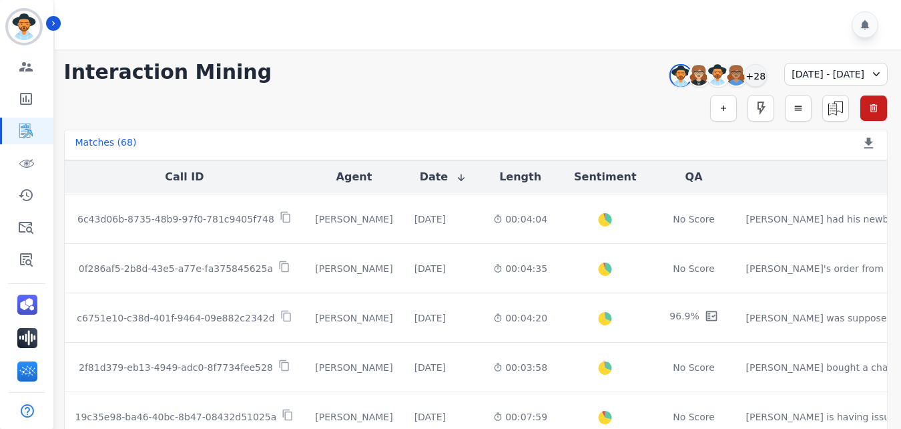
scroll to position [1644, 0]
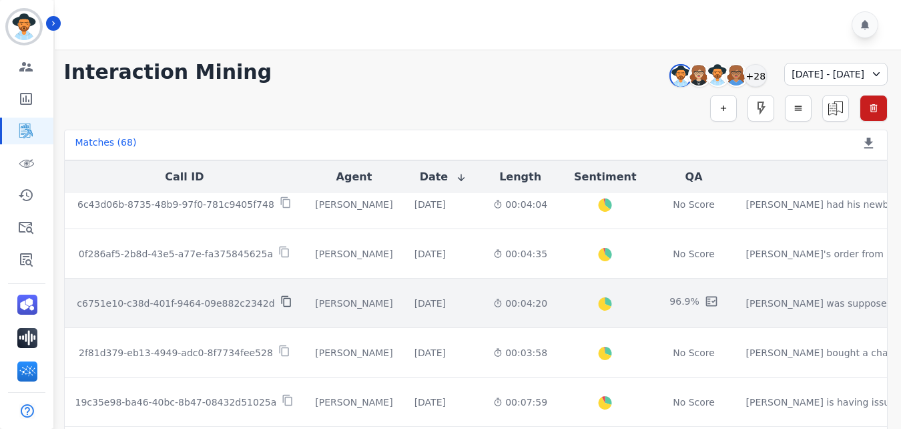
click at [281, 298] on icon at bounding box center [285, 301] width 9 height 11
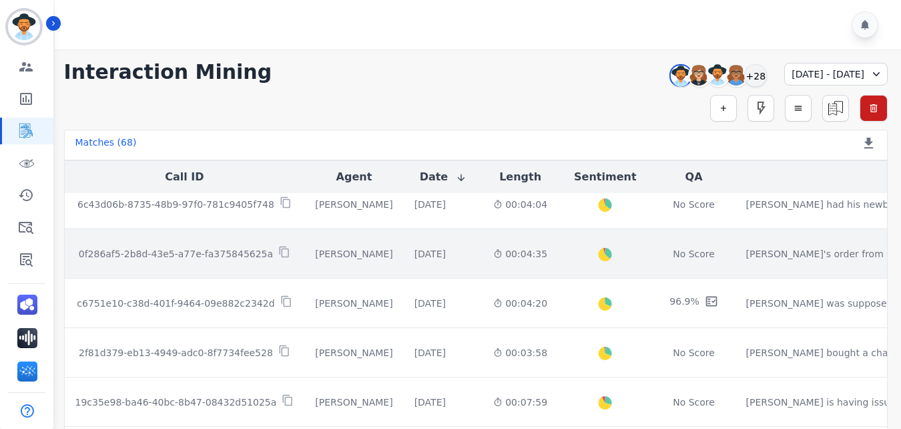
scroll to position [1792, 0]
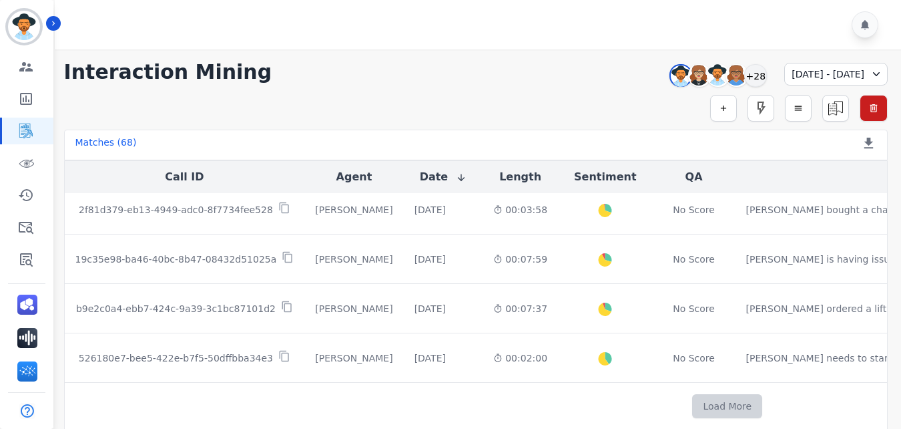
click at [692, 394] on button "Load More" at bounding box center [727, 406] width 70 height 24
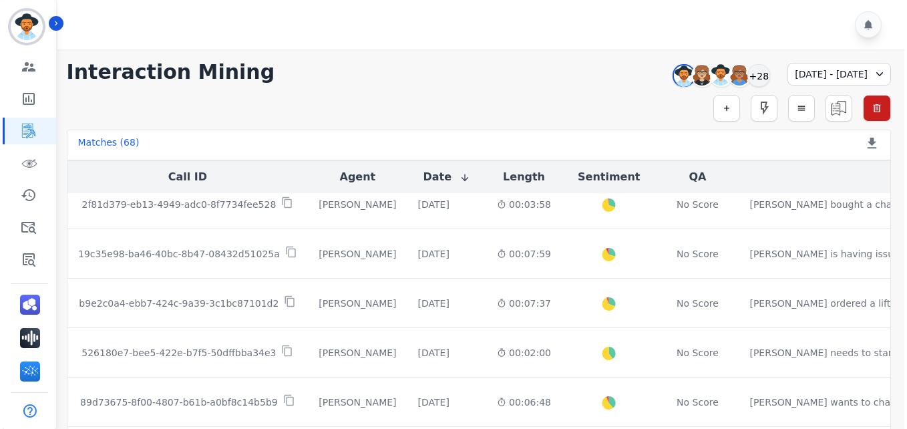
scroll to position [2019, 0]
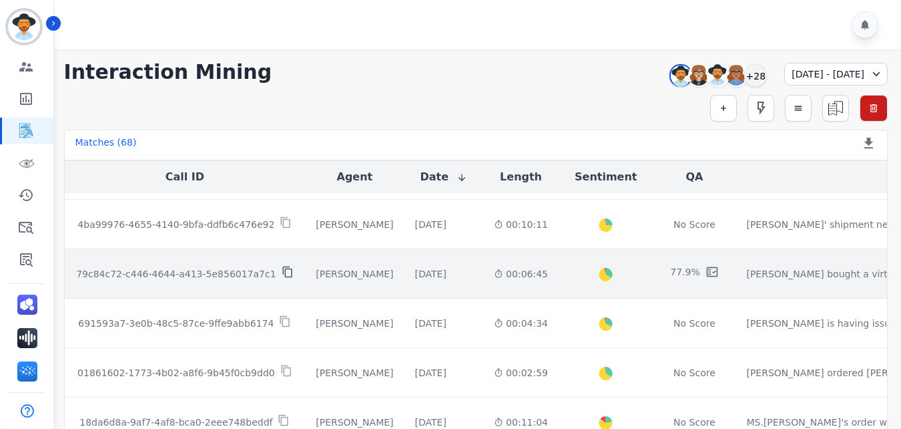
click at [282, 268] on icon at bounding box center [286, 271] width 9 height 11
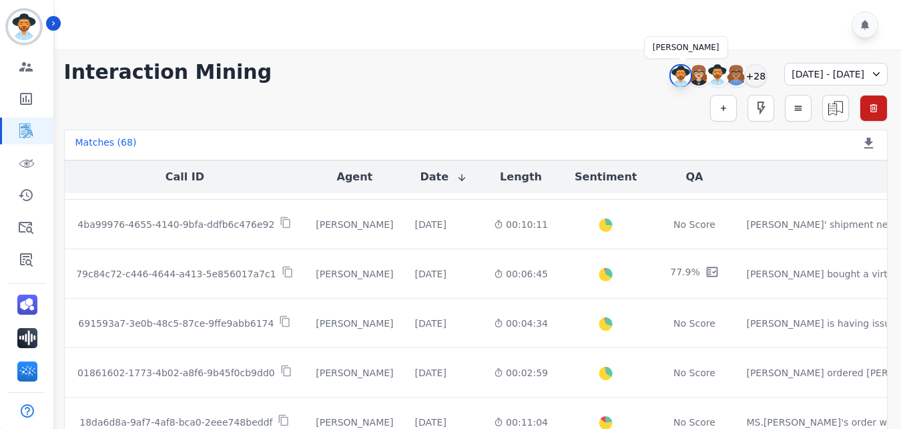
click at [671, 76] on img at bounding box center [681, 75] width 20 height 21
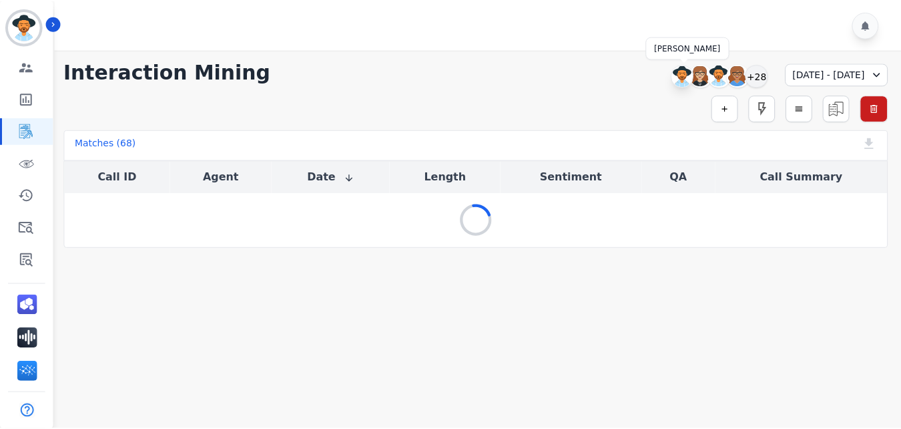
scroll to position [0, 0]
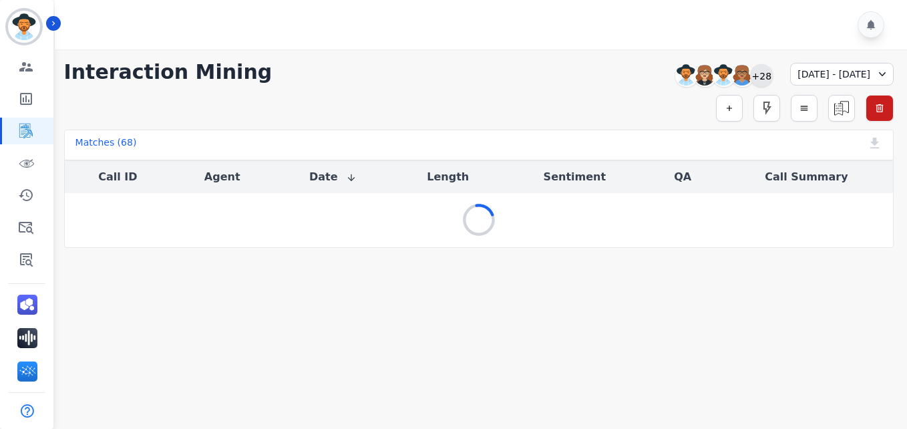
click at [750, 74] on div "+28" at bounding box center [761, 75] width 23 height 23
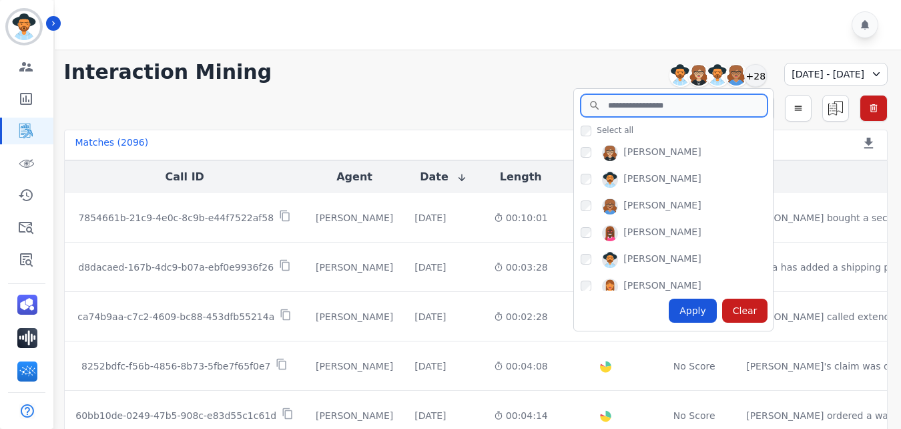
click at [615, 105] on input "search" at bounding box center [674, 105] width 187 height 23
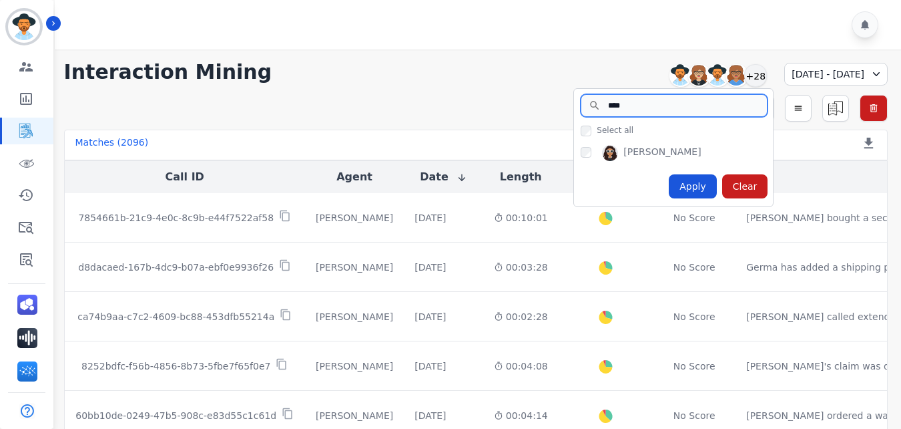
type input "****"
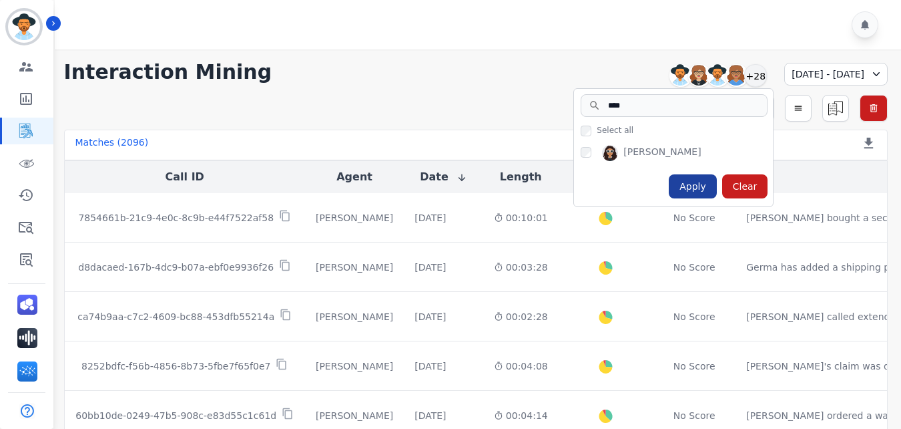
click at [676, 186] on div "Apply" at bounding box center [693, 186] width 48 height 24
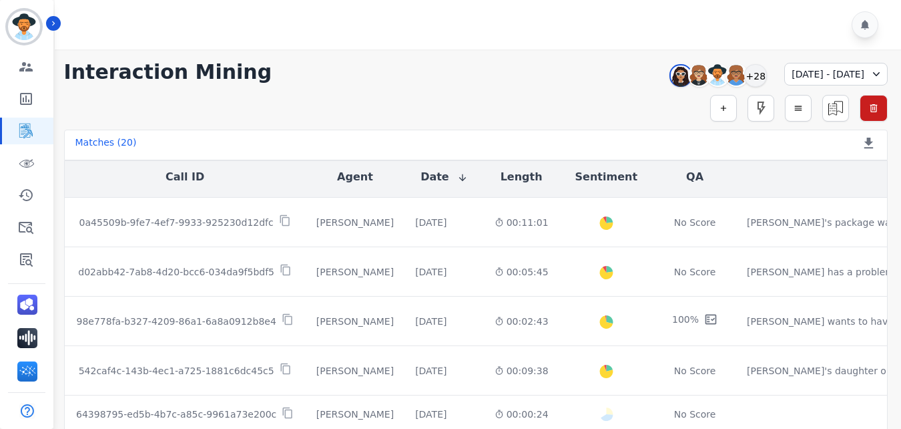
scroll to position [128, 0]
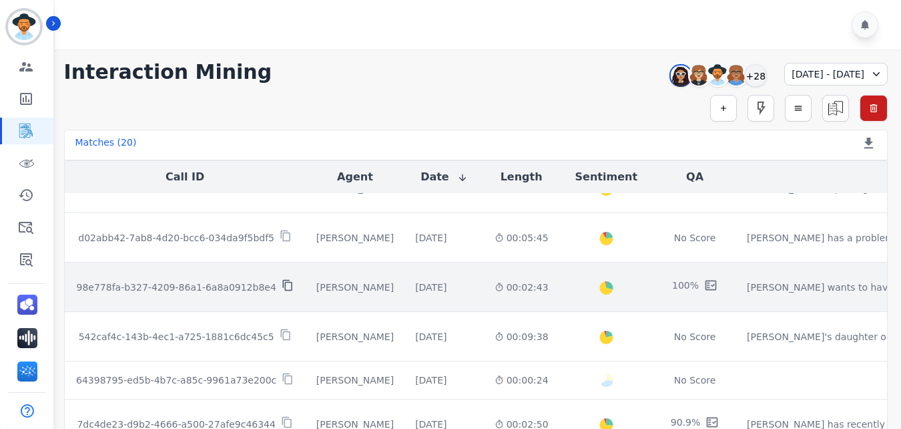
click at [282, 286] on icon at bounding box center [288, 285] width 12 height 12
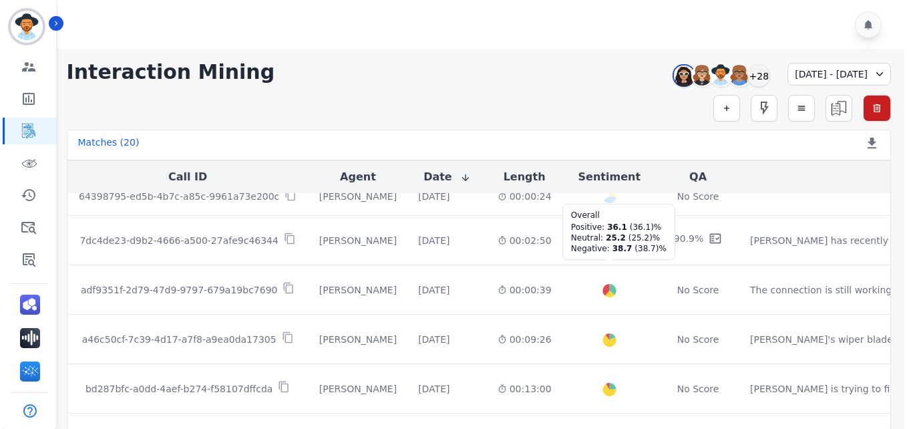
scroll to position [308, 0]
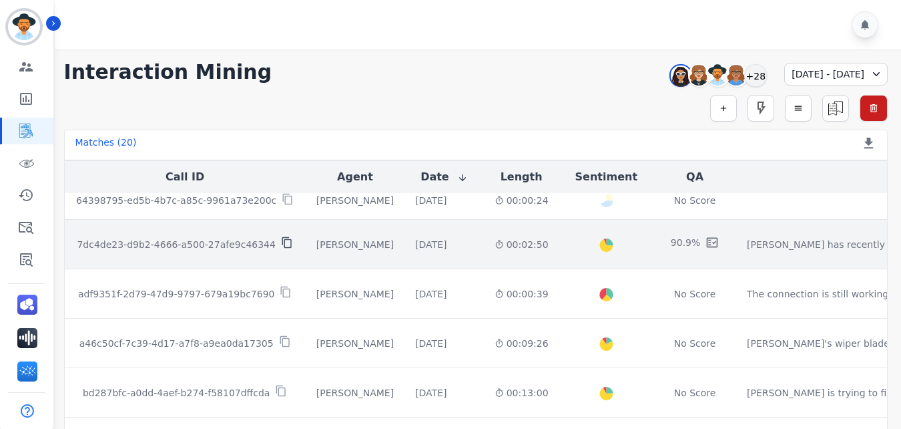
click at [281, 244] on icon at bounding box center [287, 242] width 12 height 12
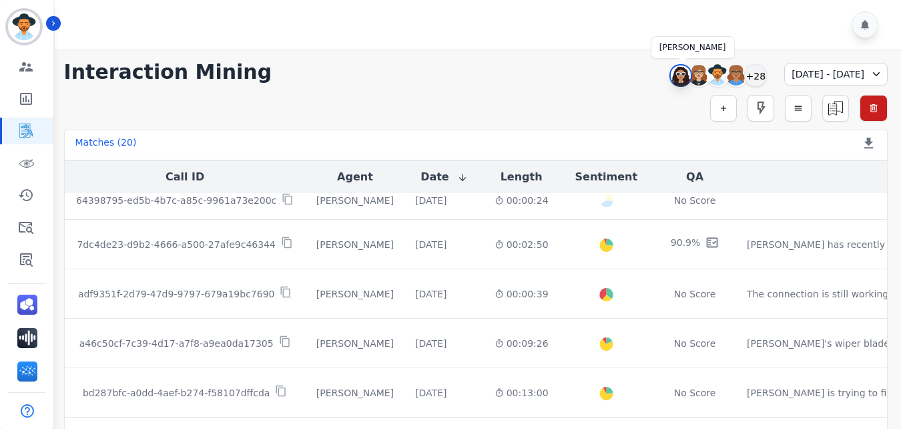
click at [671, 73] on img at bounding box center [681, 75] width 20 height 21
click at [744, 76] on div "+28" at bounding box center [755, 75] width 23 height 23
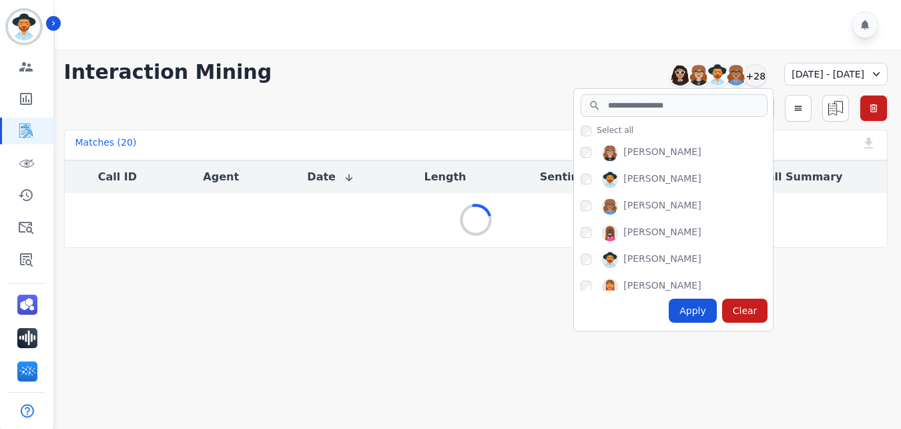
scroll to position [0, 0]
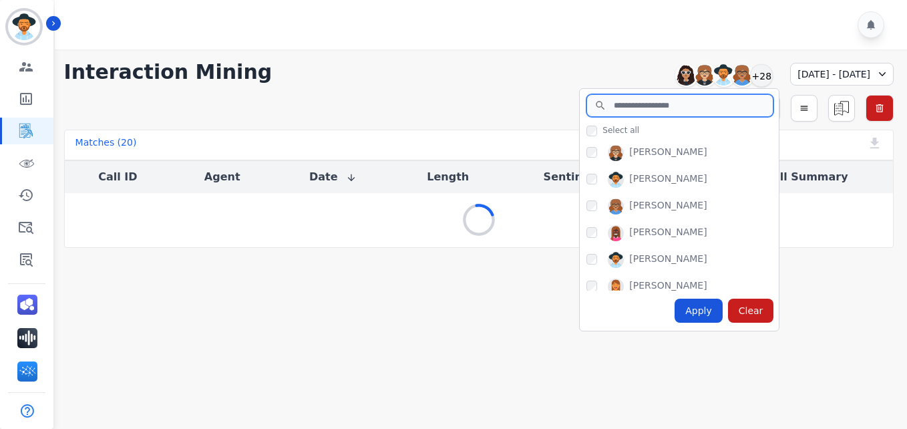
click at [628, 105] on input "search" at bounding box center [679, 105] width 187 height 23
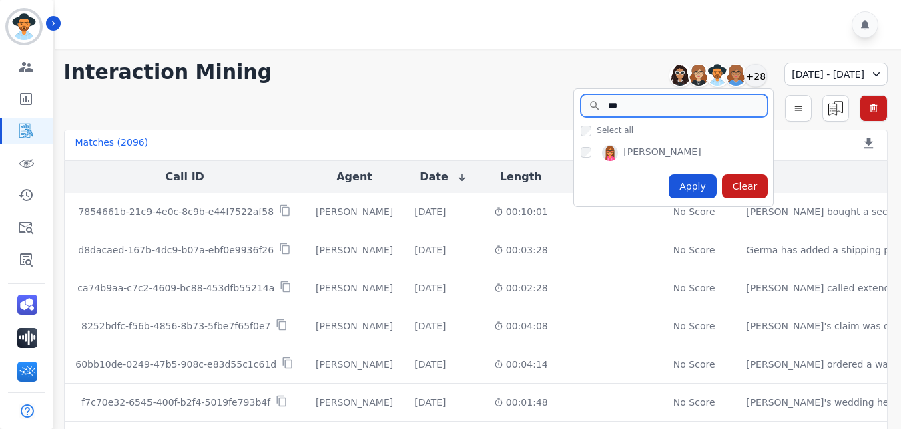
type input "***"
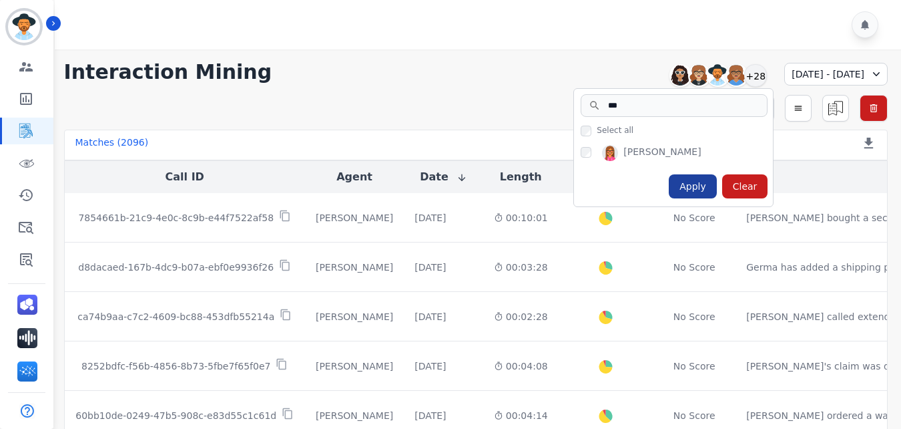
click at [669, 186] on div "Apply" at bounding box center [693, 186] width 48 height 24
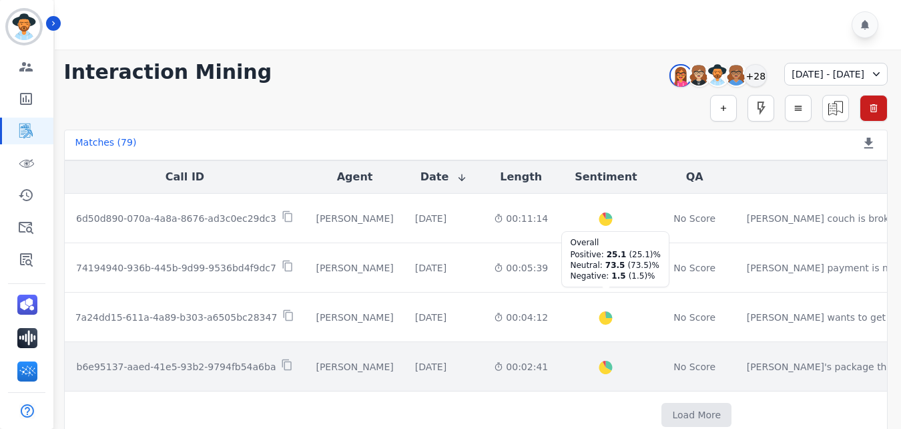
scroll to position [795, 0]
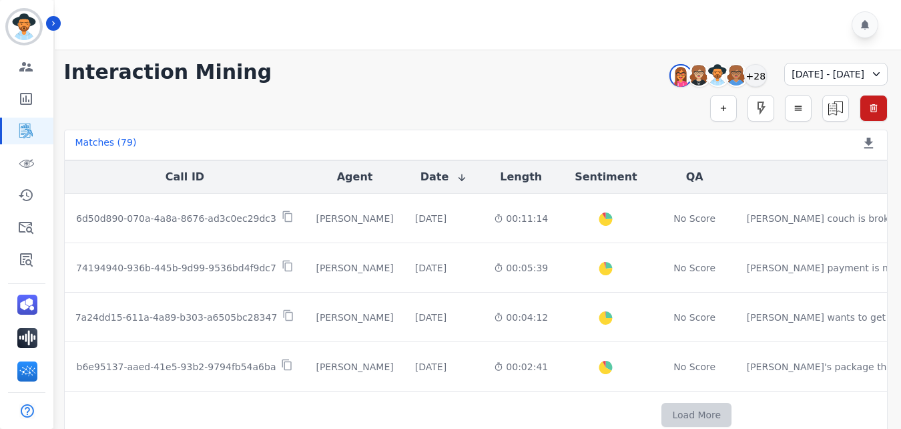
click at [662, 409] on button "Load More" at bounding box center [697, 415] width 70 height 24
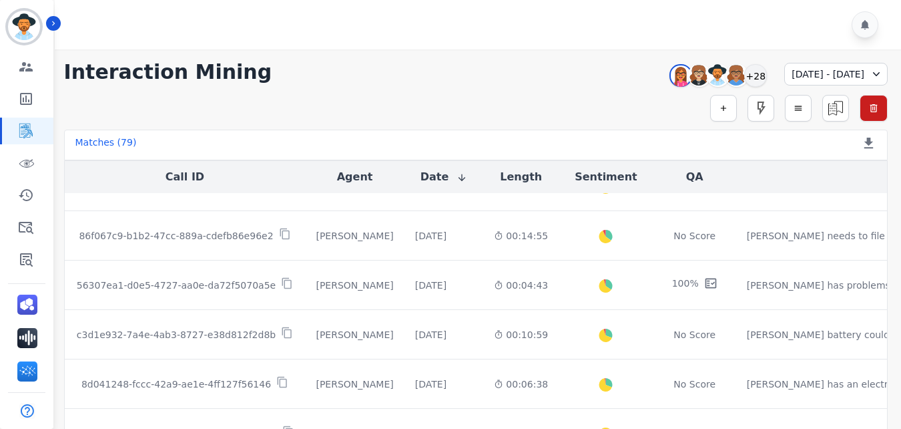
scroll to position [1369, 0]
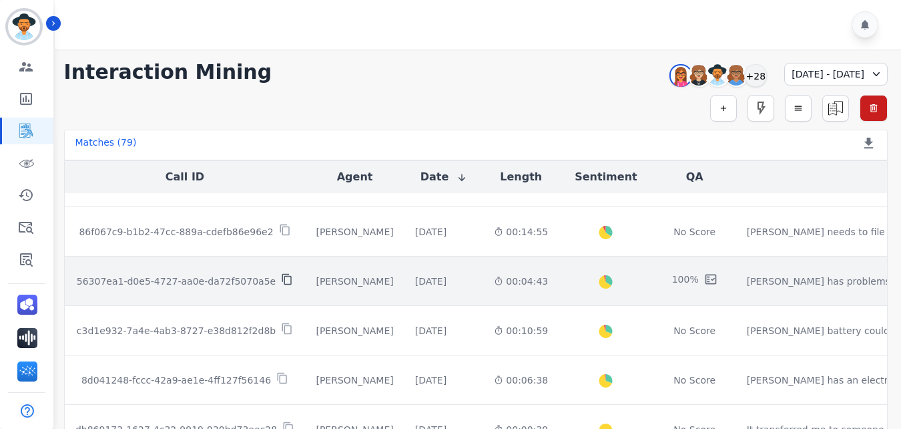
click at [282, 276] on icon at bounding box center [286, 279] width 9 height 11
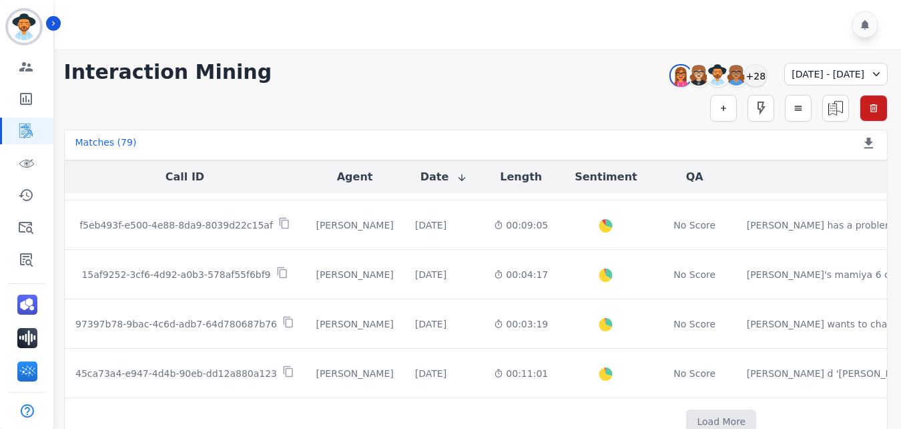
scroll to position [1792, 0]
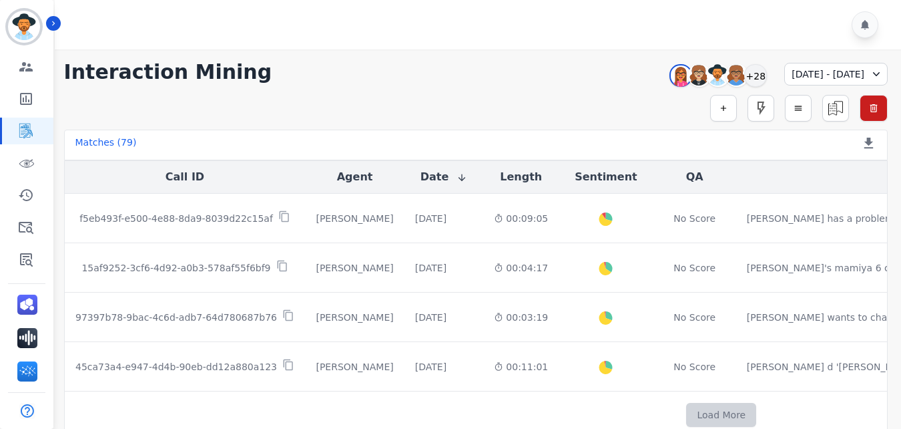
click at [686, 408] on button "Load More" at bounding box center [721, 415] width 70 height 24
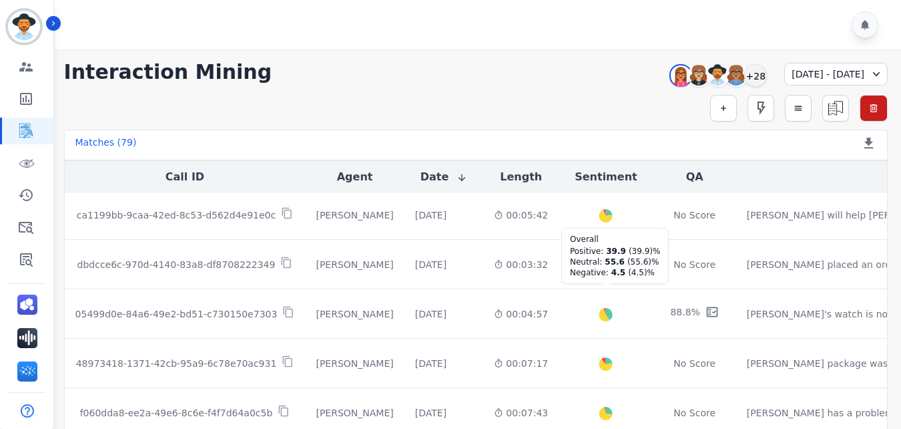
scroll to position [2029, 0]
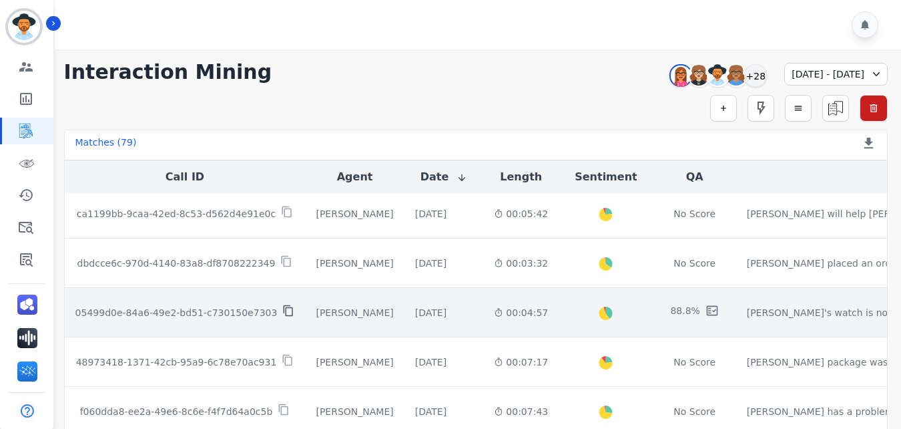
click at [282, 308] on icon at bounding box center [288, 310] width 12 height 12
